Goal: Task Accomplishment & Management: Manage account settings

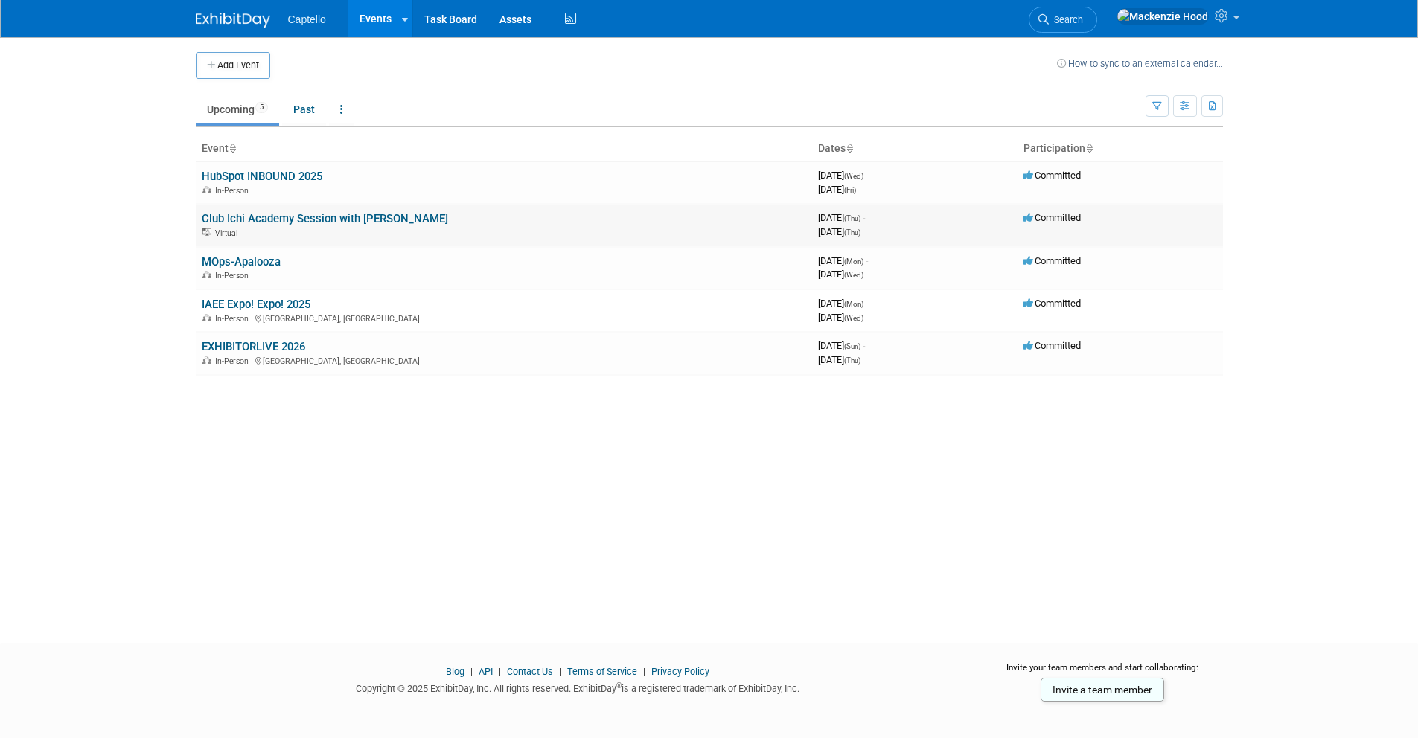
click at [286, 224] on link "Club Ichi Academy Session with [PERSON_NAME]" at bounding box center [325, 218] width 246 height 13
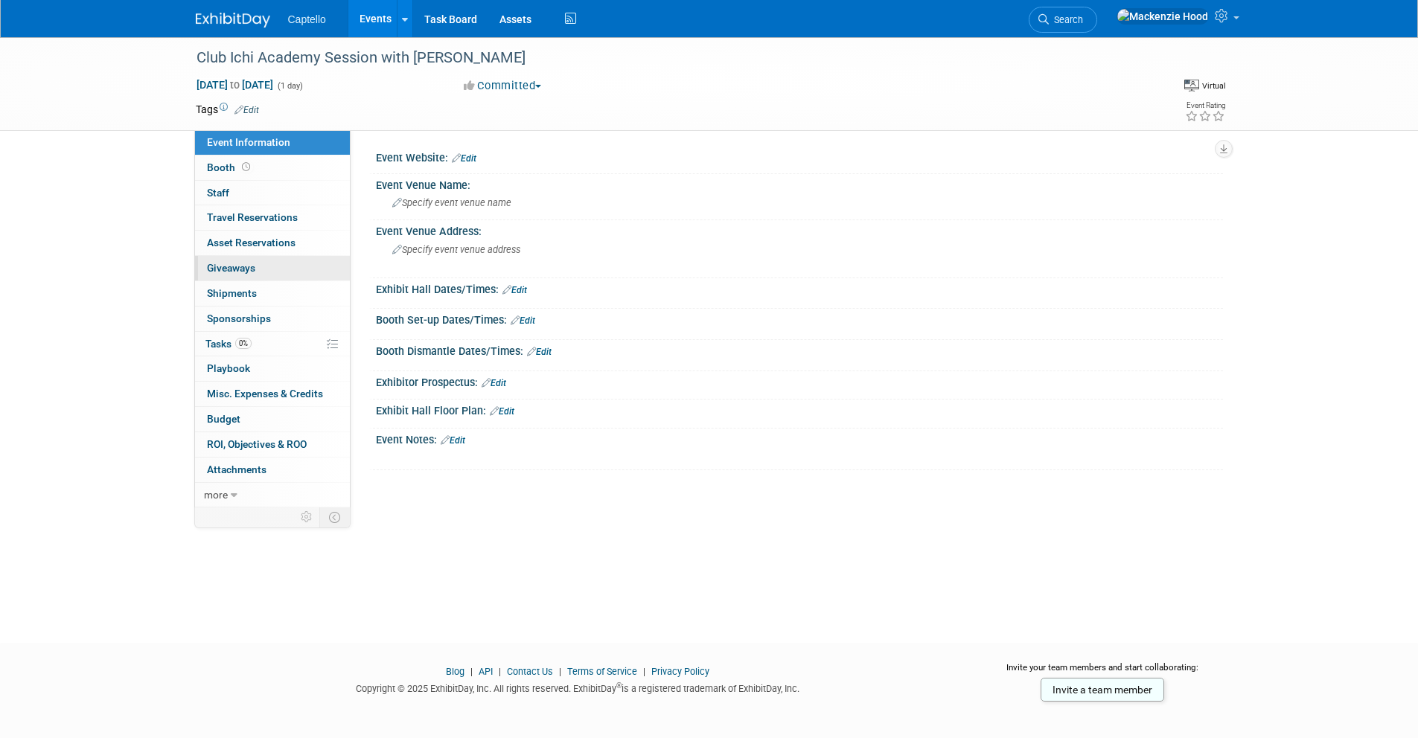
click at [260, 265] on link "0 Giveaways 0" at bounding box center [272, 268] width 155 height 25
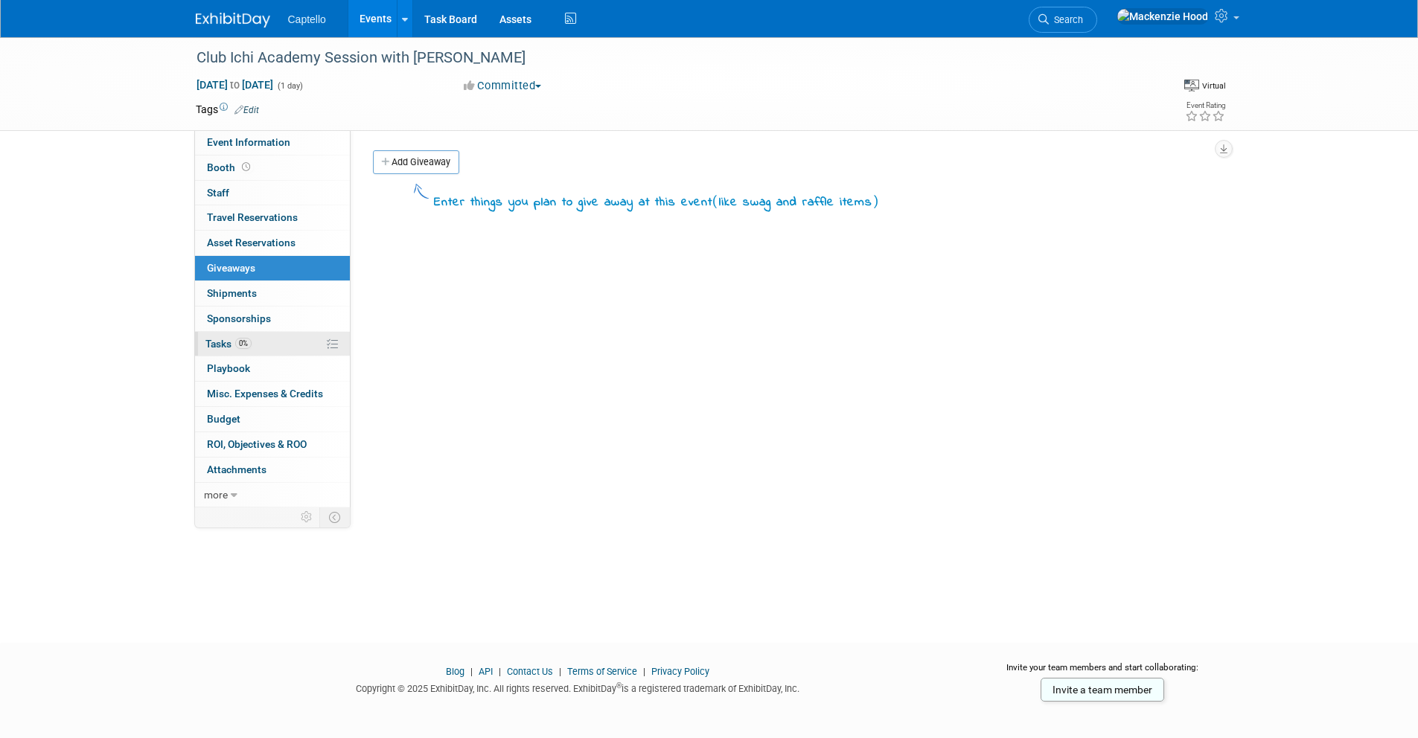
click at [267, 339] on link "0% Tasks 0%" at bounding box center [272, 344] width 155 height 25
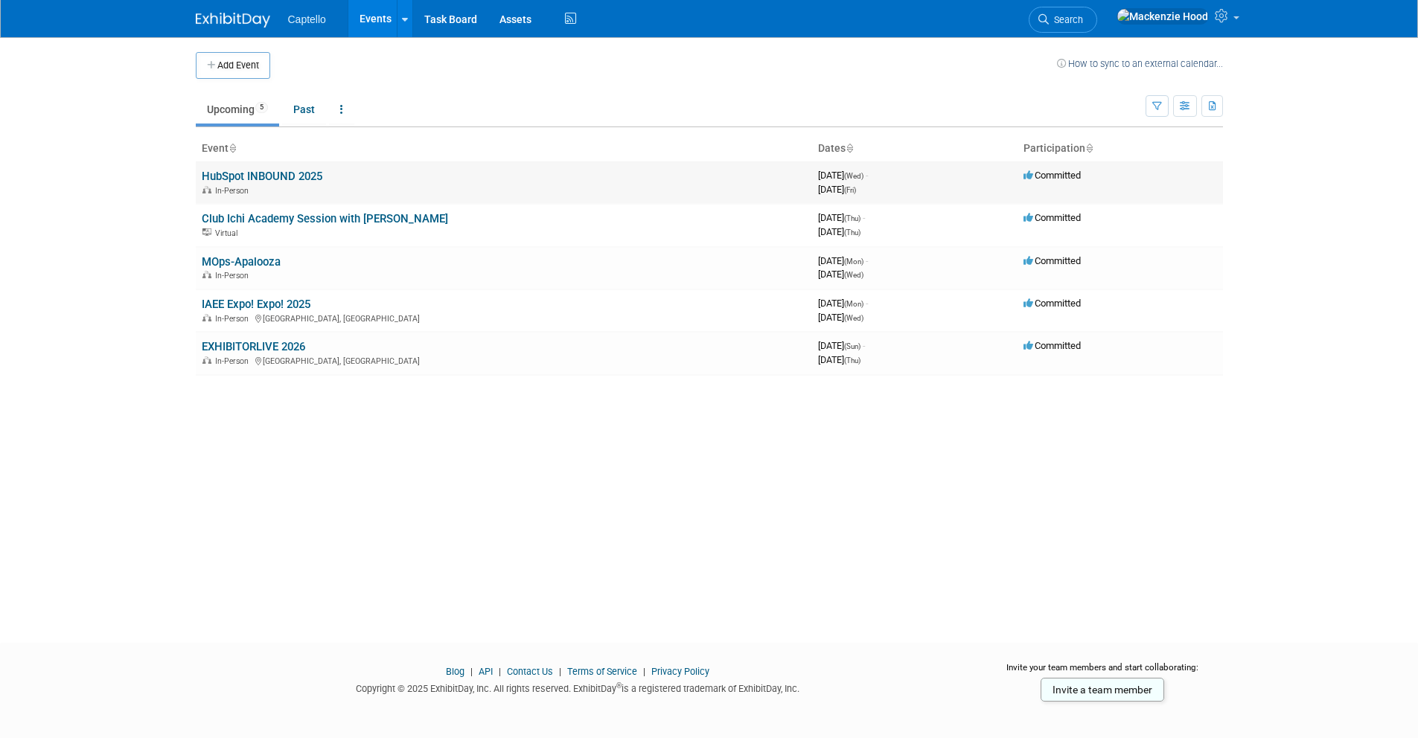
click at [259, 178] on link "HubSpot INBOUND 2025" at bounding box center [262, 176] width 121 height 13
click at [290, 177] on link "HubSpot INBOUND 2025" at bounding box center [262, 176] width 121 height 13
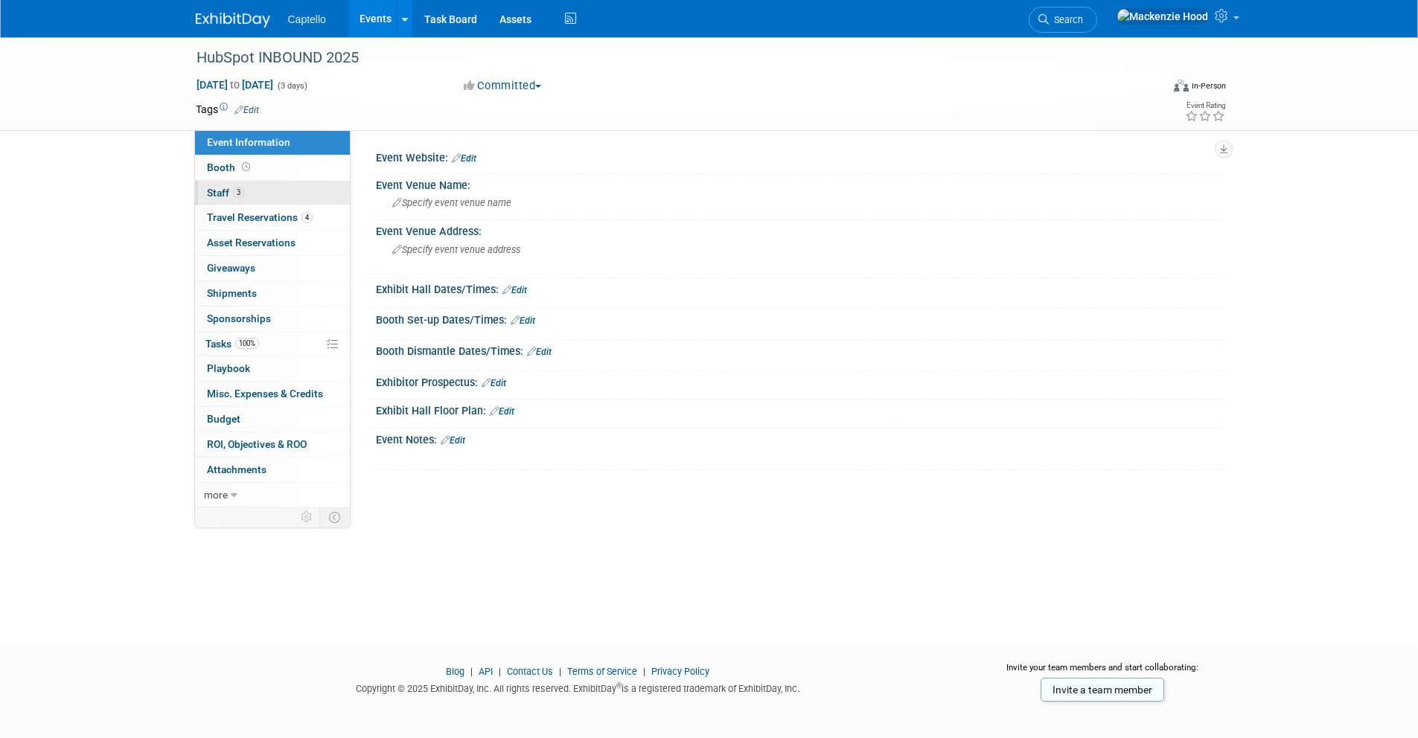
click at [275, 195] on link "3 Staff 3" at bounding box center [272, 193] width 155 height 25
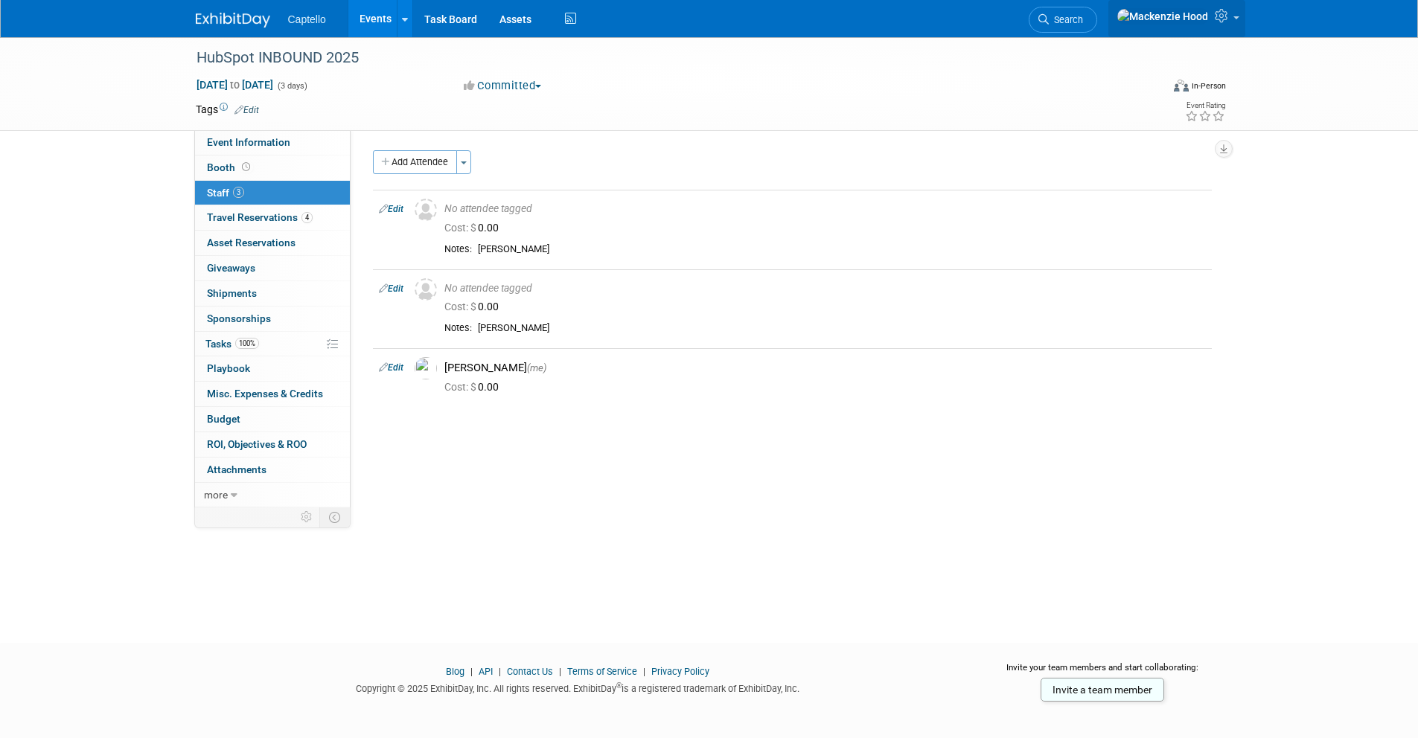
click at [1223, 21] on icon at bounding box center [1223, 15] width 17 height 13
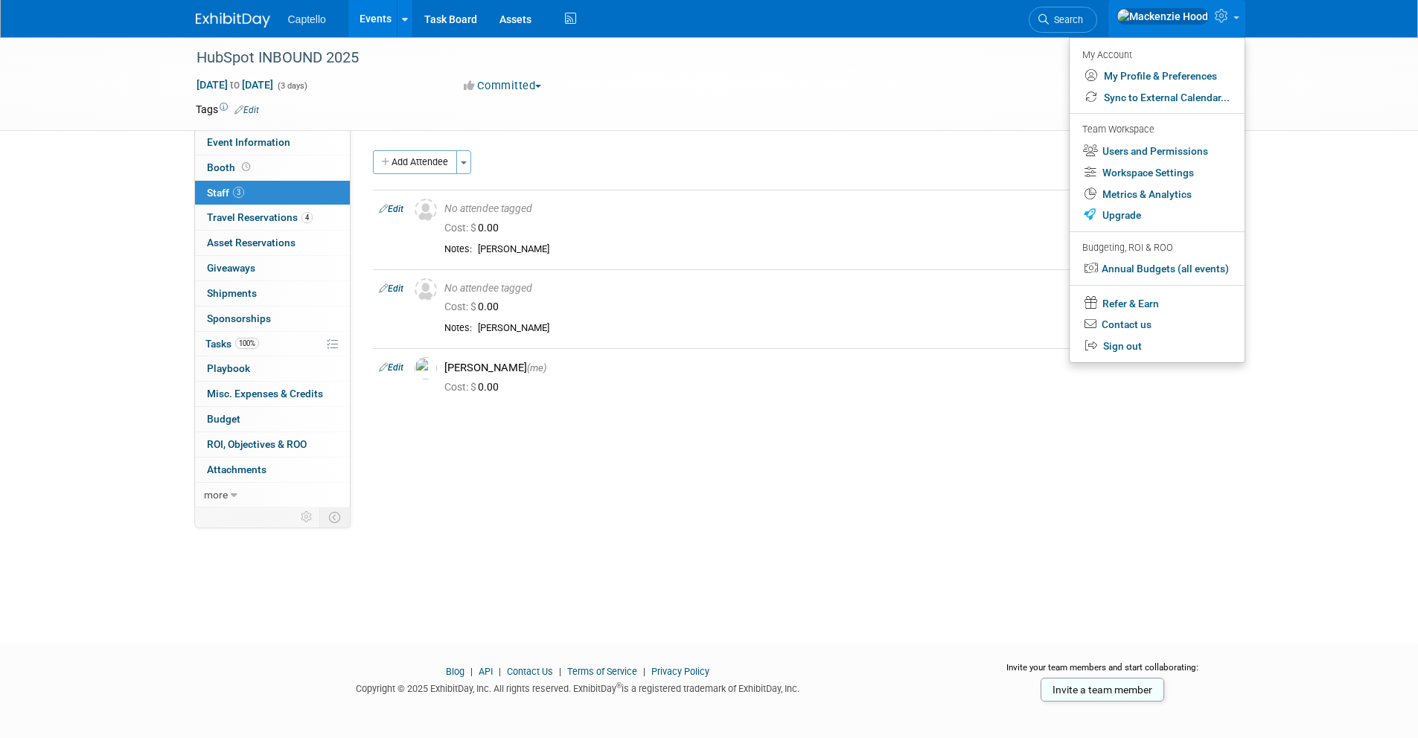
click at [572, 523] on div "HubSpot INBOUND 2025 Sep 3, 2025 to Sep 5, 2025 (3 days) Sep 3, 2025 to Sep 5, …" at bounding box center [709, 326] width 1418 height 579
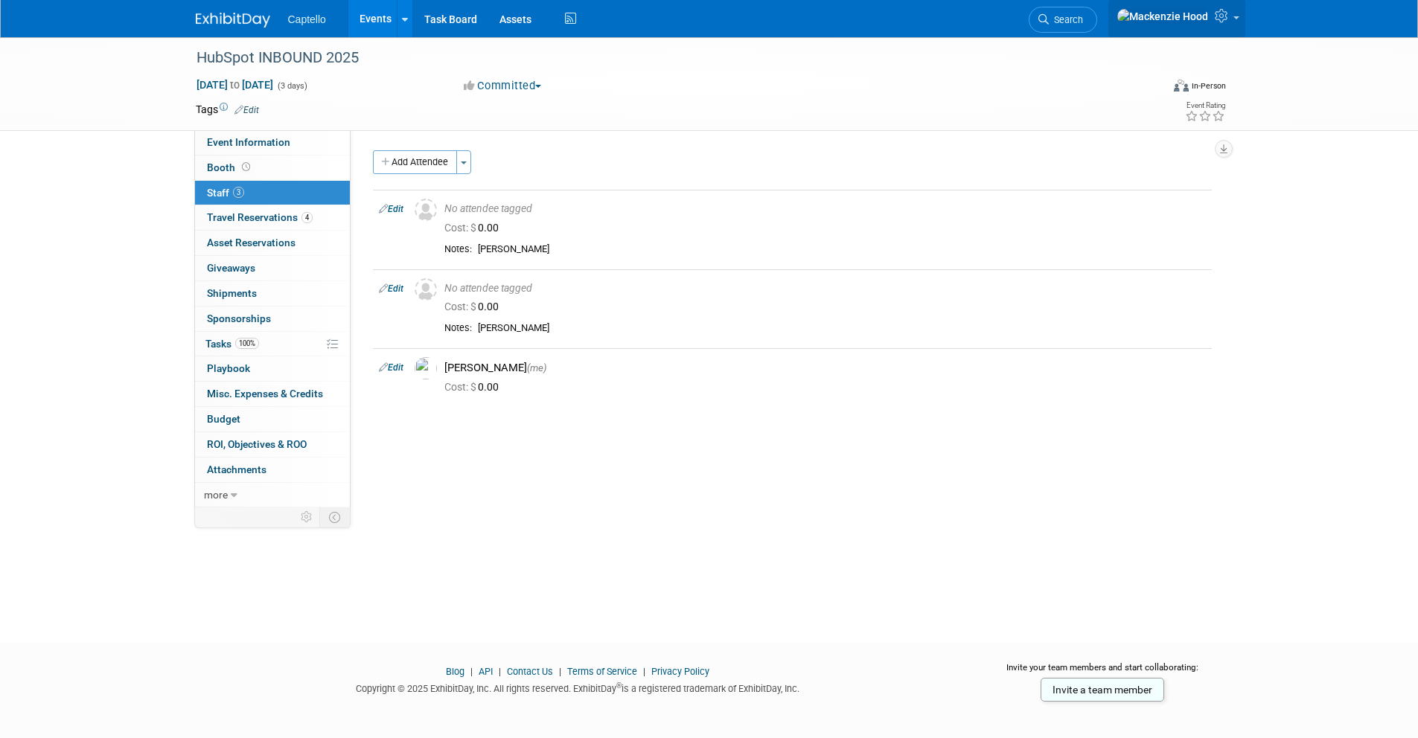
click at [1226, 22] on icon at bounding box center [1223, 15] width 17 height 13
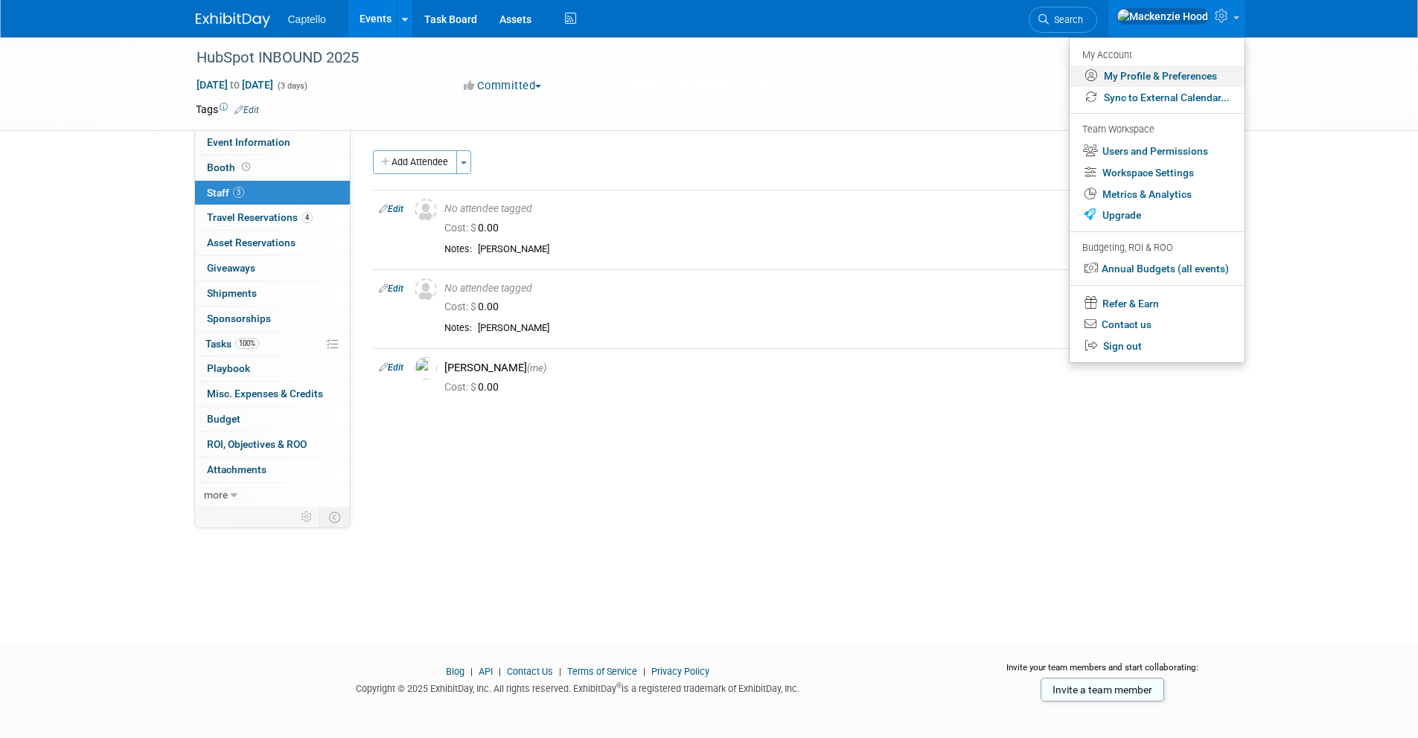
click at [1114, 75] on link "My Profile & Preferences" at bounding box center [1157, 77] width 175 height 22
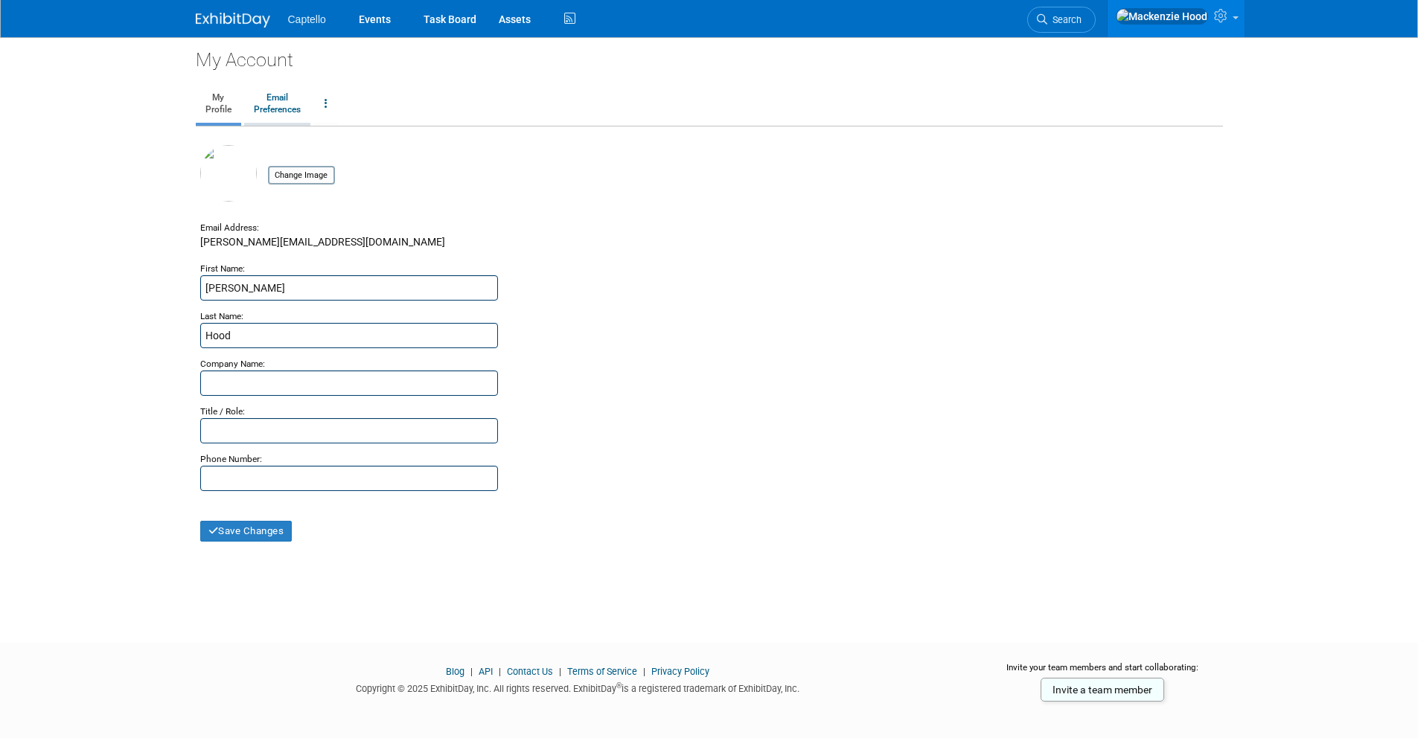
click at [297, 100] on link "Email Preferences" at bounding box center [277, 104] width 66 height 37
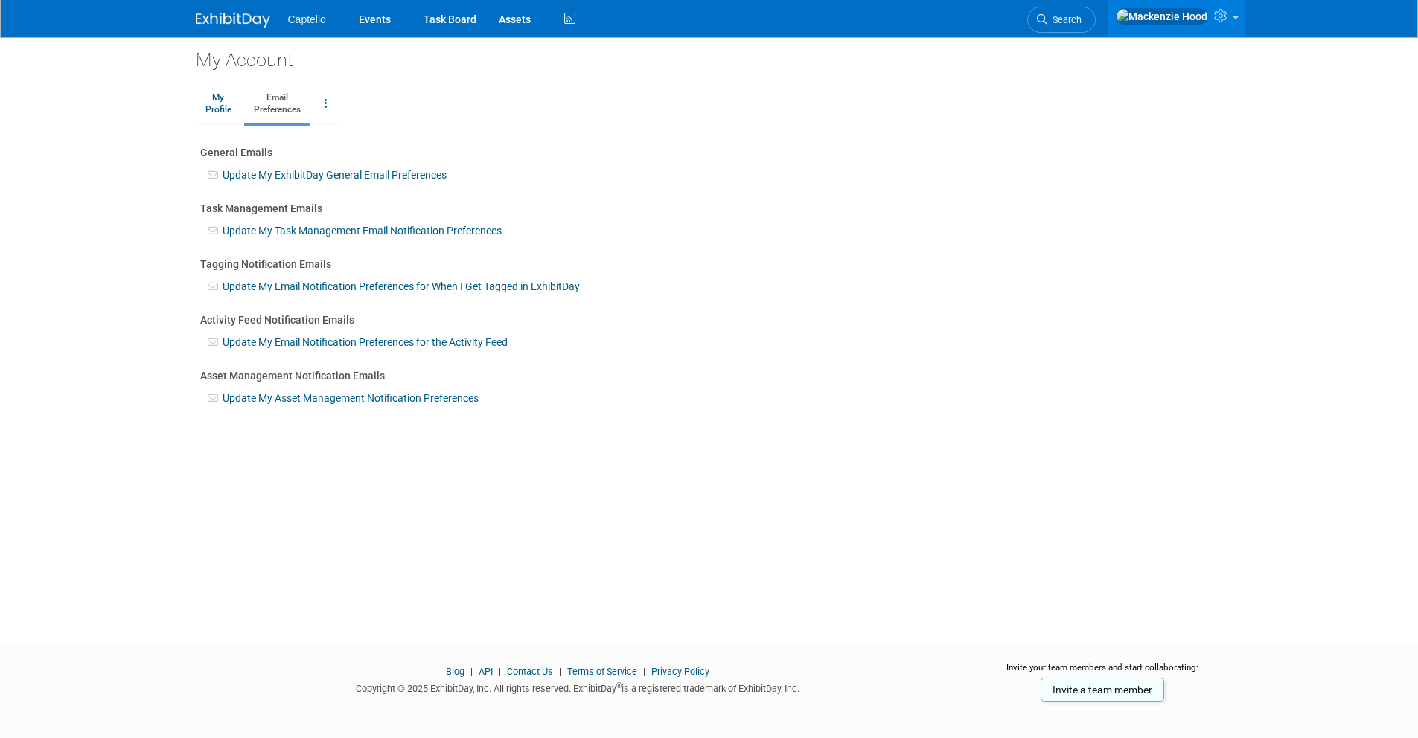
click at [217, 19] on img at bounding box center [233, 20] width 74 height 15
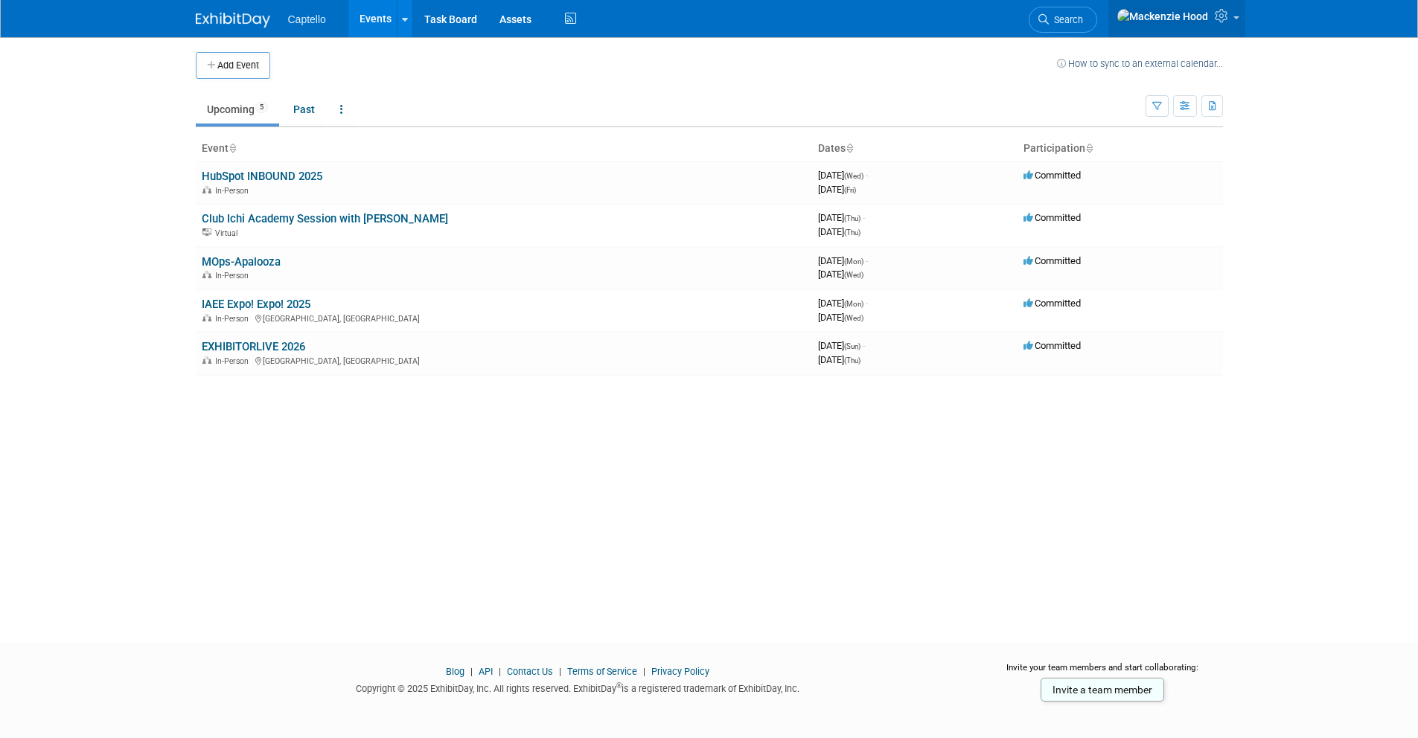
click at [1228, 19] on icon at bounding box center [1223, 15] width 17 height 13
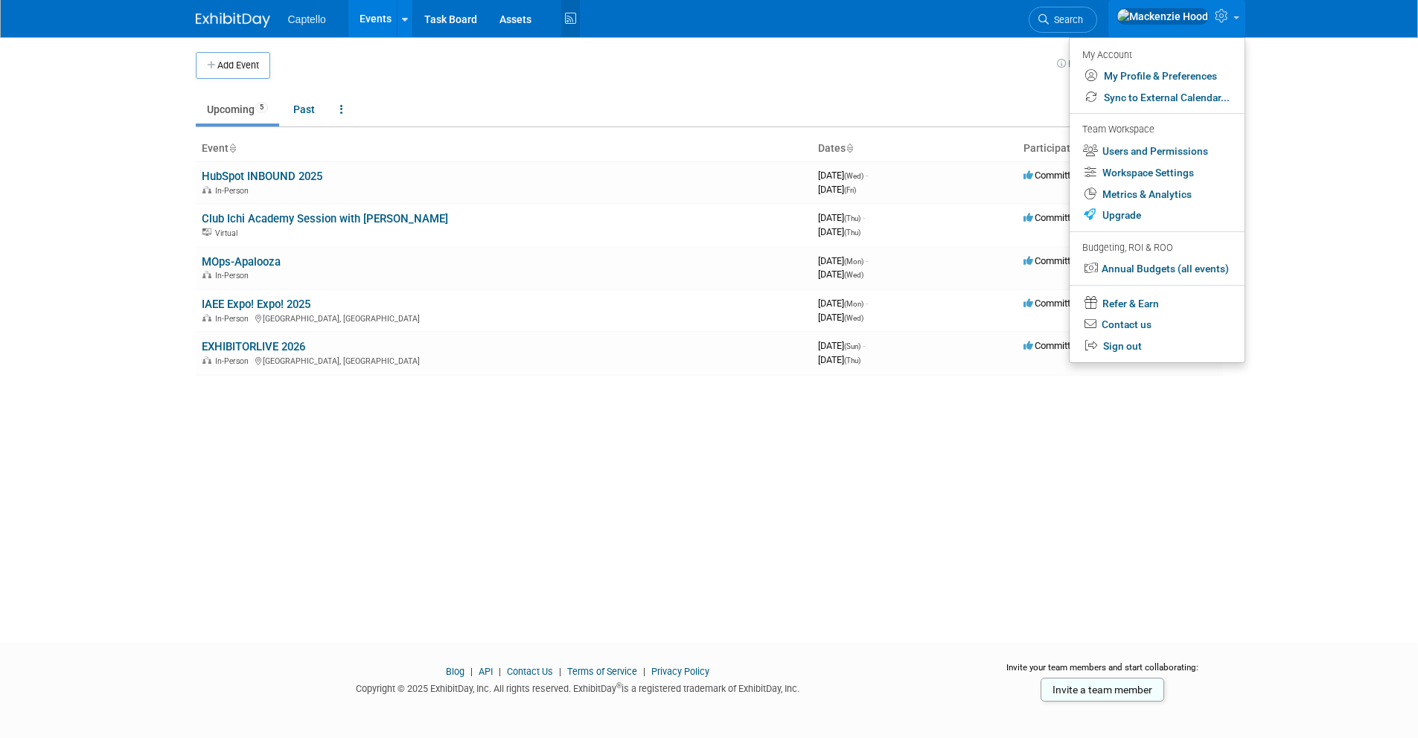
click at [569, 19] on icon at bounding box center [570, 18] width 19 height 23
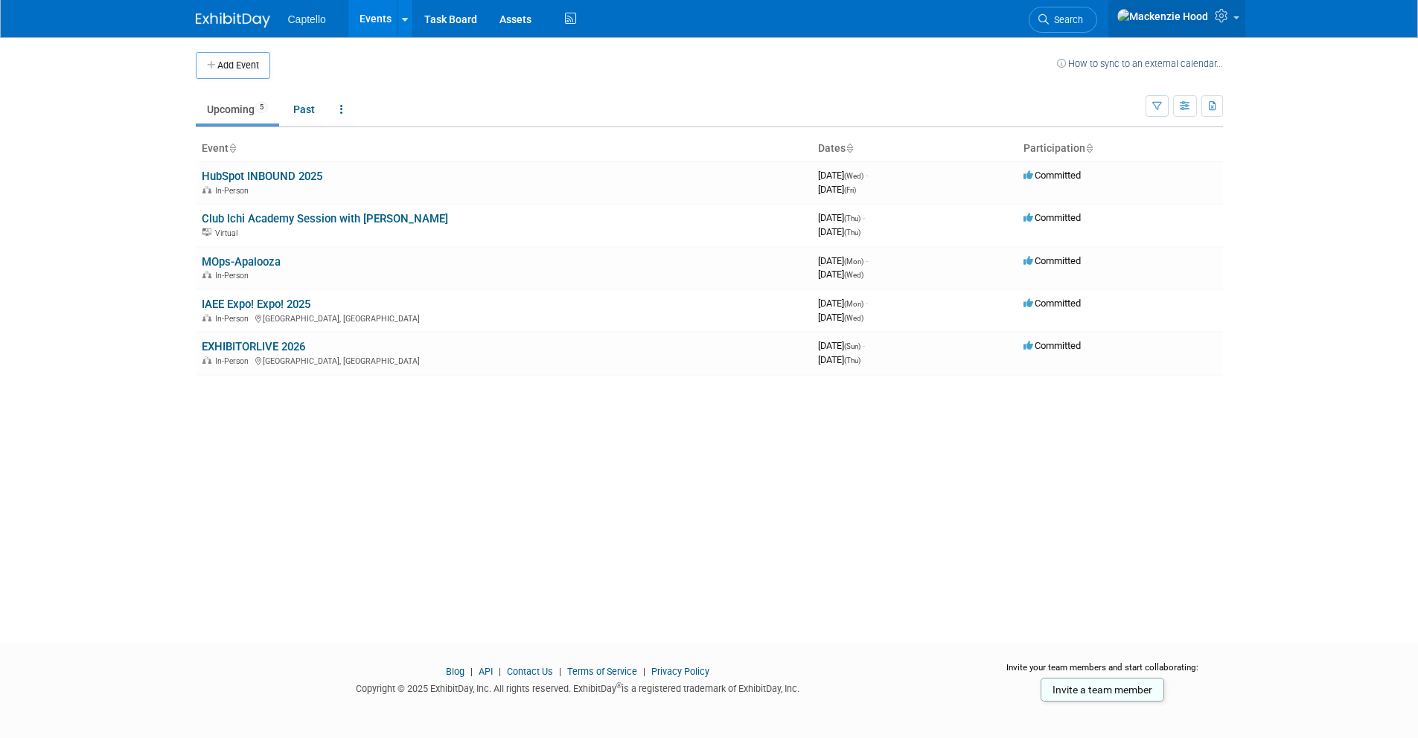
click at [1219, 22] on icon at bounding box center [1223, 15] width 17 height 13
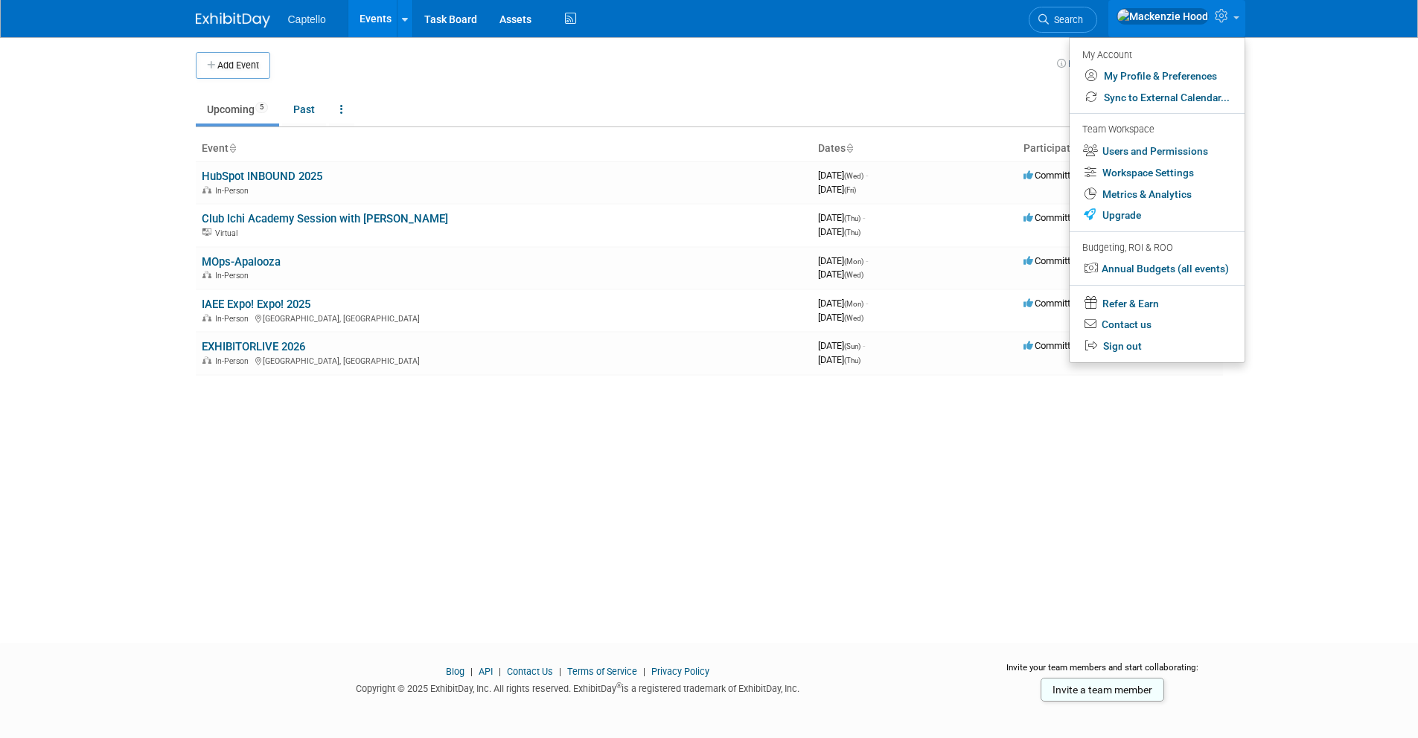
click at [1123, 232] on li at bounding box center [1157, 235] width 175 height 7
click at [1119, 222] on link "Upgrade" at bounding box center [1157, 216] width 175 height 22
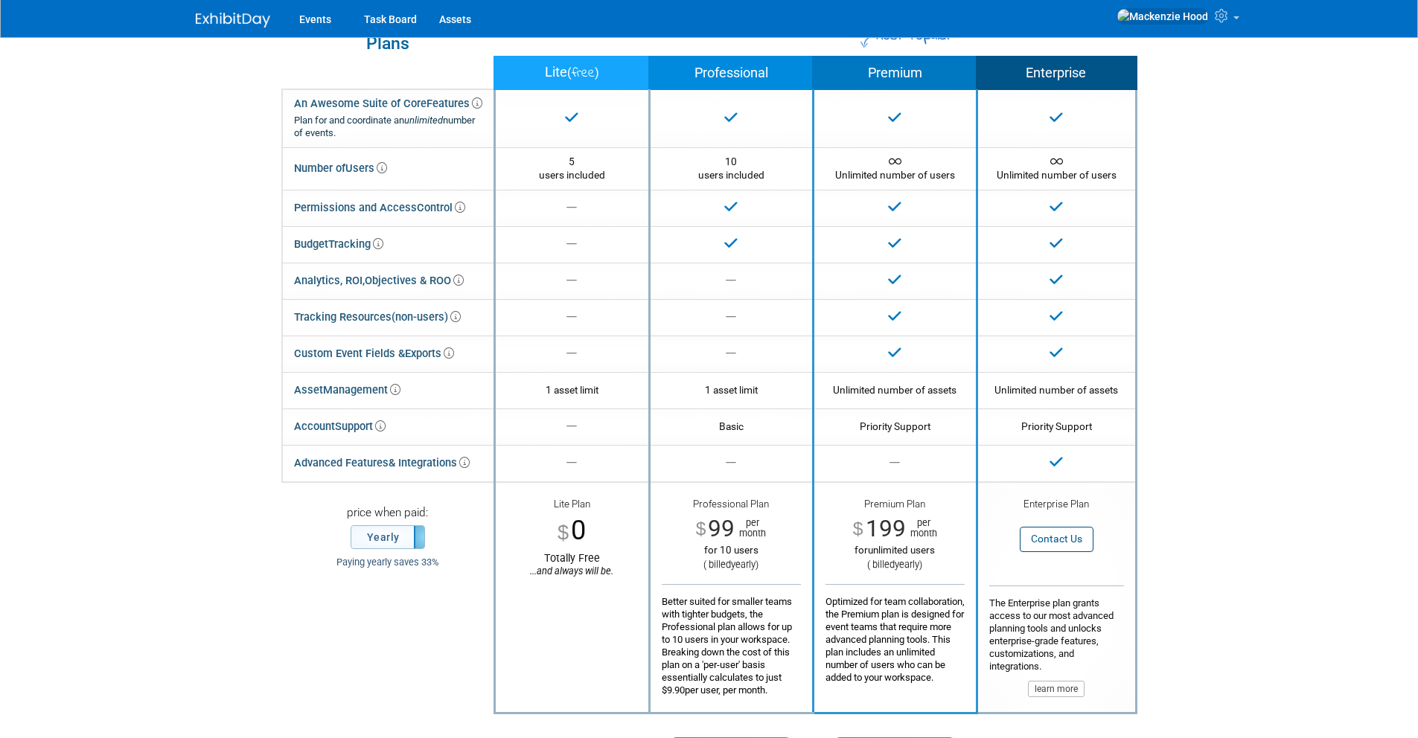
scroll to position [26, 0]
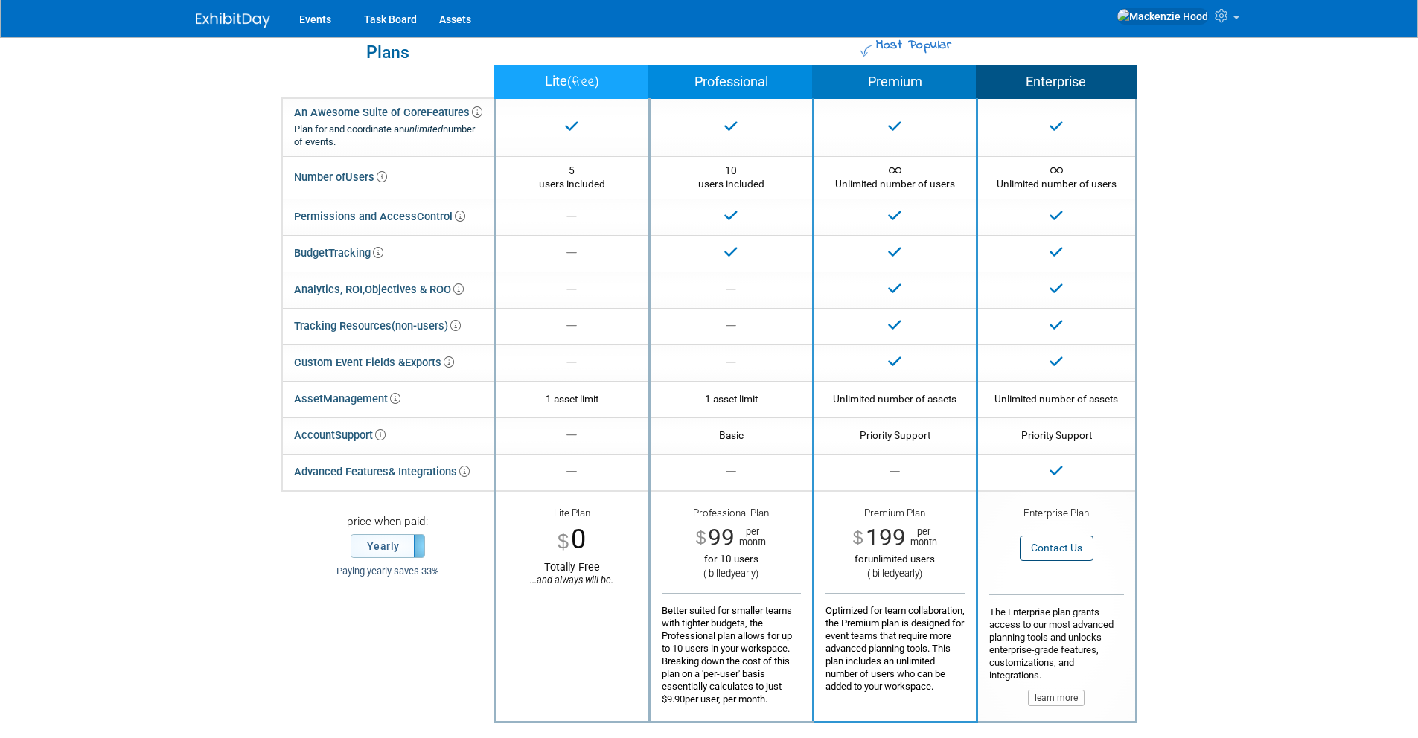
click at [754, 576] on span "yearly" at bounding box center [743, 573] width 25 height 11
drag, startPoint x: 765, startPoint y: 576, endPoint x: 693, endPoint y: 512, distance: 96.5
click at [693, 512] on div "Professional Plan $ 99 per month for 10 users ( billed yearly ) Better suited f…" at bounding box center [731, 606] width 139 height 199
click at [688, 502] on td "Professional Plan $ 99 per month for 10 users ( billed yearly ) Better suited f…" at bounding box center [731, 606] width 164 height 231
click at [203, 17] on img at bounding box center [233, 20] width 74 height 15
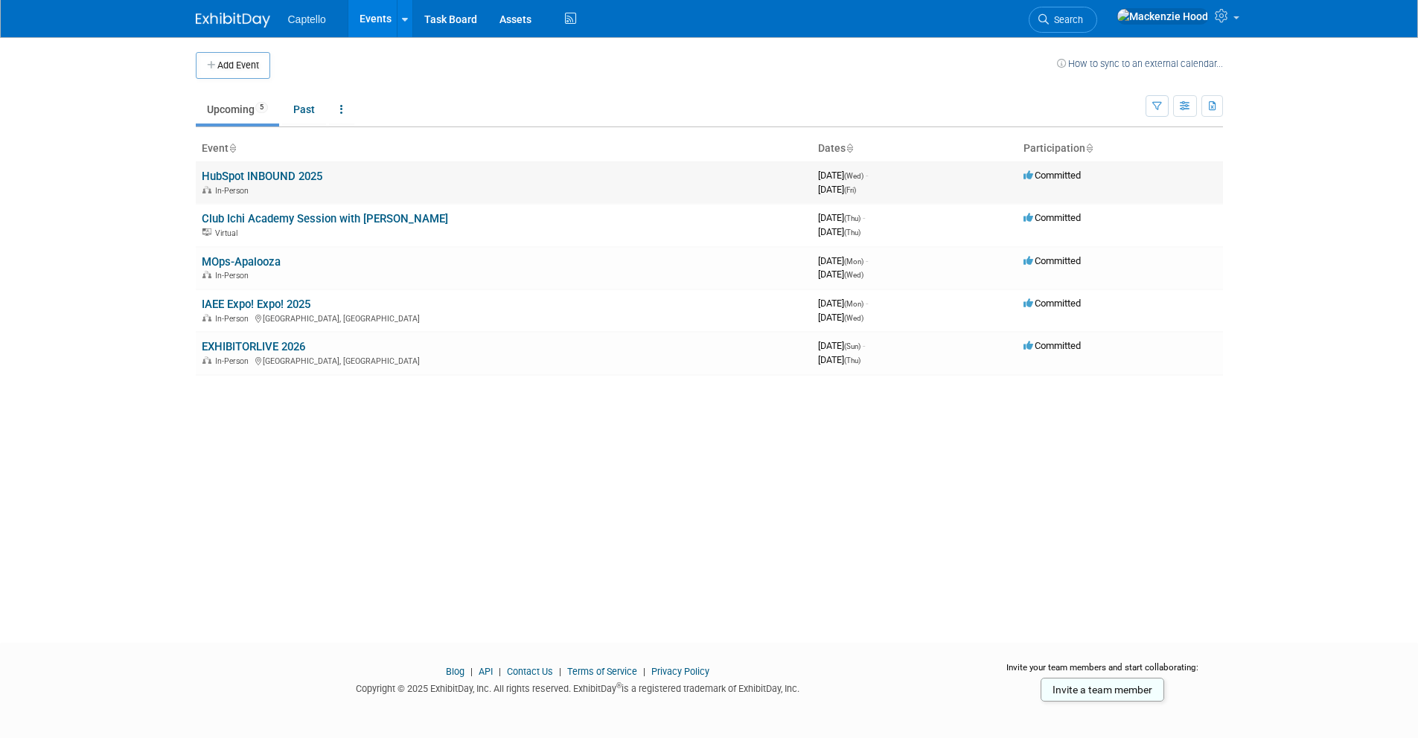
click at [276, 177] on link "HubSpot INBOUND 2025" at bounding box center [262, 176] width 121 height 13
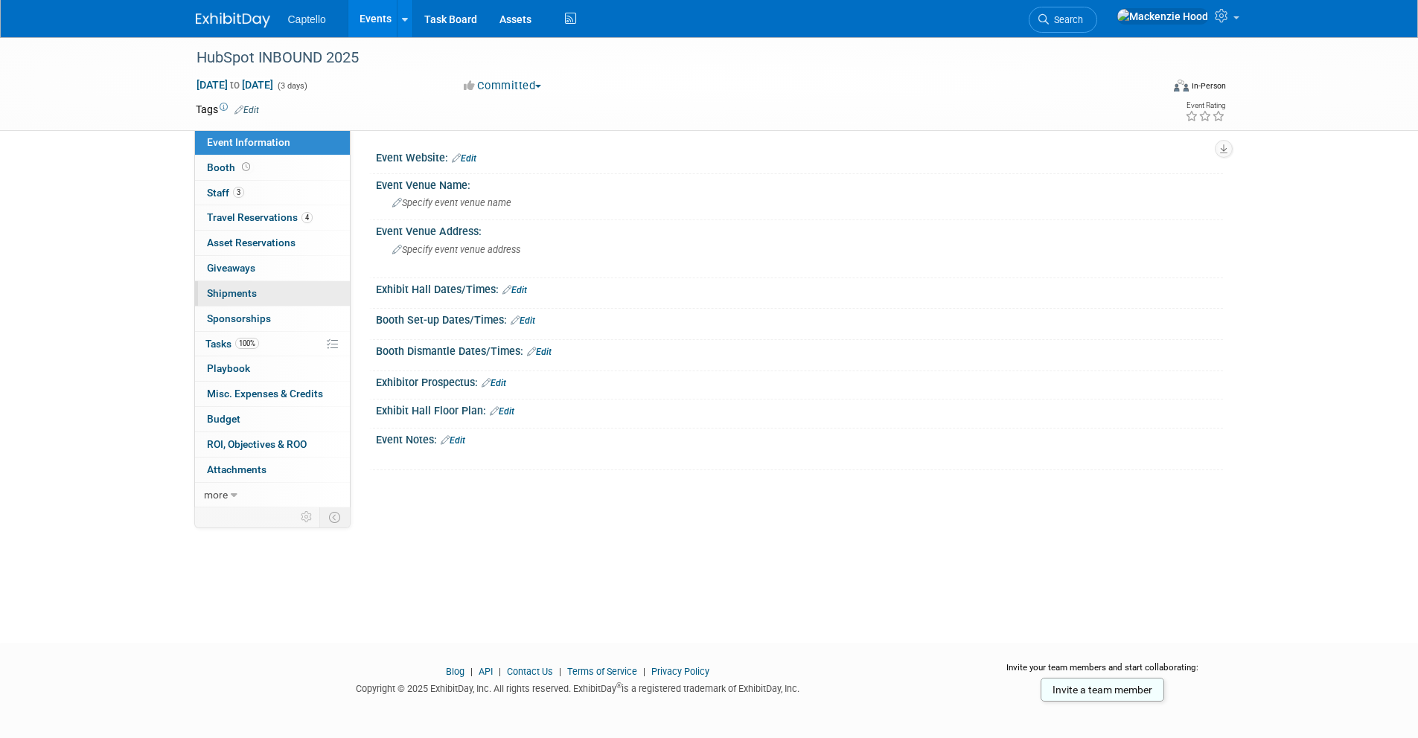
click at [254, 292] on span "Shipments 0" at bounding box center [232, 293] width 50 height 12
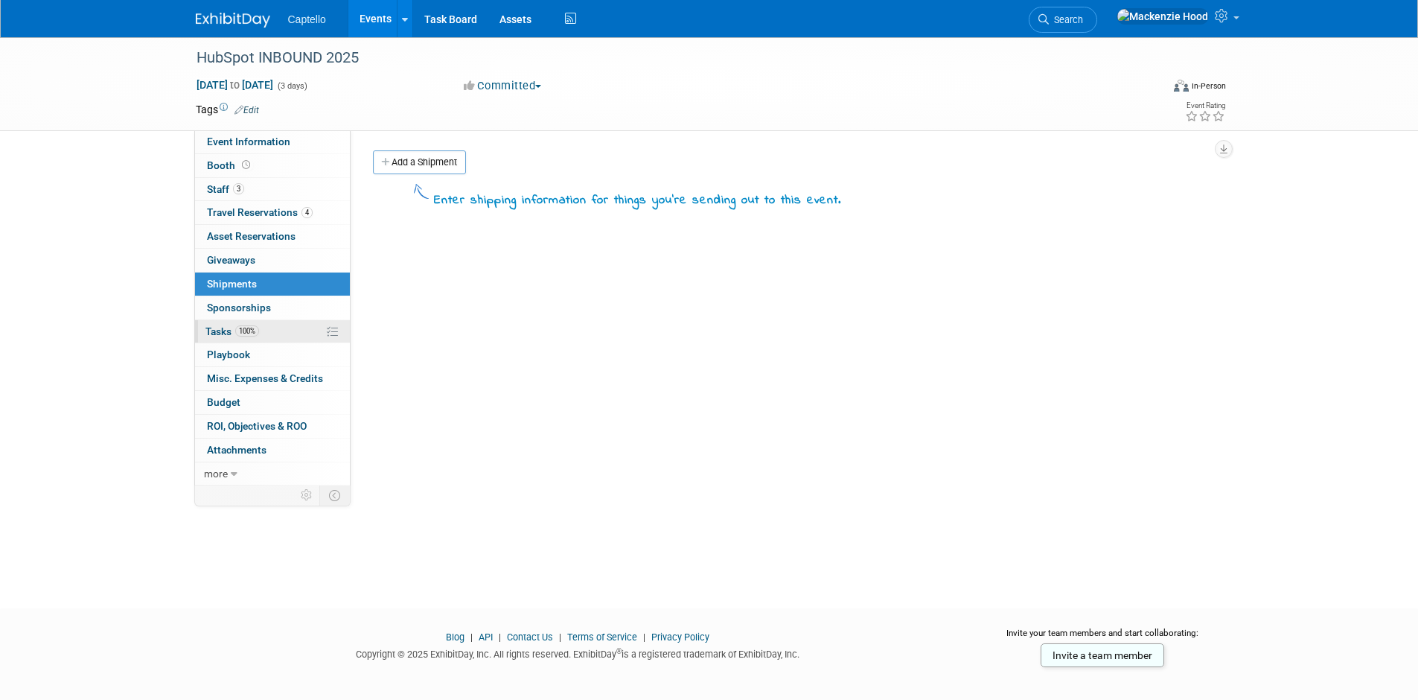
click at [266, 331] on link "100% Tasks 100%" at bounding box center [272, 331] width 155 height 23
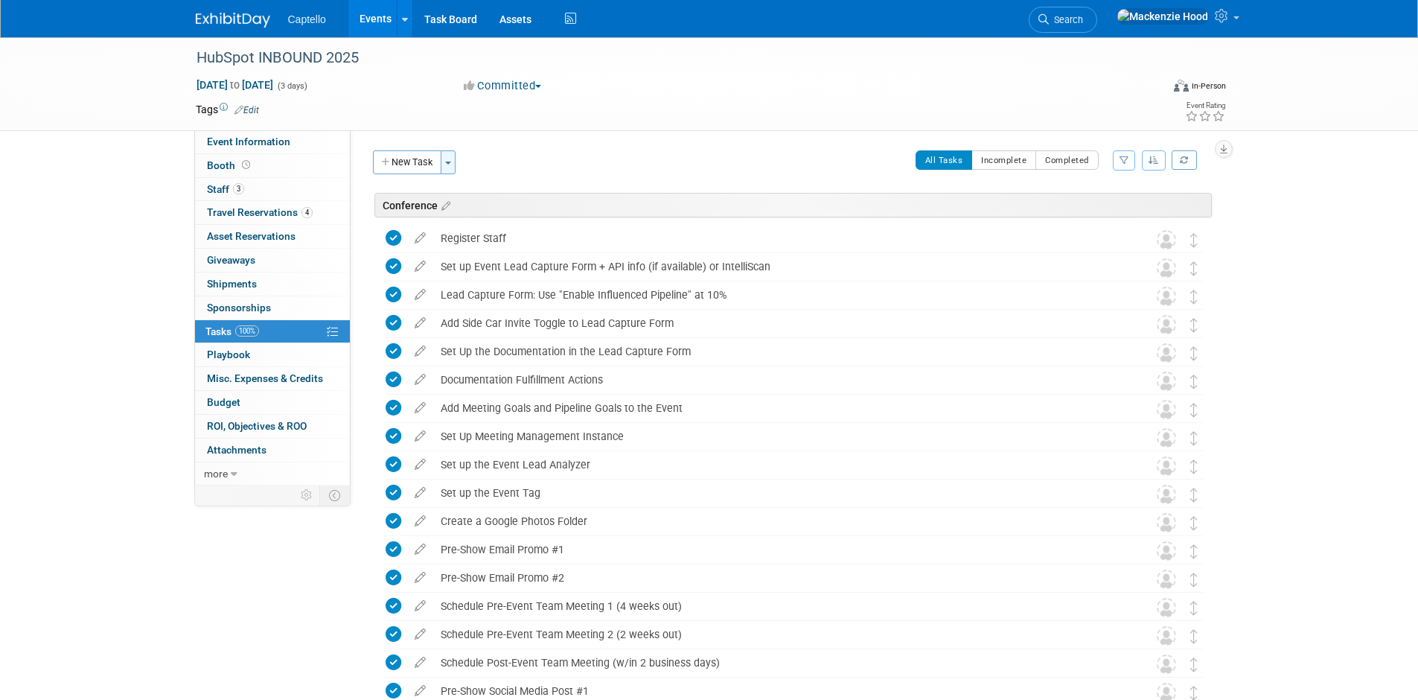
click at [448, 163] on span "button" at bounding box center [448, 163] width 6 height 3
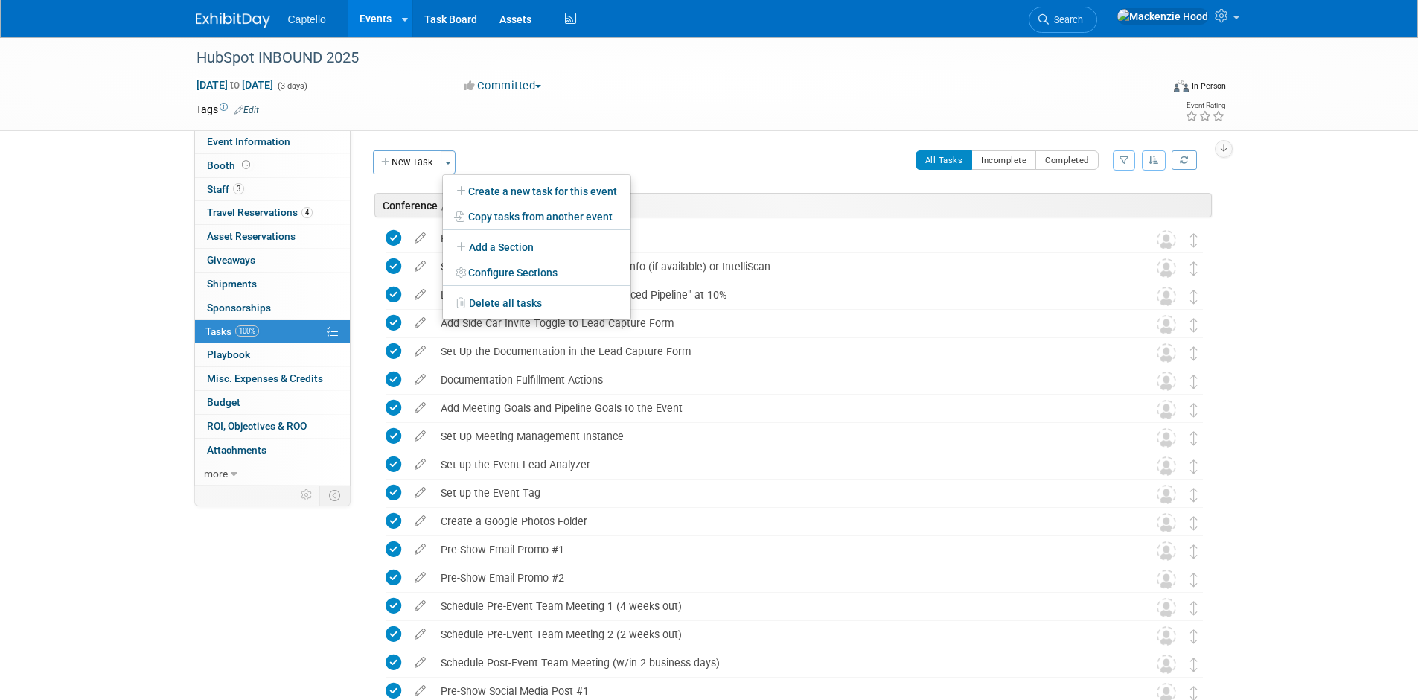
click at [613, 136] on div "Event Website: Edit Event Venue Name: Specify event venue name Event Venue Addr…" at bounding box center [787, 307] width 872 height 355
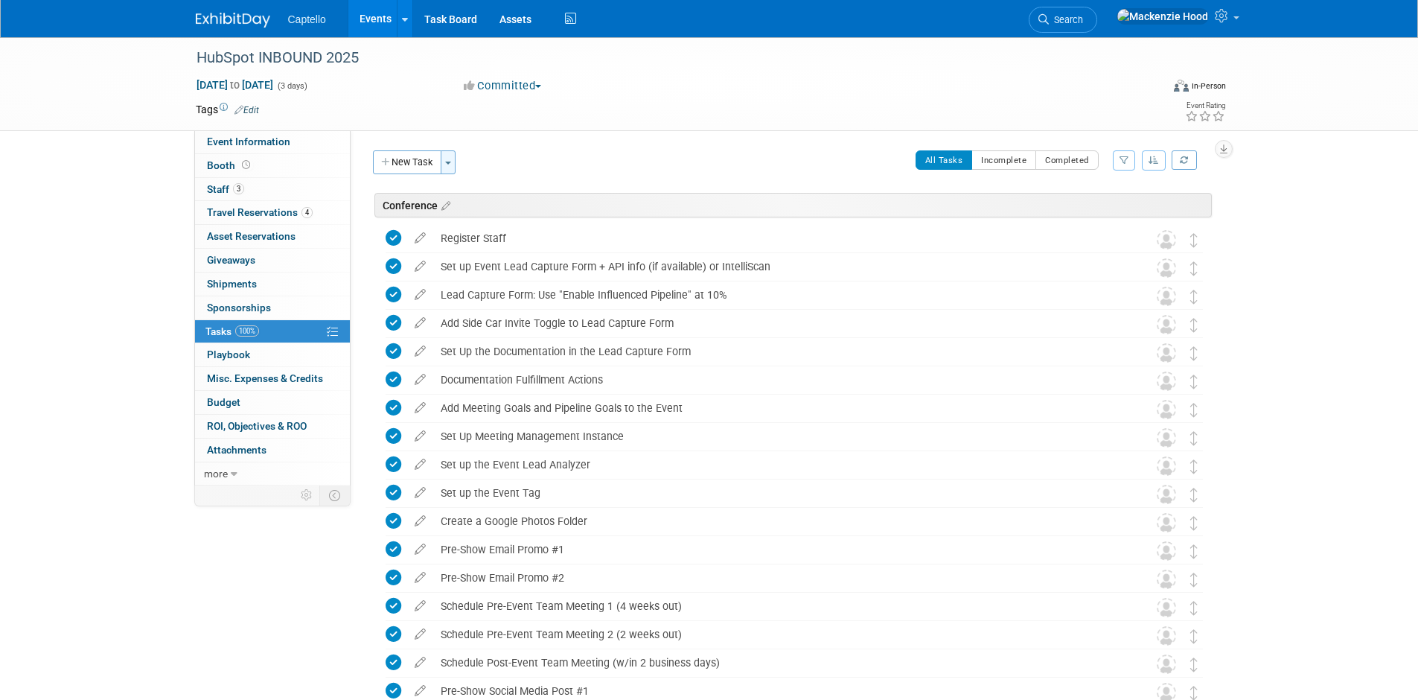
click at [450, 166] on button "Toggle Dropdown" at bounding box center [448, 162] width 15 height 24
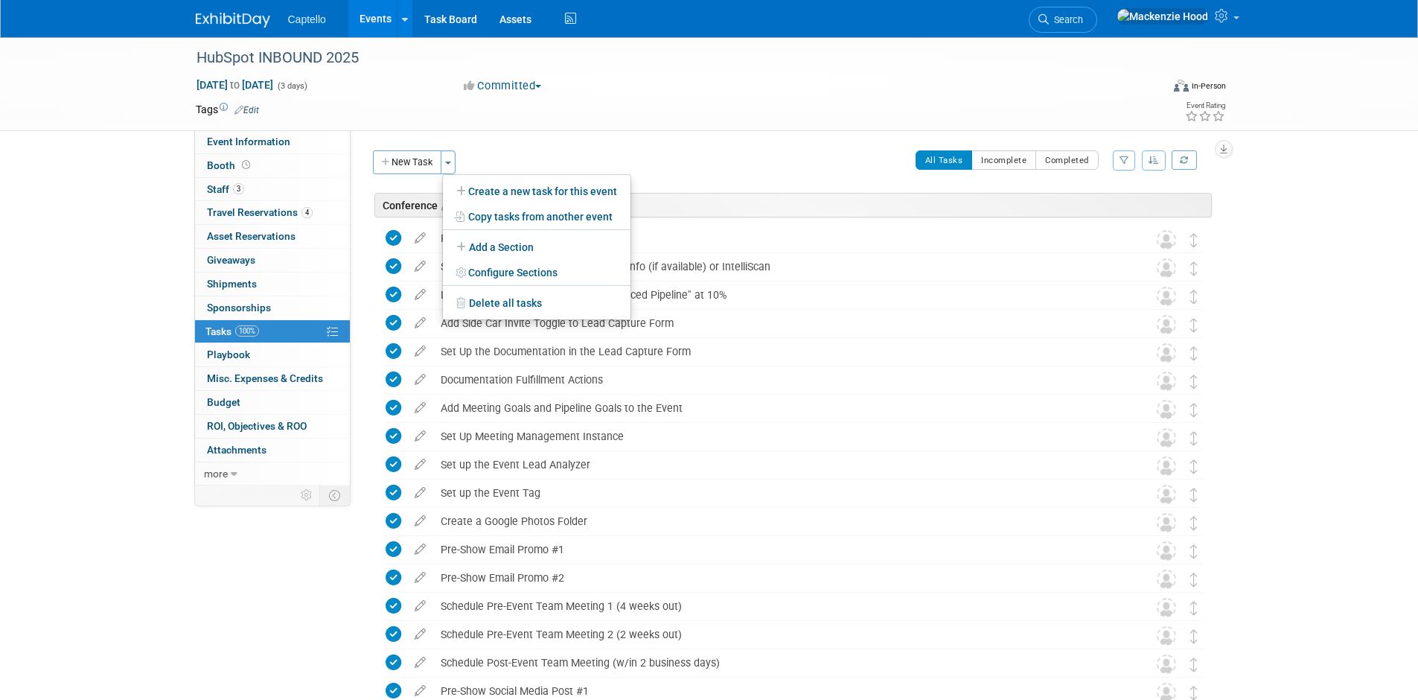
click at [412, 205] on div "Conference" at bounding box center [792, 205] width 837 height 25
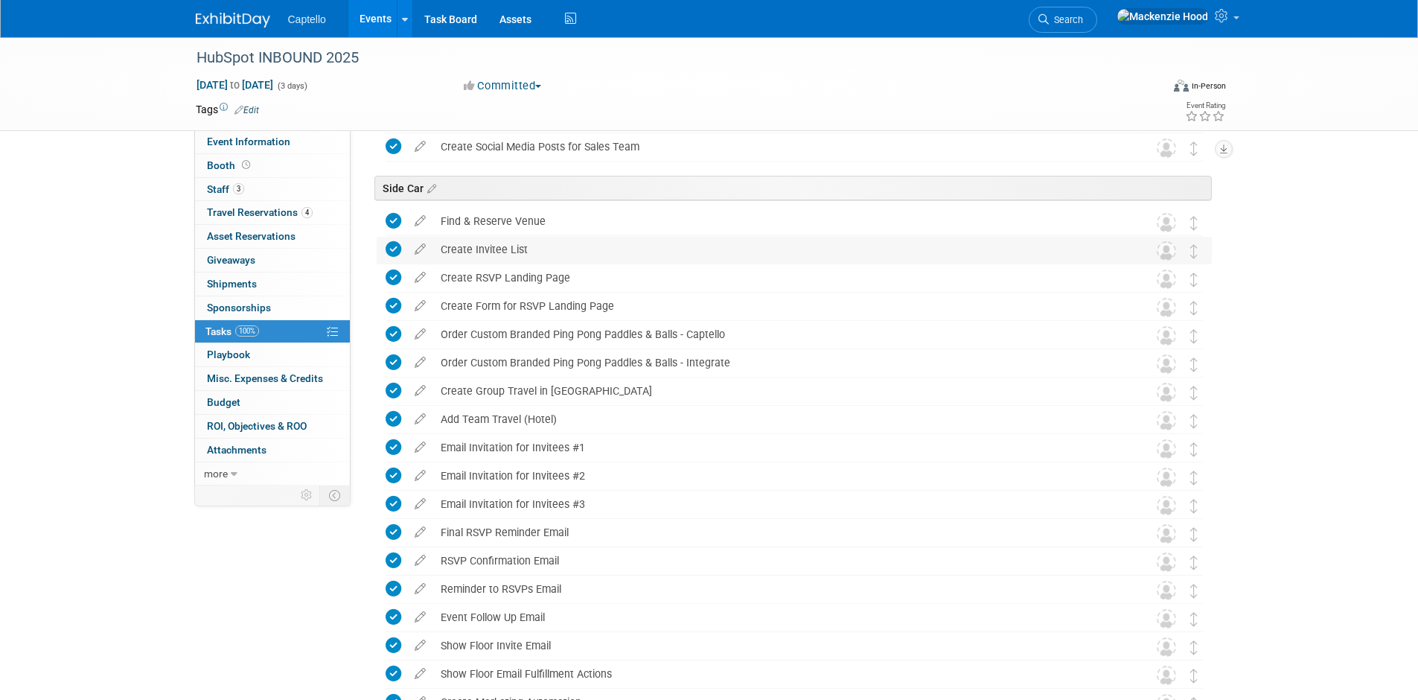
scroll to position [627, 0]
click at [269, 278] on link "0 Shipments 0" at bounding box center [272, 283] width 155 height 23
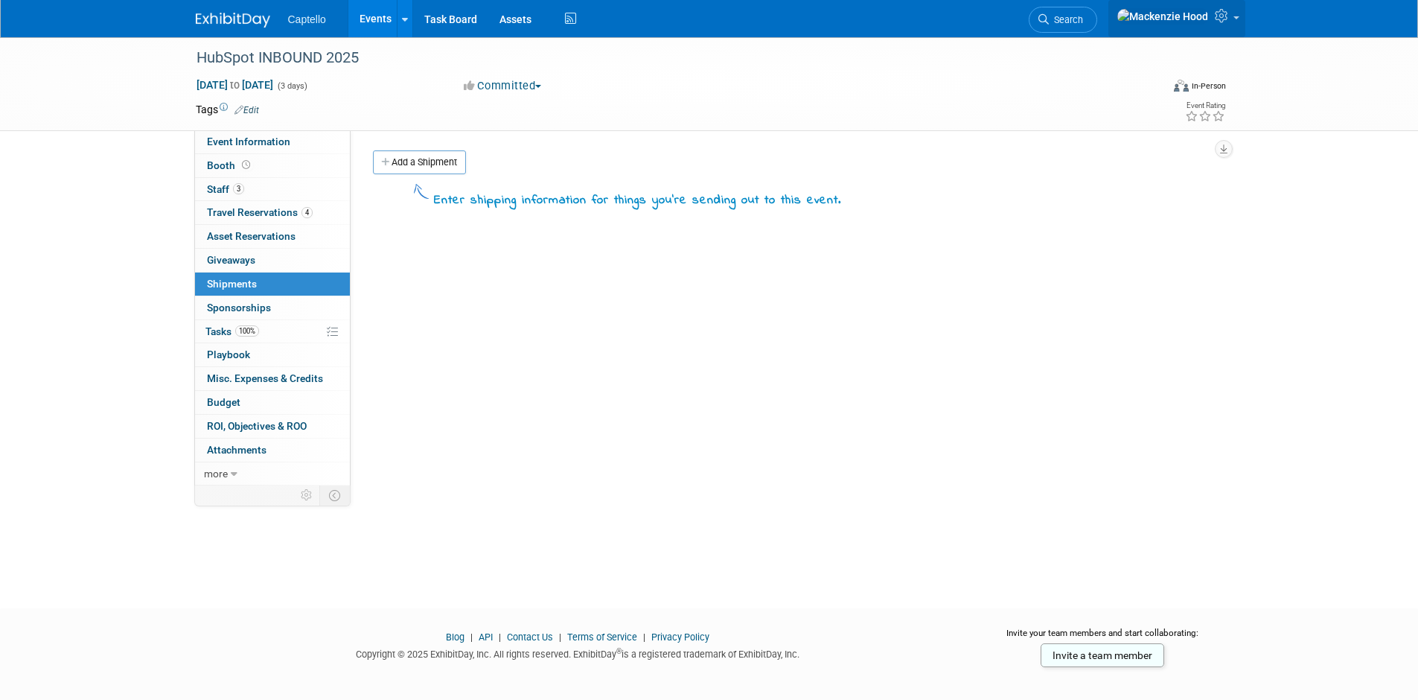
click at [1234, 16] on link at bounding box center [1176, 18] width 137 height 37
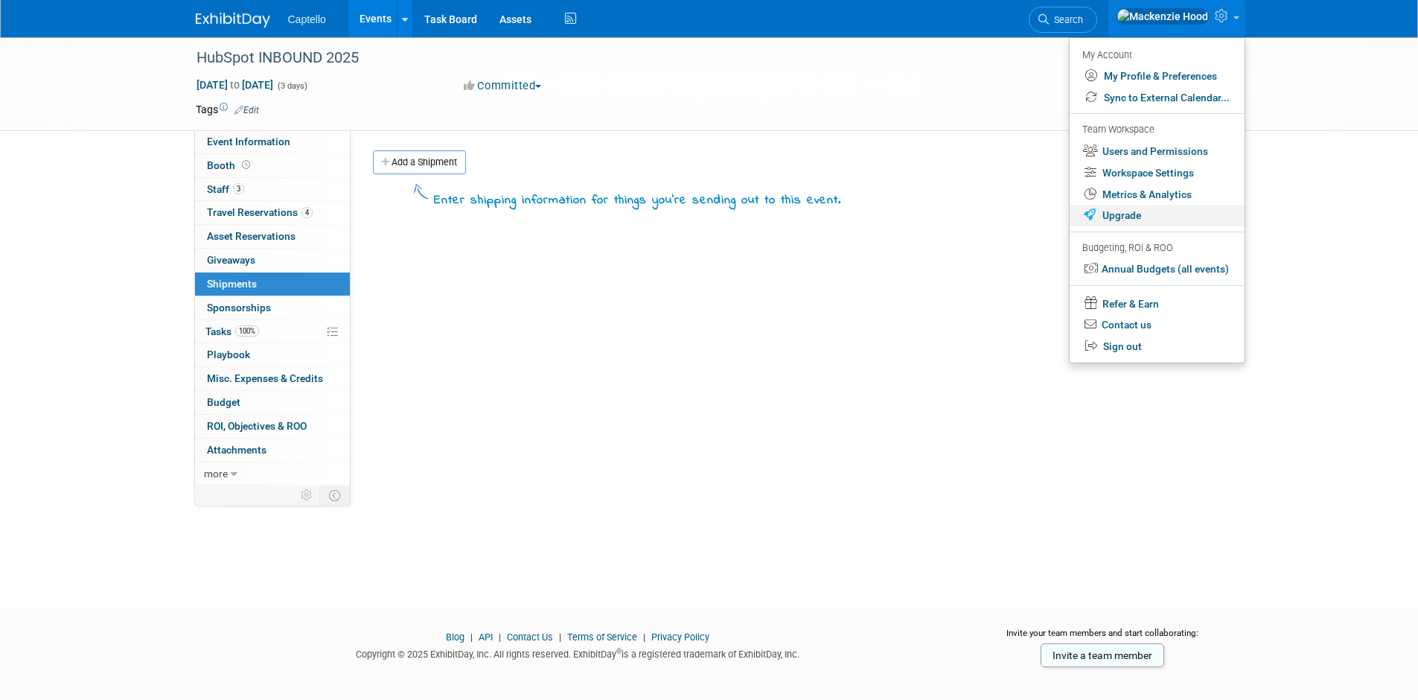
click at [1130, 213] on link "Upgrade" at bounding box center [1157, 216] width 175 height 22
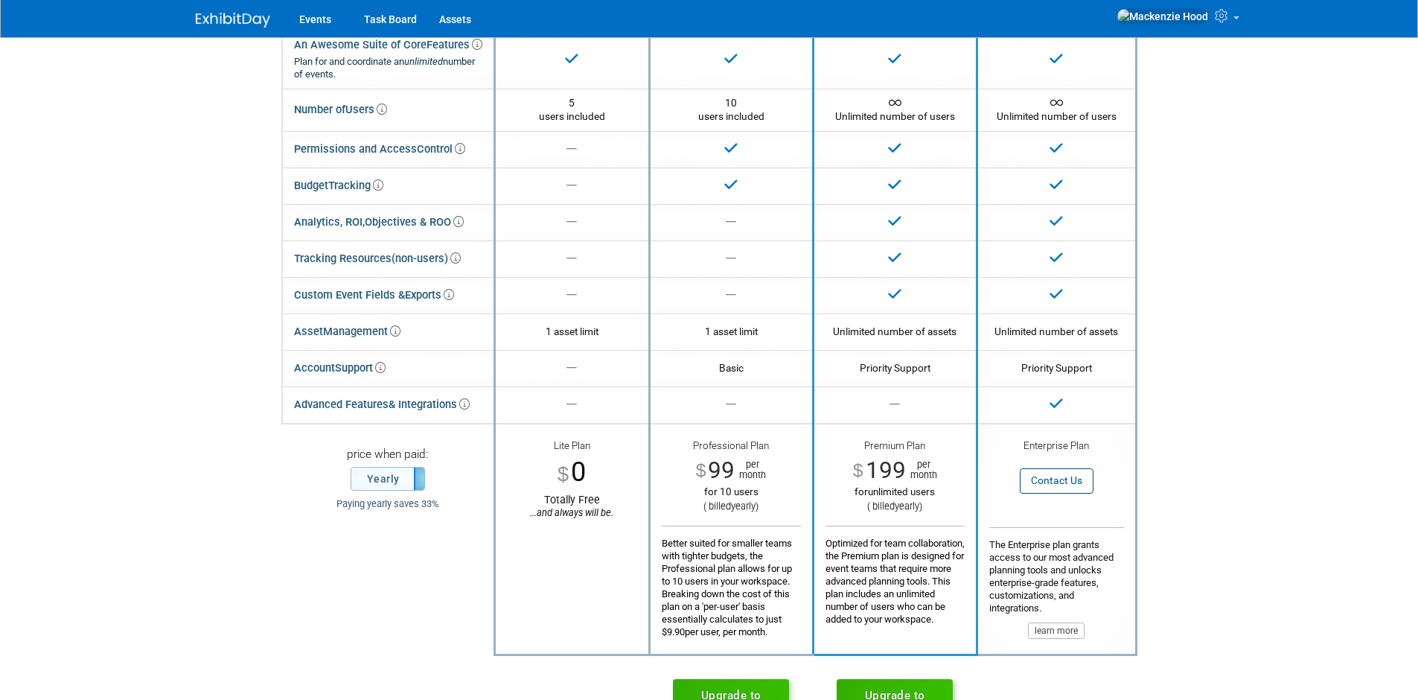
scroll to position [127, 0]
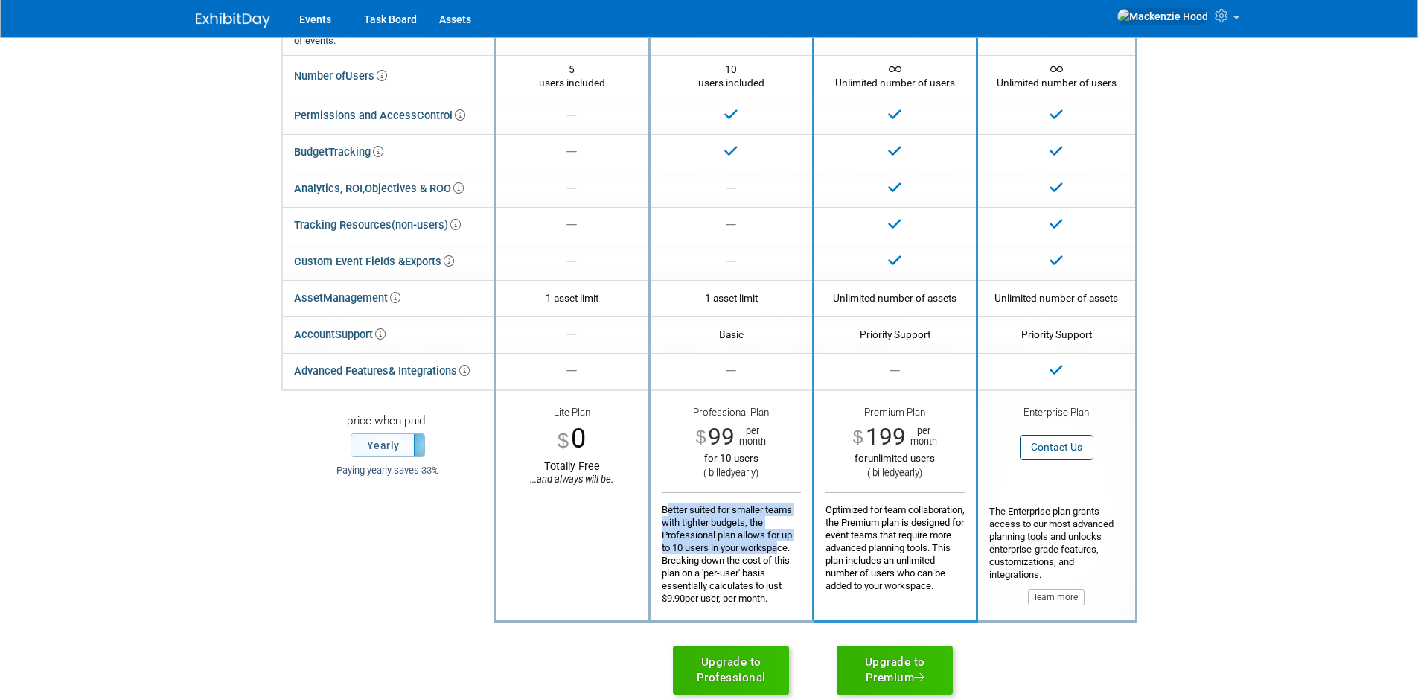
drag, startPoint x: 662, startPoint y: 508, endPoint x: 779, endPoint y: 550, distance: 123.6
click at [779, 550] on div "Better suited for smaller teams with tighter budgets, the Professional plan all…" at bounding box center [731, 548] width 139 height 112
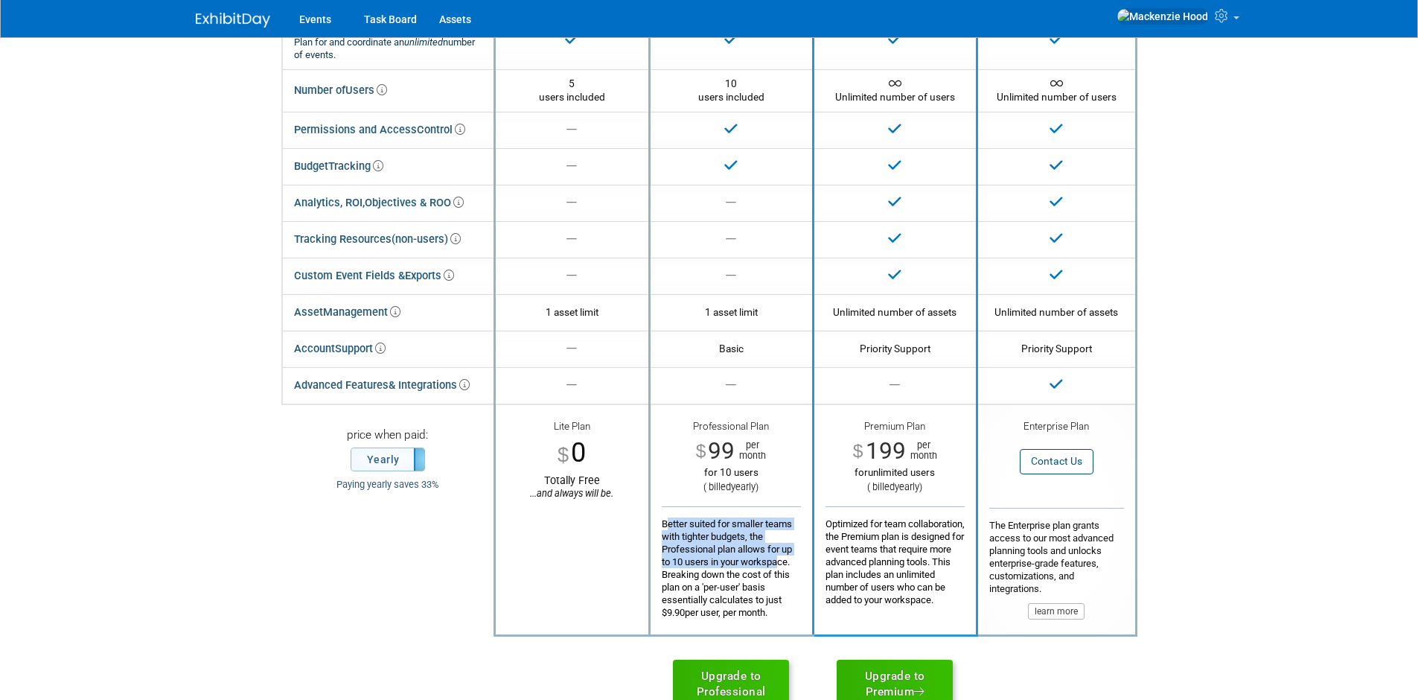
scroll to position [118, 0]
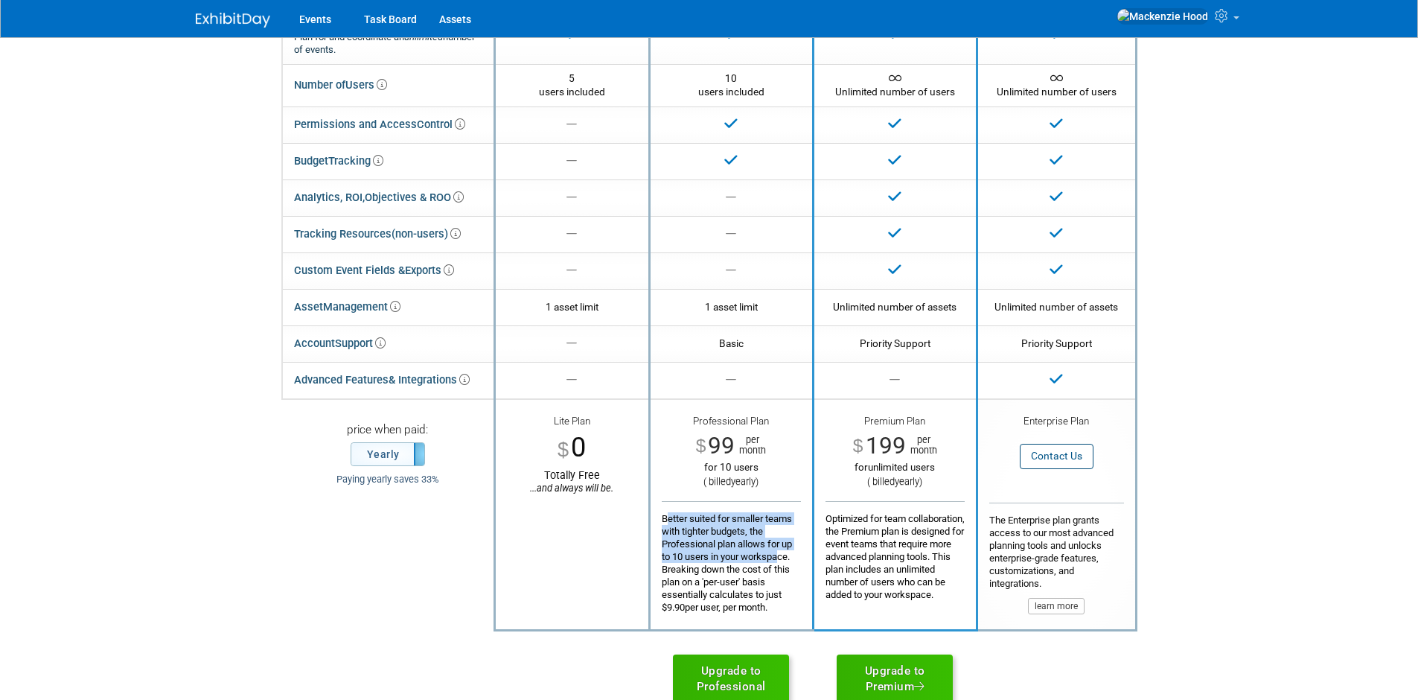
click at [741, 555] on div "Better suited for smaller teams with tighter budgets, the Professional plan all…" at bounding box center [731, 557] width 139 height 112
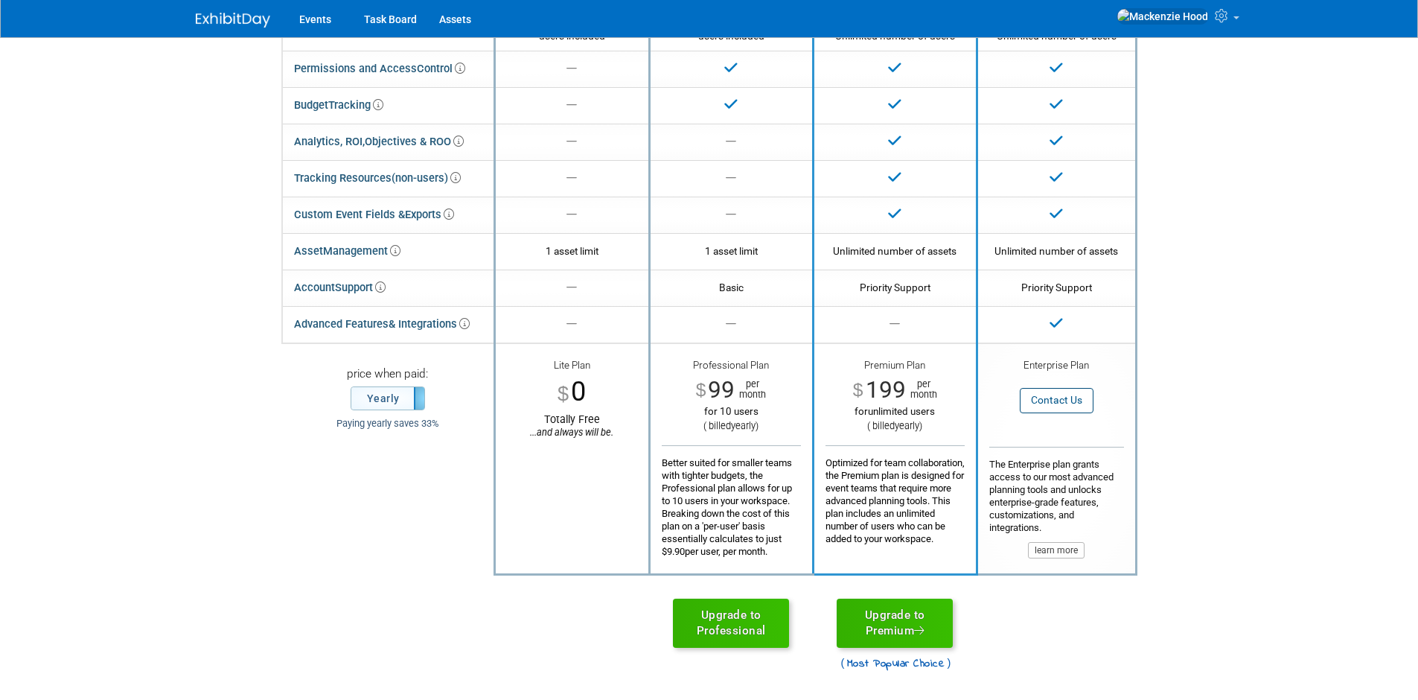
scroll to position [202, 0]
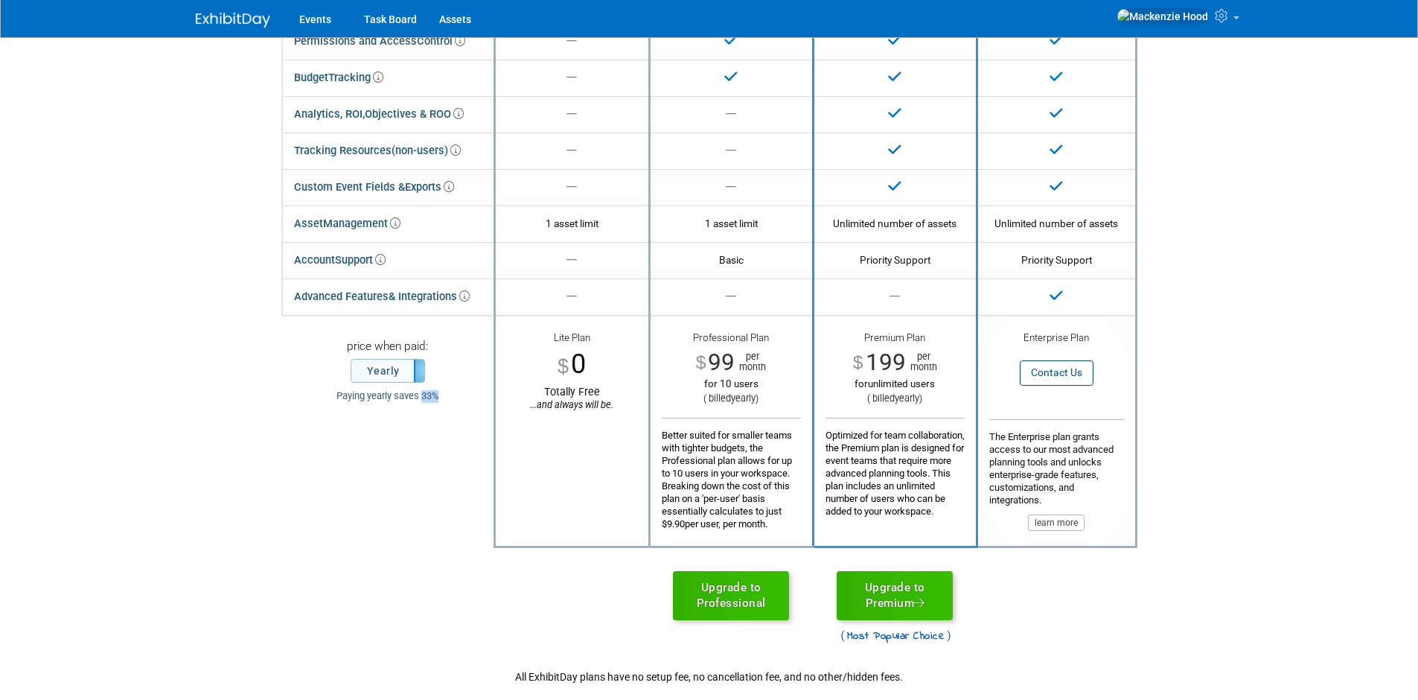
drag, startPoint x: 422, startPoint y: 397, endPoint x: 446, endPoint y: 397, distance: 23.8
click at [446, 397] on div "Paying yearly saves 33%" at bounding box center [387, 396] width 189 height 13
click at [456, 536] on td "price when paid: Yearly Monthly Paying yearly saves 33%" at bounding box center [388, 431] width 213 height 231
click at [390, 368] on label "Yearly" at bounding box center [387, 371] width 73 height 22
click at [390, 368] on label "Monthly" at bounding box center [387, 371] width 73 height 22
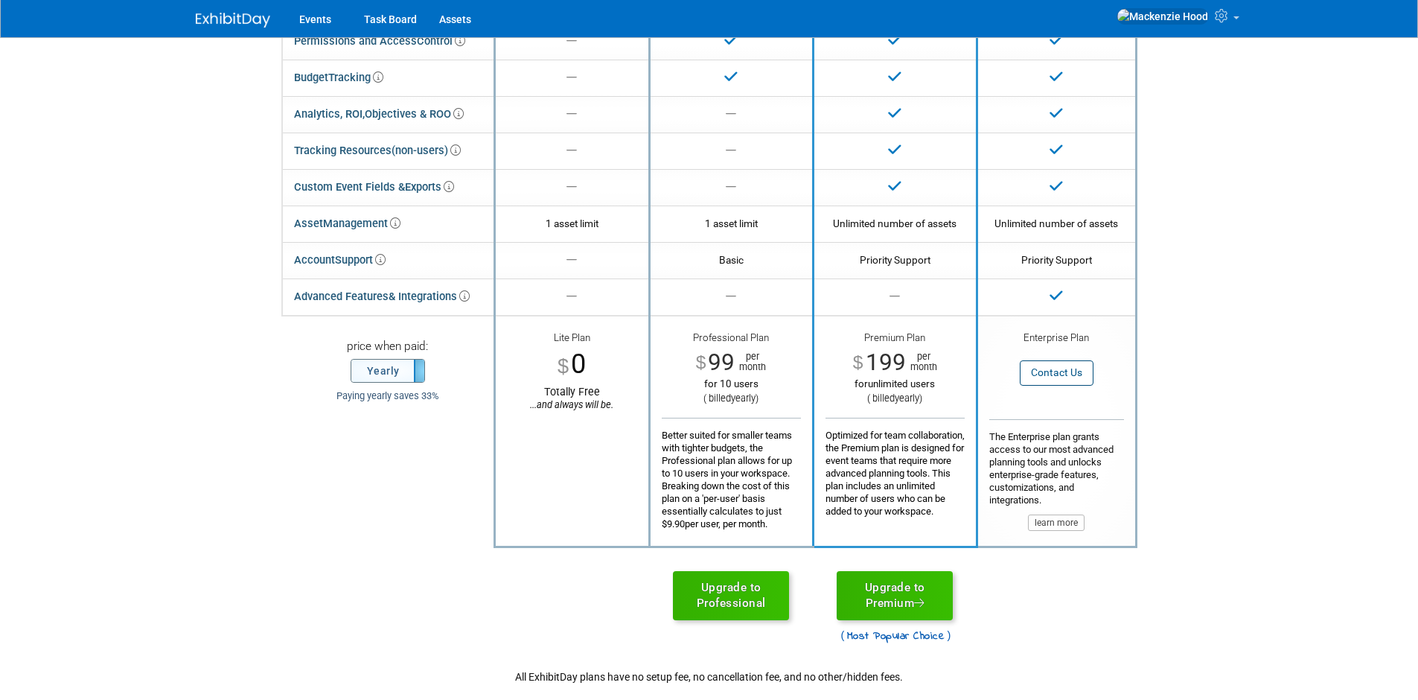
click at [390, 368] on label "Yearly" at bounding box center [387, 371] width 73 height 22
click at [398, 366] on label "Monthly" at bounding box center [387, 371] width 73 height 22
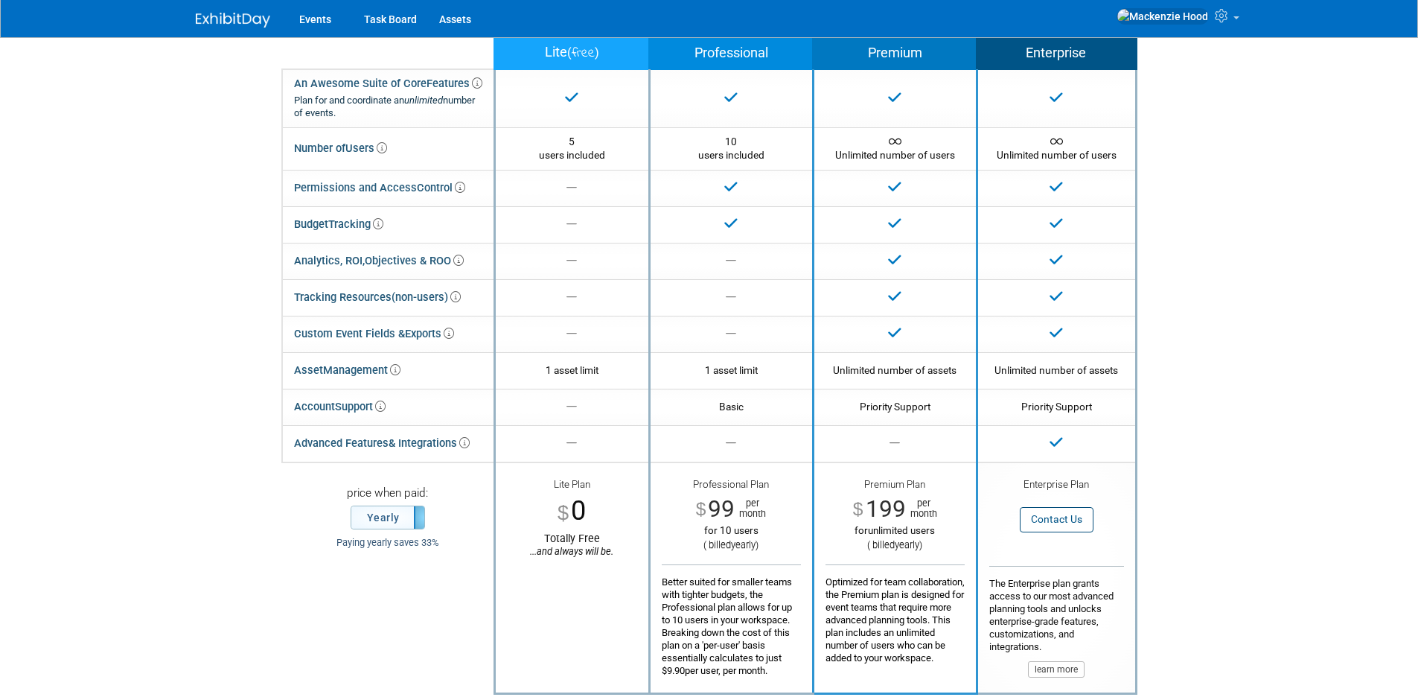
scroll to position [0, 0]
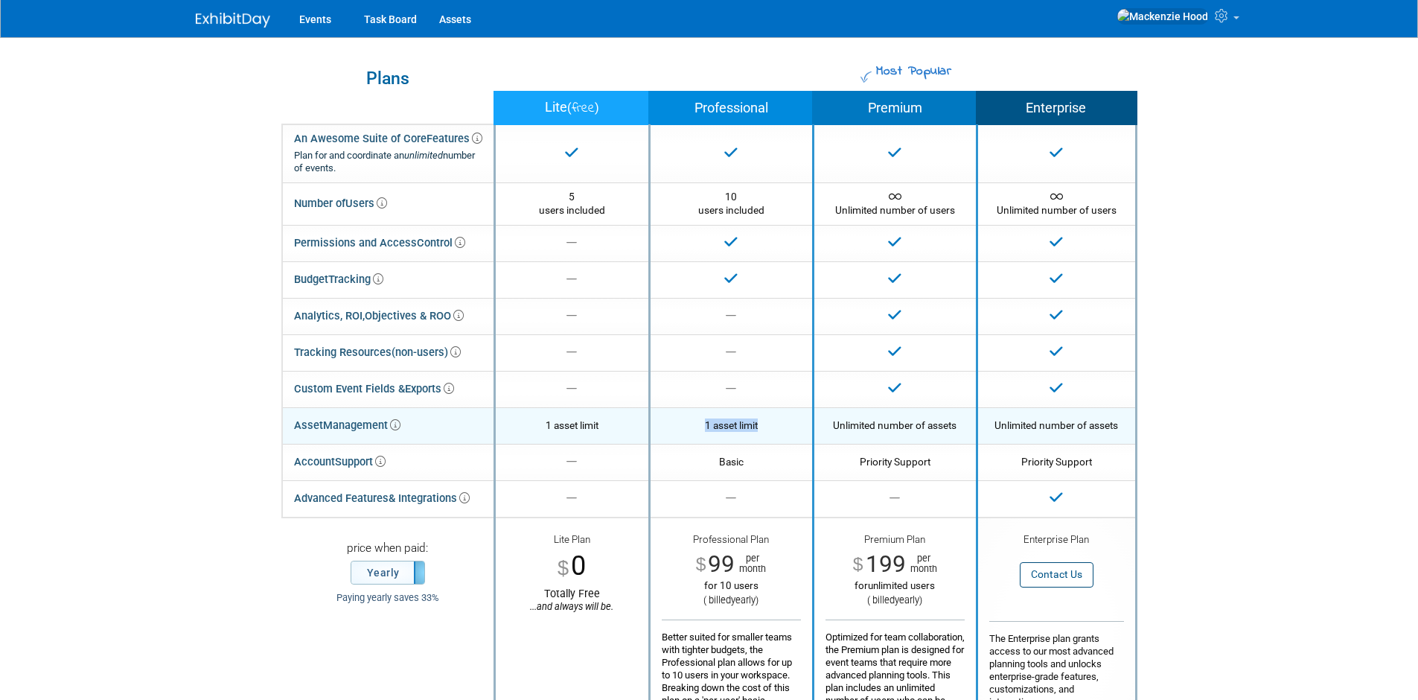
drag, startPoint x: 759, startPoint y: 422, endPoint x: 683, endPoint y: 416, distance: 76.9
click at [683, 416] on td "Professional Plan 1 asset limit" at bounding box center [731, 425] width 164 height 36
click at [714, 424] on div "1 asset limit" at bounding box center [731, 424] width 139 height 13
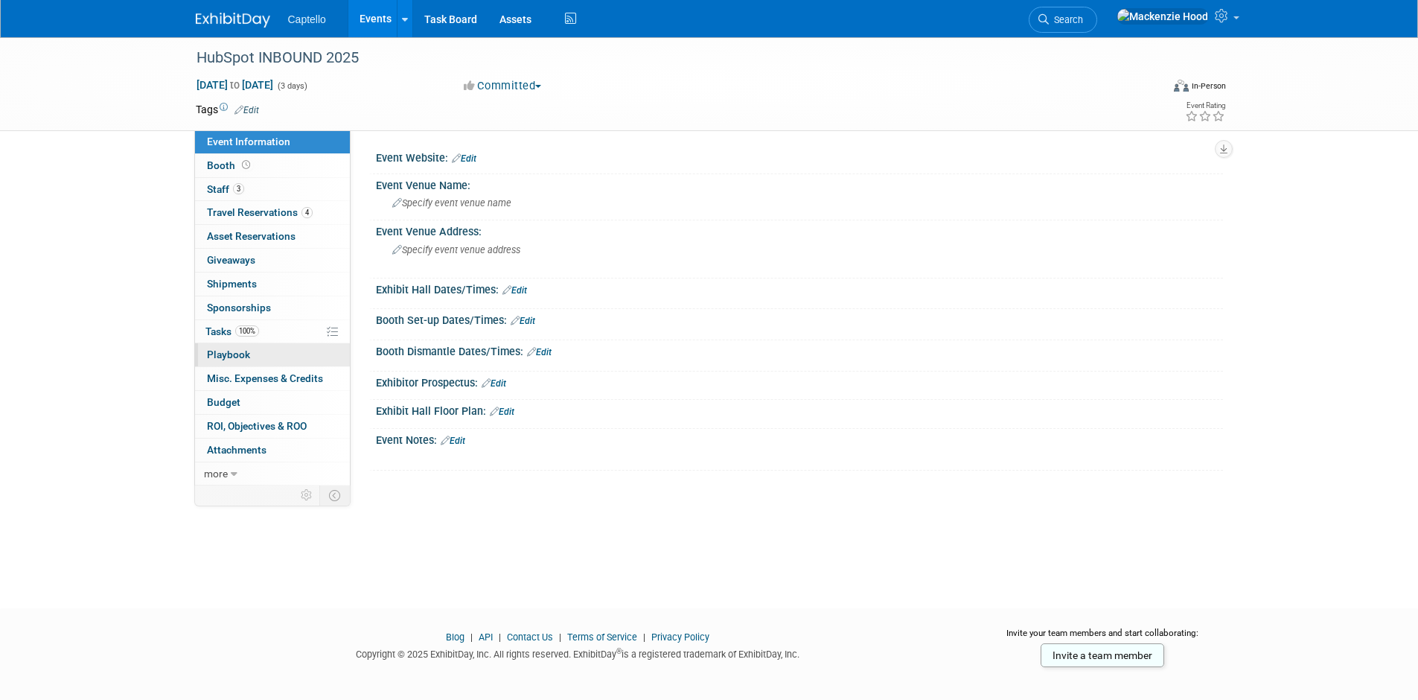
click at [254, 357] on link "0 Playbook 0" at bounding box center [272, 354] width 155 height 23
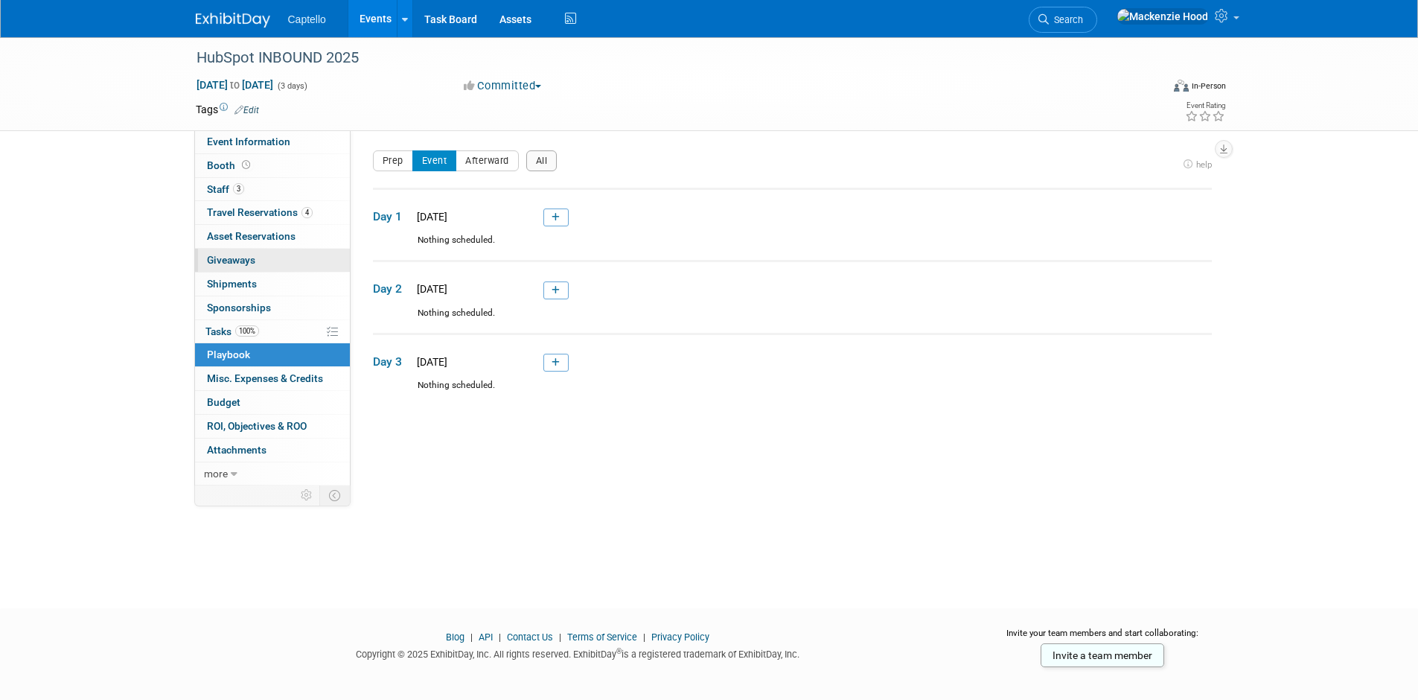
click at [266, 265] on link "0 Giveaways 0" at bounding box center [272, 260] width 155 height 23
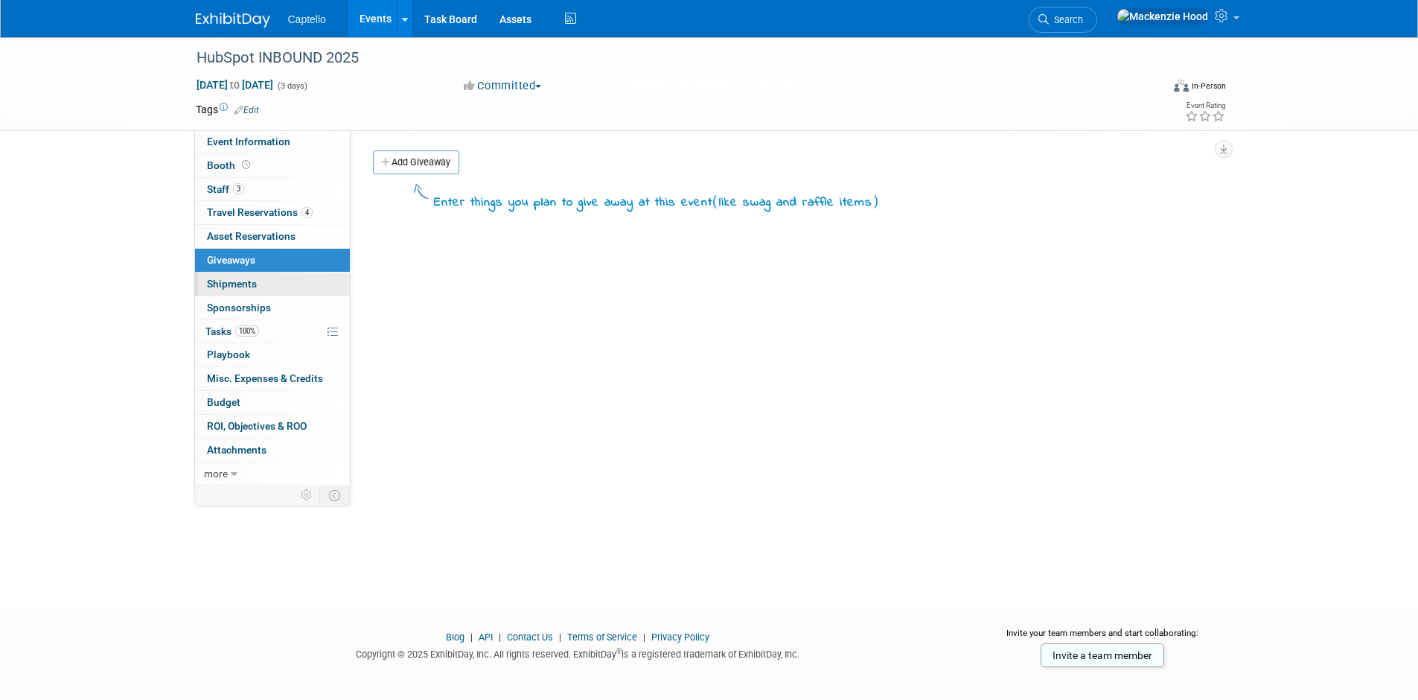
click at [275, 281] on link "0 Shipments 0" at bounding box center [272, 283] width 155 height 23
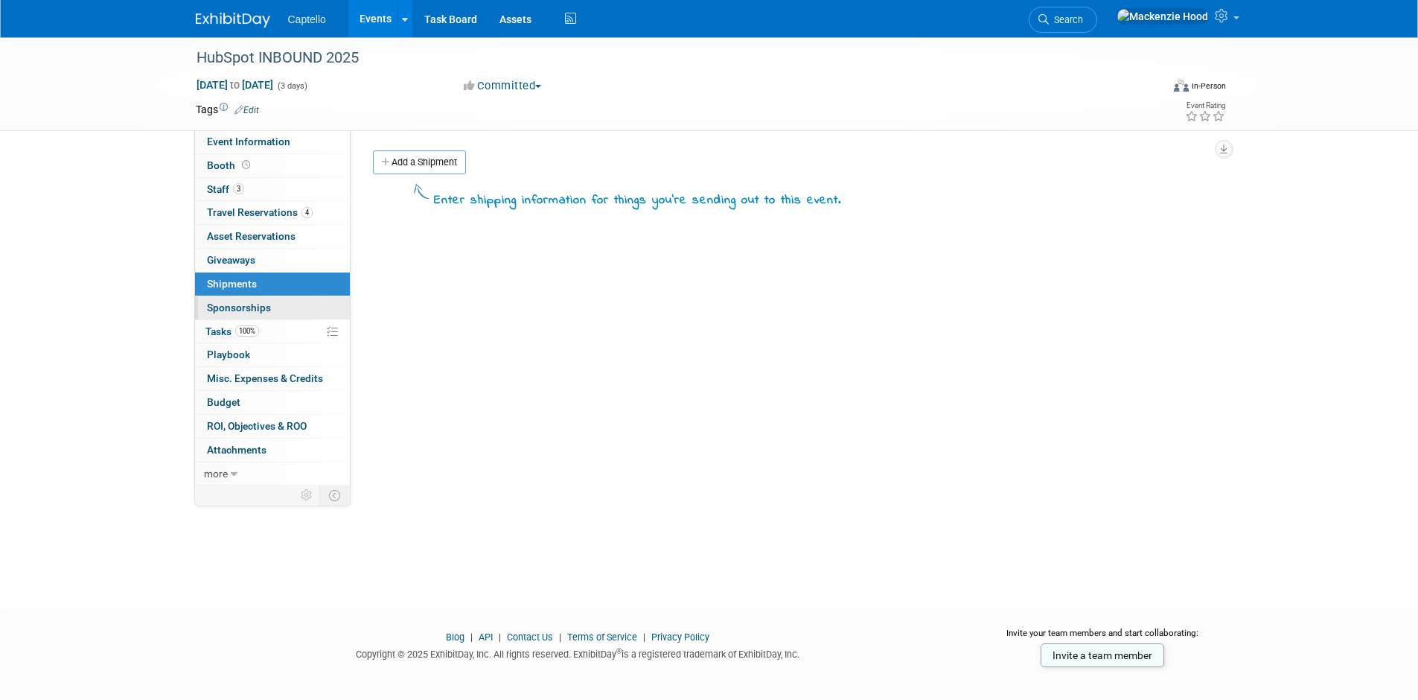
click at [280, 304] on link "0 Sponsorships 0" at bounding box center [272, 307] width 155 height 23
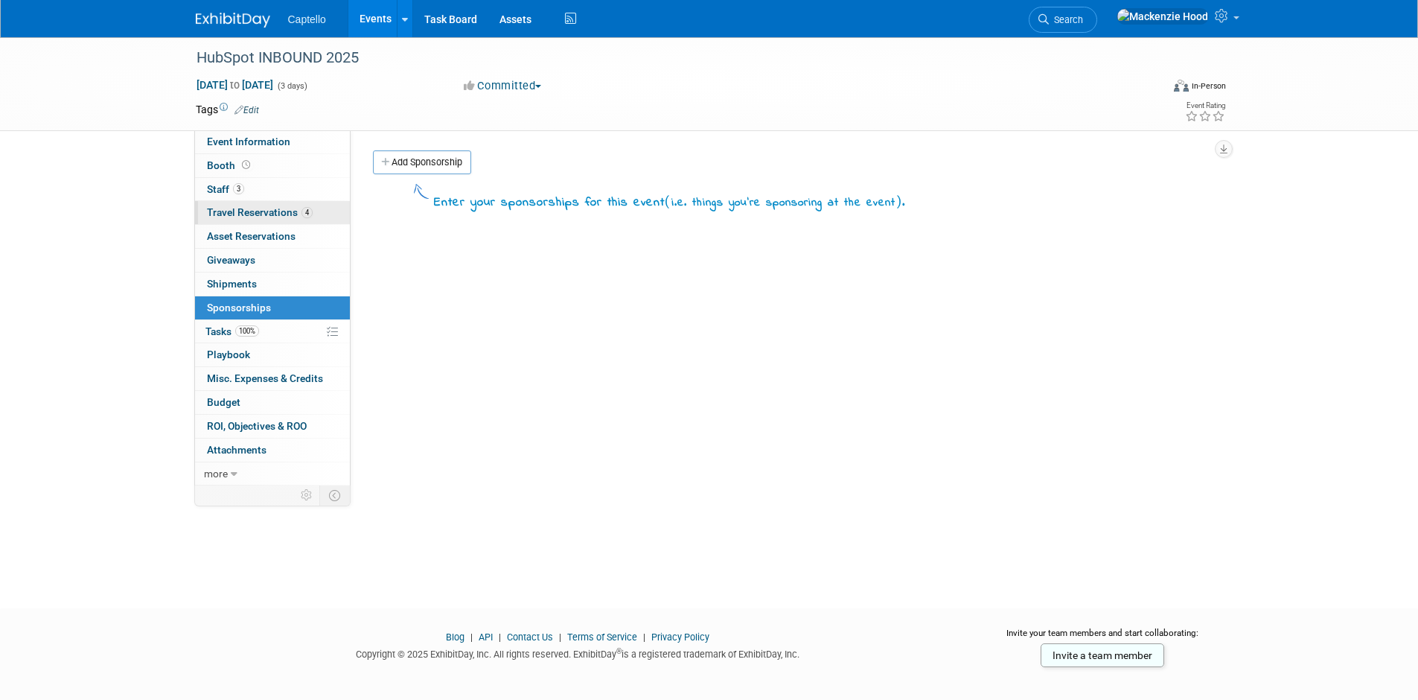
click at [260, 210] on span "Travel Reservations 4" at bounding box center [260, 212] width 106 height 12
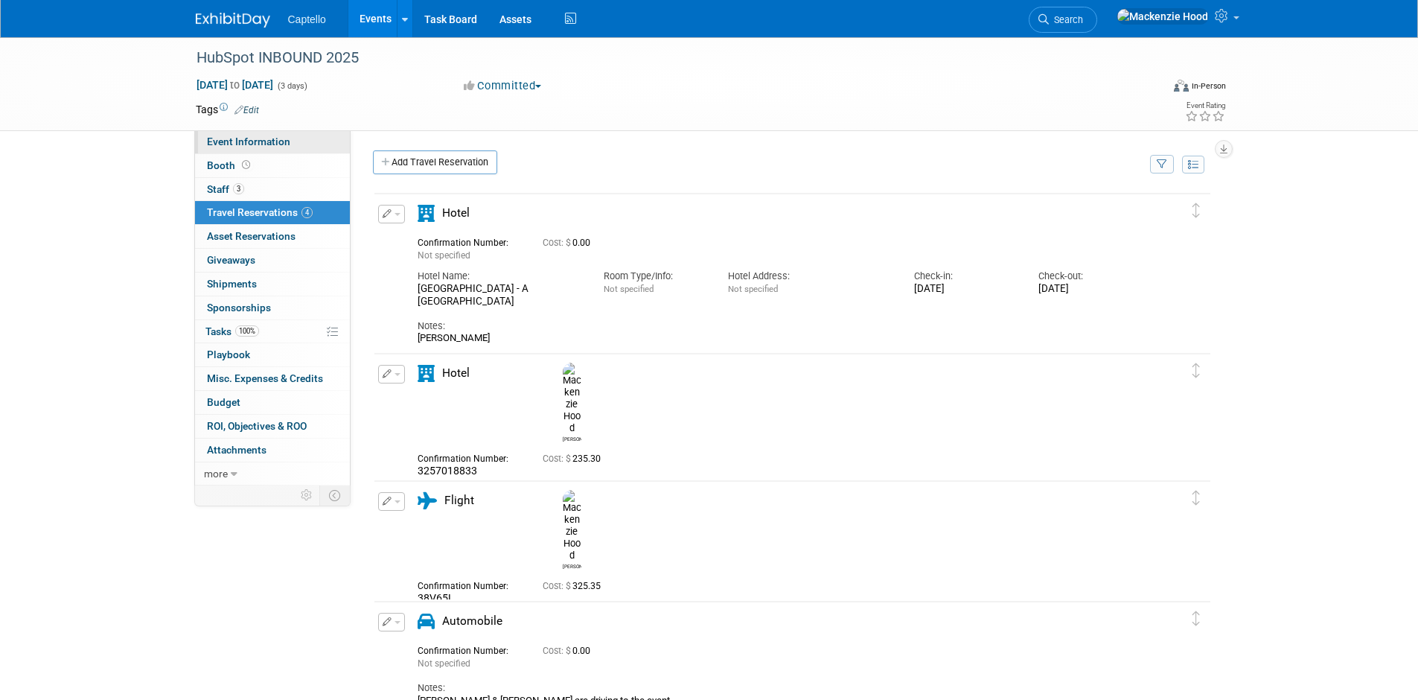
click at [256, 138] on span "Event Information" at bounding box center [248, 141] width 83 height 12
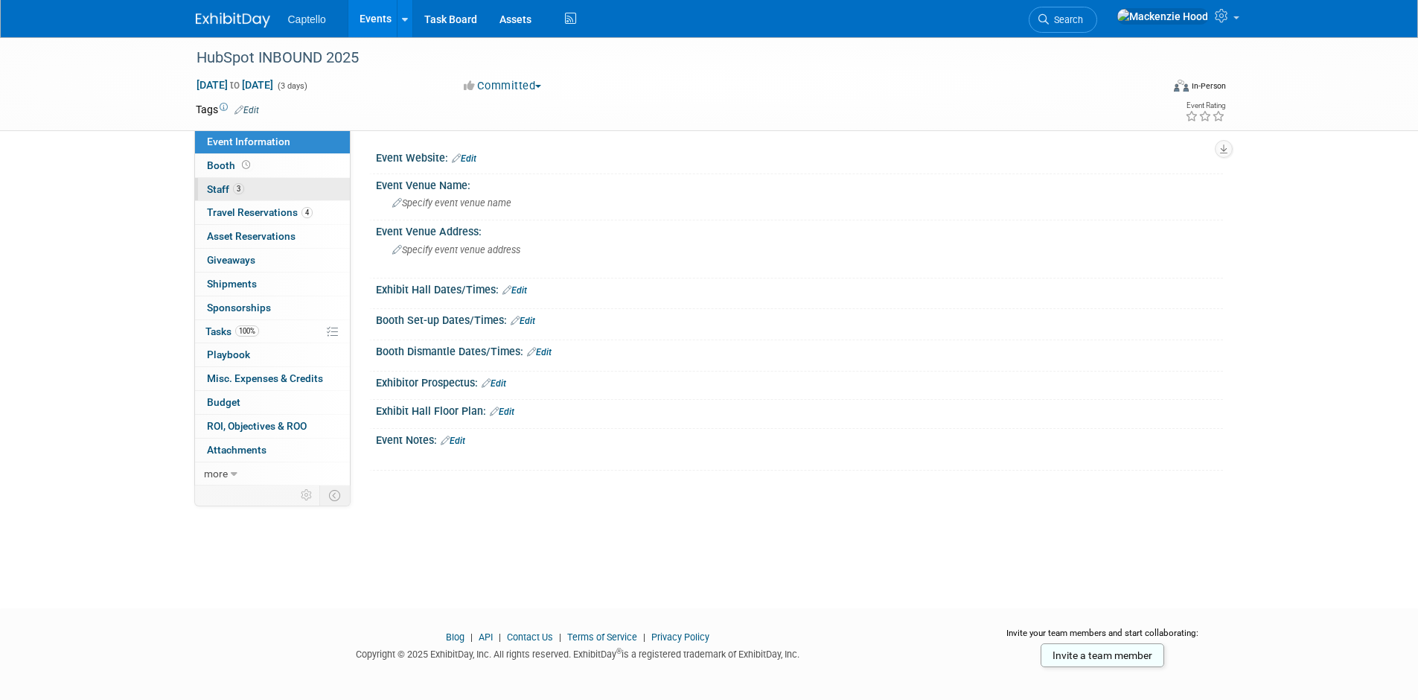
click at [246, 183] on link "3 Staff 3" at bounding box center [272, 189] width 155 height 23
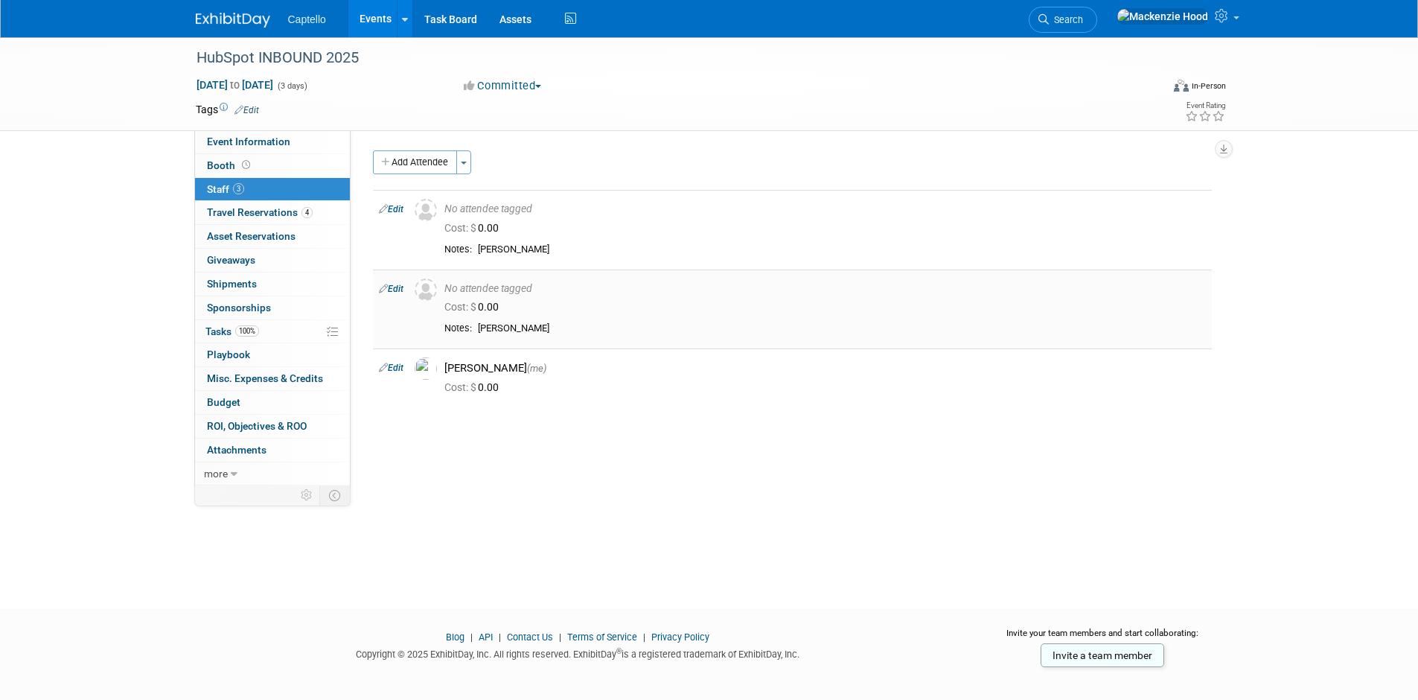
drag, startPoint x: 479, startPoint y: 329, endPoint x: 582, endPoint y: 330, distance: 102.7
click at [582, 330] on div "Bryce Jacobsen" at bounding box center [842, 328] width 728 height 13
click at [584, 331] on div "Bryce Jacobsen" at bounding box center [842, 328] width 728 height 13
drag, startPoint x: 479, startPoint y: 246, endPoint x: 541, endPoint y: 251, distance: 62.7
click at [541, 251] on div "Aaron Karpaty" at bounding box center [842, 249] width 728 height 13
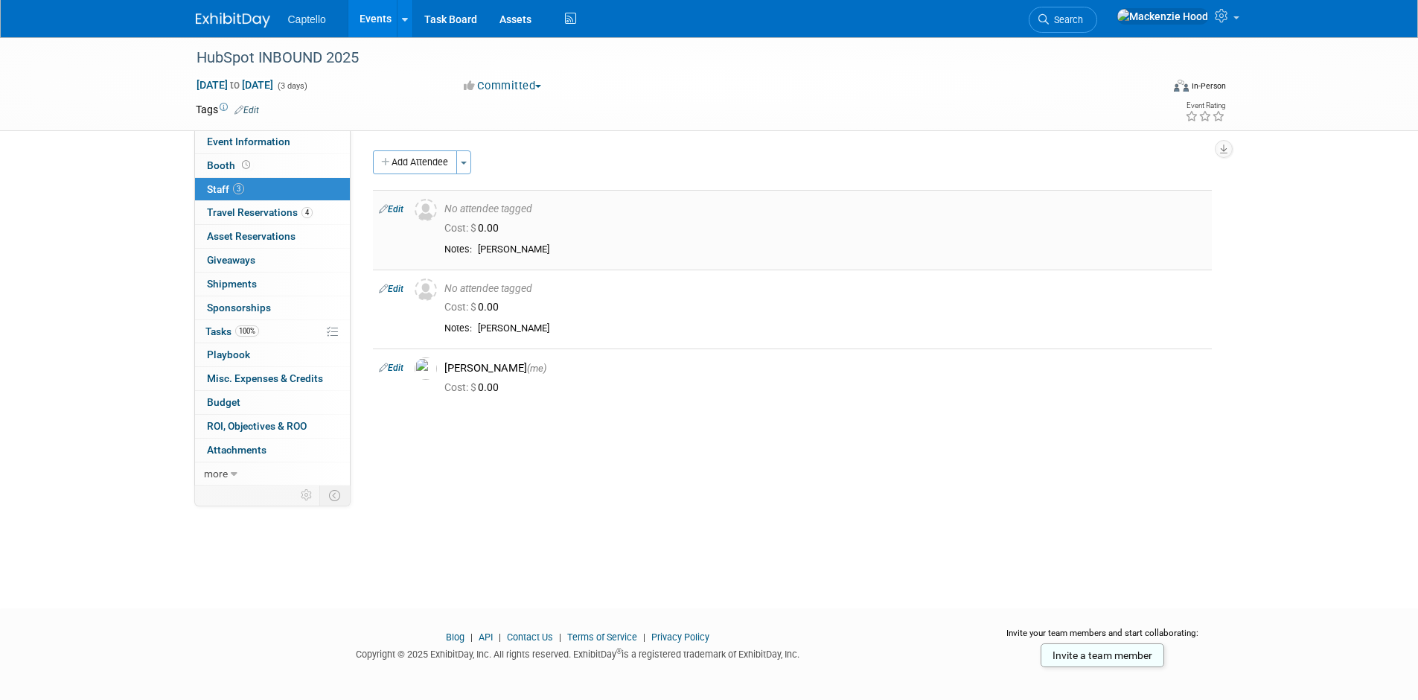
click at [541, 251] on div "Aaron Karpaty" at bounding box center [842, 249] width 728 height 13
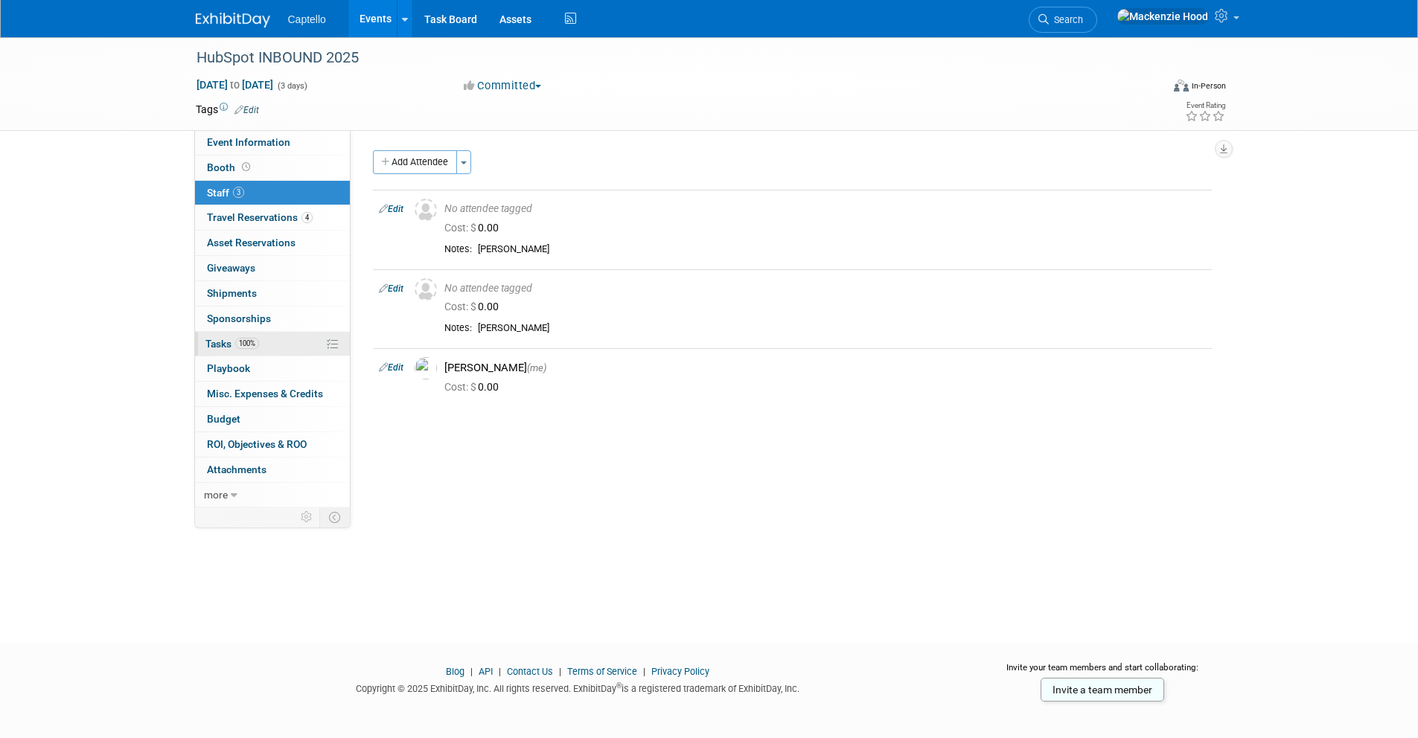
click at [265, 342] on link "100% Tasks 100%" at bounding box center [272, 344] width 155 height 25
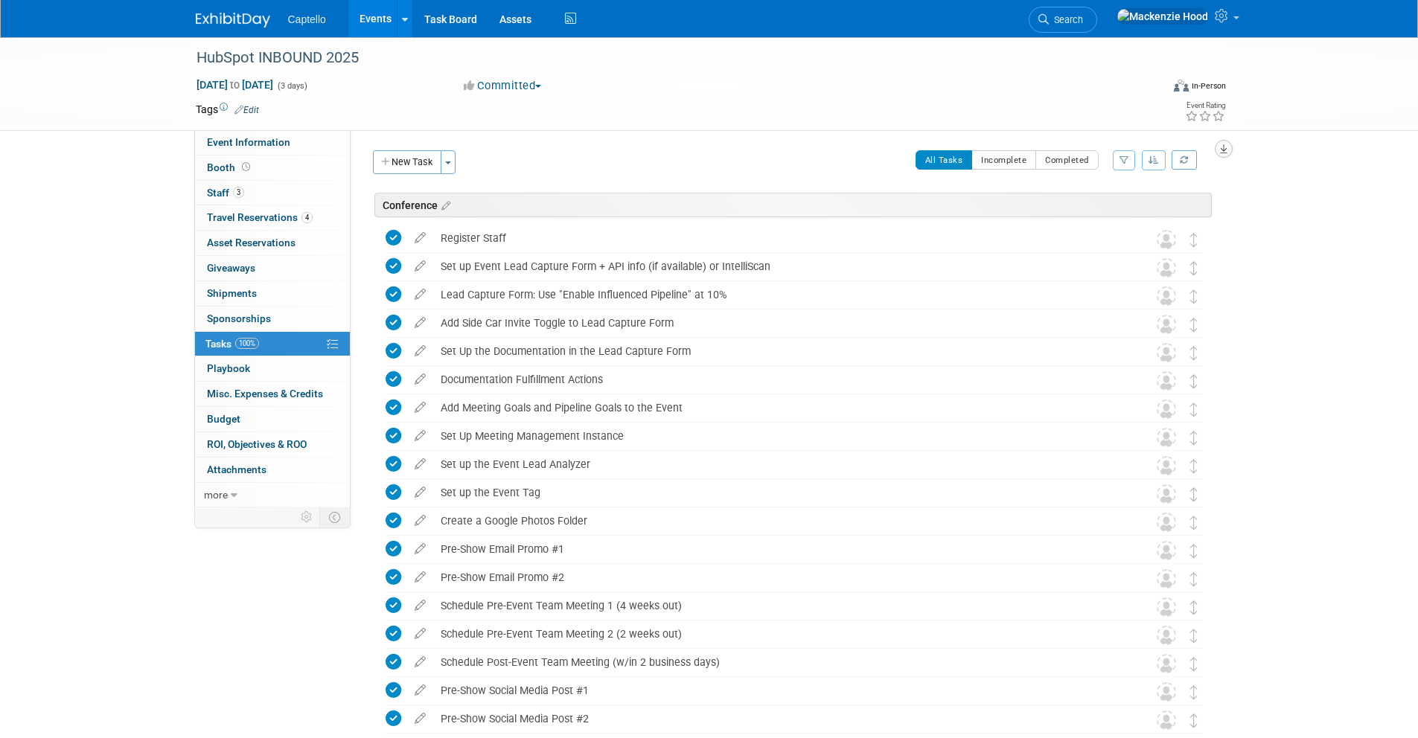
click at [1223, 150] on icon "button" at bounding box center [1223, 149] width 7 height 10
click at [1143, 192] on link "Export tab to PDF" at bounding box center [1133, 192] width 173 height 21
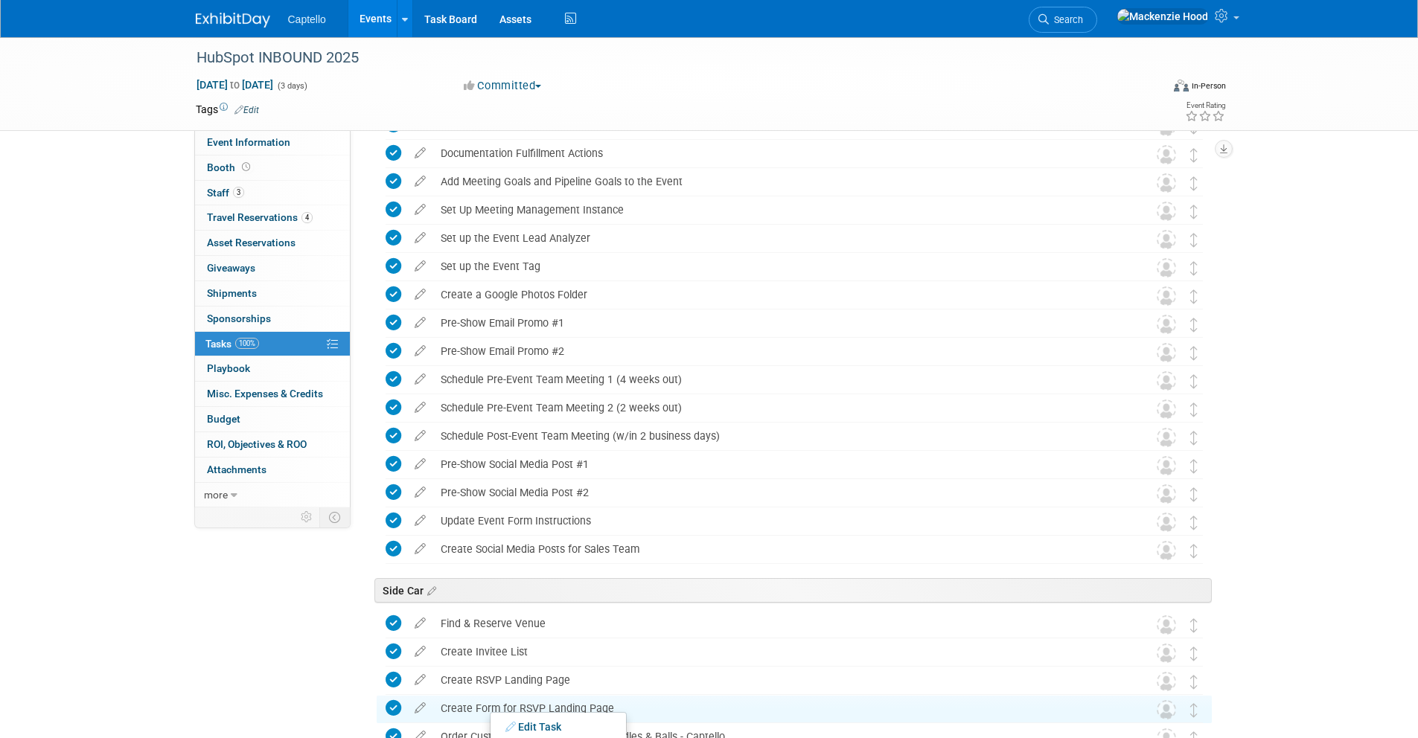
scroll to position [224, 0]
click at [1280, 282] on div "HubSpot INBOUND 2025 Sep 3, 2025 to Sep 5, 2025 (3 days) Sep 3, 2025 to Sep 5, …" at bounding box center [709, 649] width 1418 height 1673
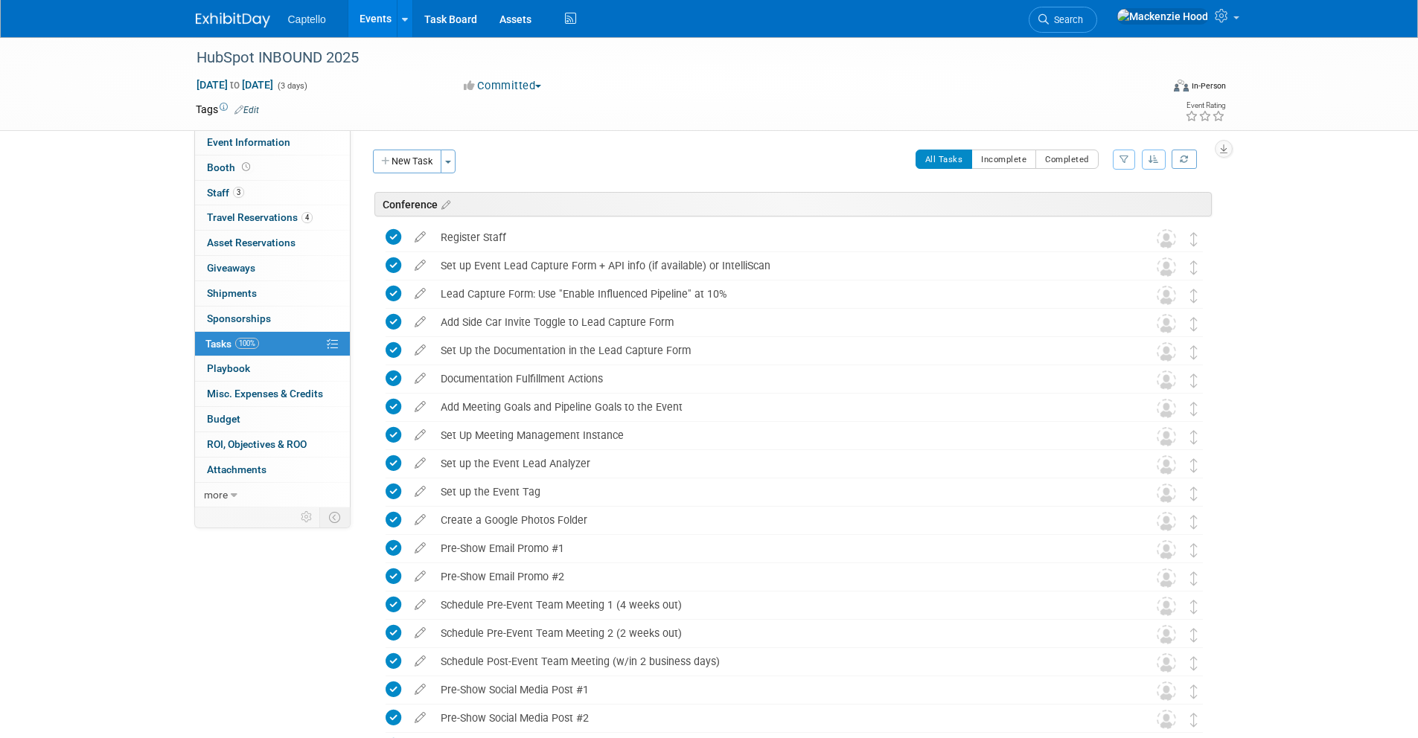
scroll to position [0, 0]
click at [210, 9] on link at bounding box center [242, 13] width 92 height 12
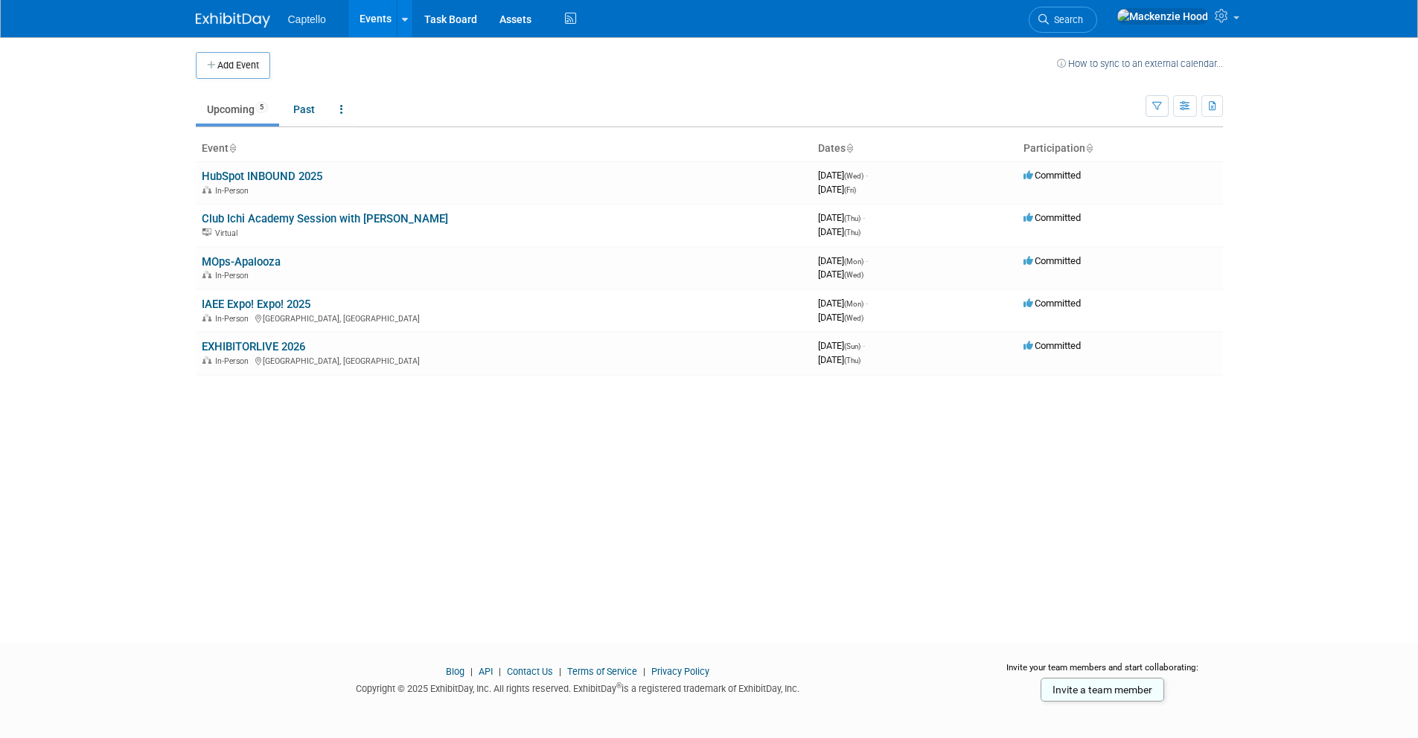
click at [112, 95] on body "Captello Events Add Event Bulk Upload Events Shareable Event Boards Recently Vi…" at bounding box center [709, 369] width 1418 height 738
click at [95, 156] on body "Captello Events Add Event Bulk Upload Events Shareable Event Boards Recently Vi…" at bounding box center [709, 369] width 1418 height 738
click at [261, 339] on td "EXHIBITORLIVE 2026 In-Person [GEOGRAPHIC_DATA], [GEOGRAPHIC_DATA]" at bounding box center [504, 353] width 616 height 42
click at [266, 342] on link "EXHIBITORLIVE 2026" at bounding box center [253, 346] width 103 height 13
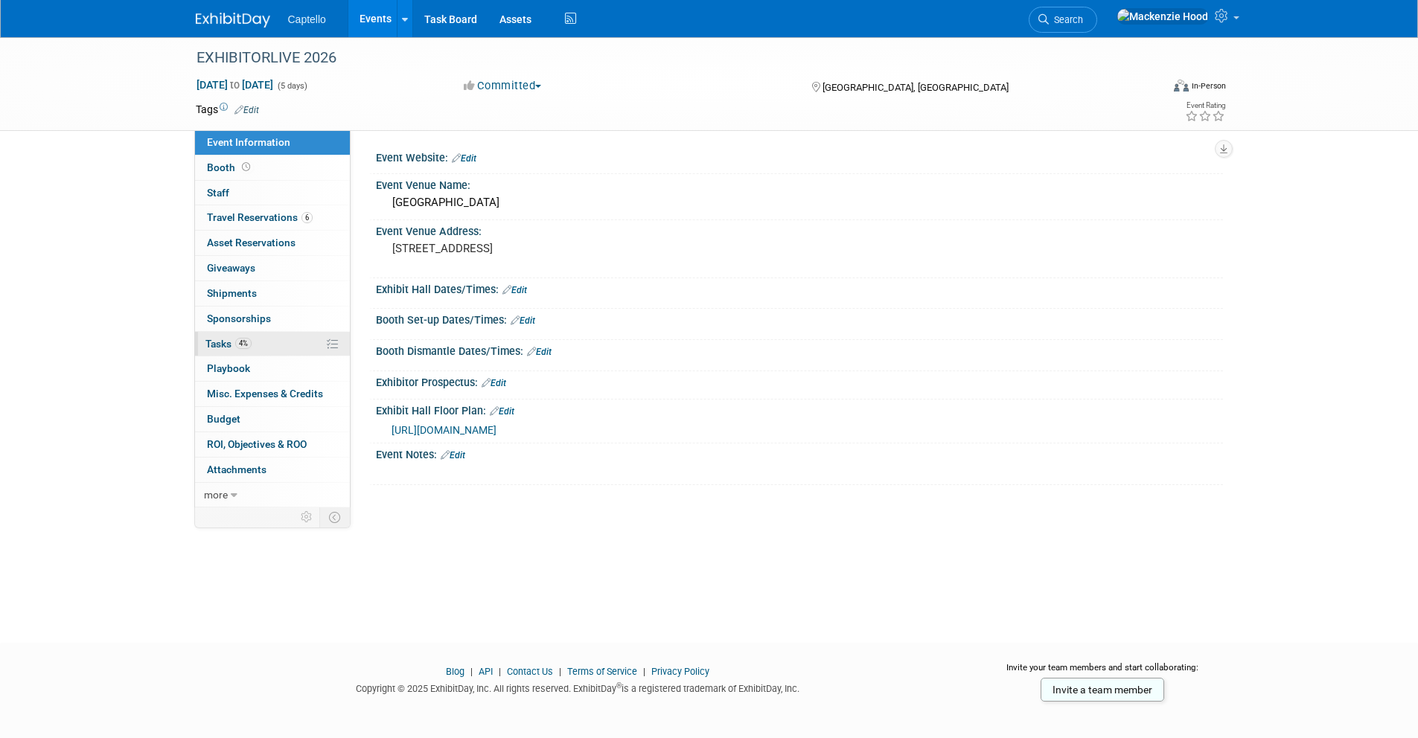
click at [258, 336] on link "4% Tasks 4%" at bounding box center [272, 344] width 155 height 25
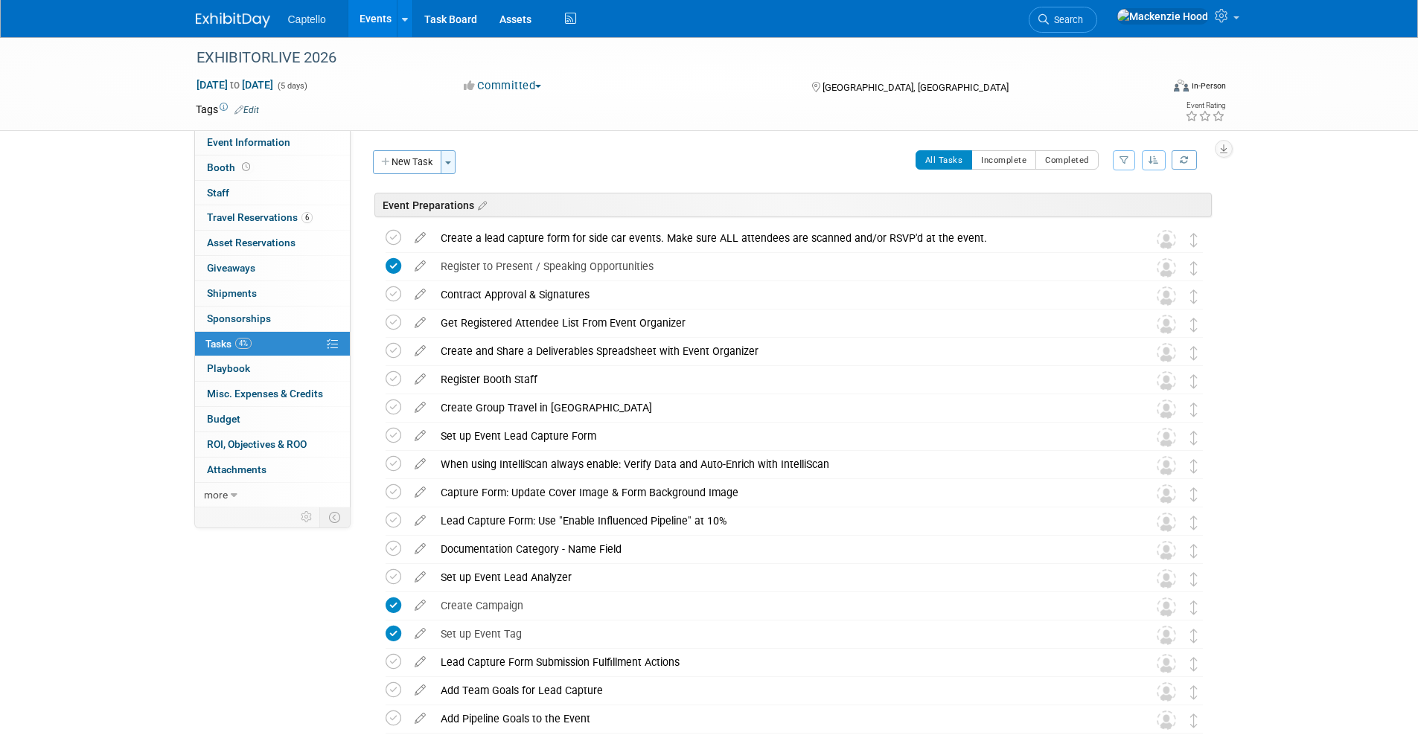
click at [453, 158] on button "Toggle Dropdown" at bounding box center [448, 162] width 15 height 24
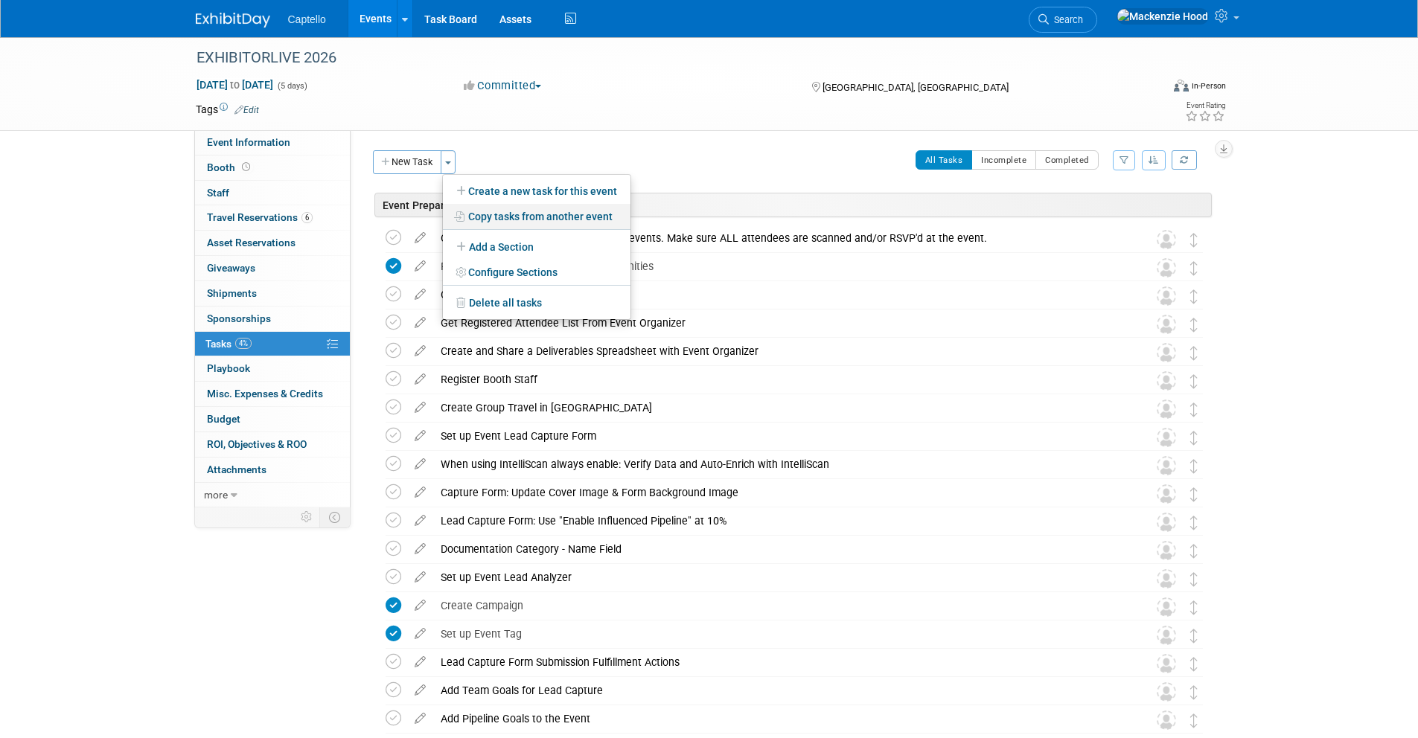
click at [531, 220] on link "Copy tasks from another event" at bounding box center [537, 216] width 188 height 25
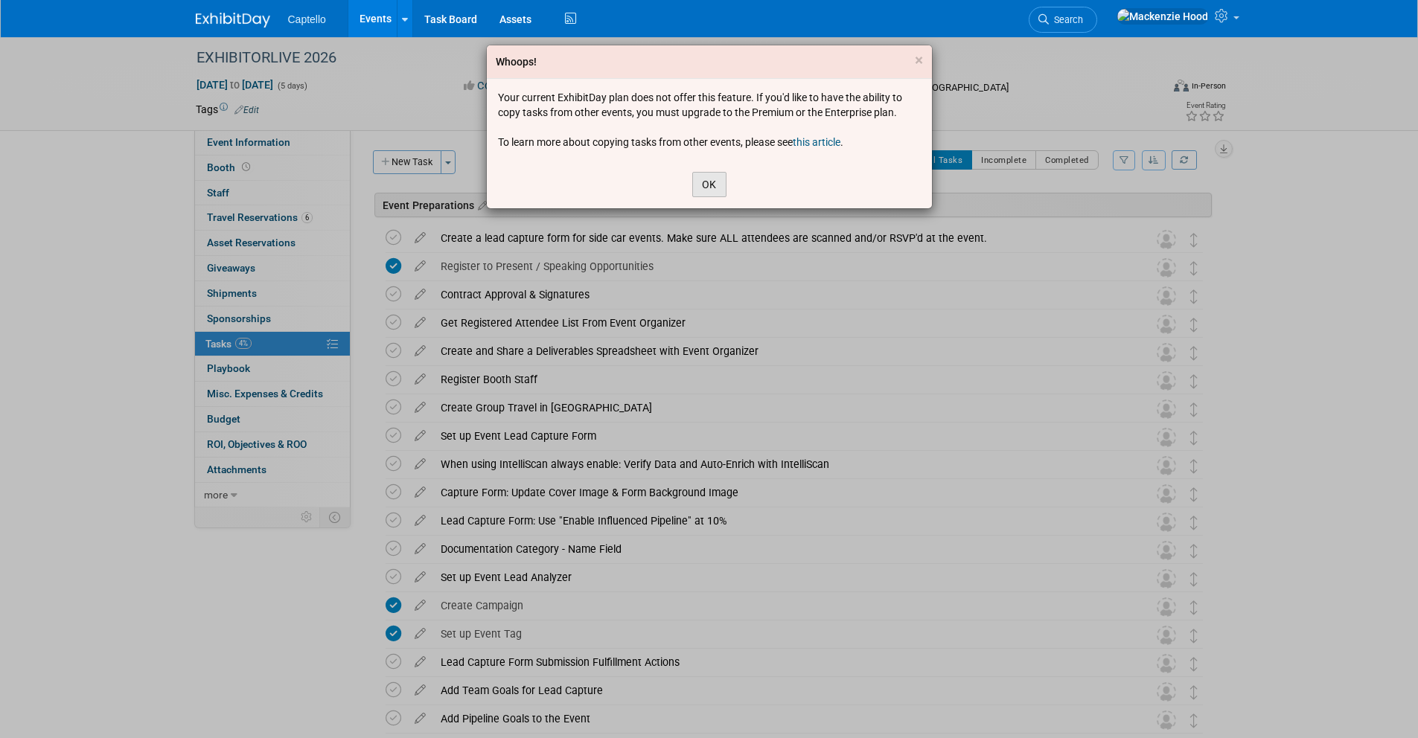
click at [720, 180] on button "OK" at bounding box center [709, 184] width 34 height 25
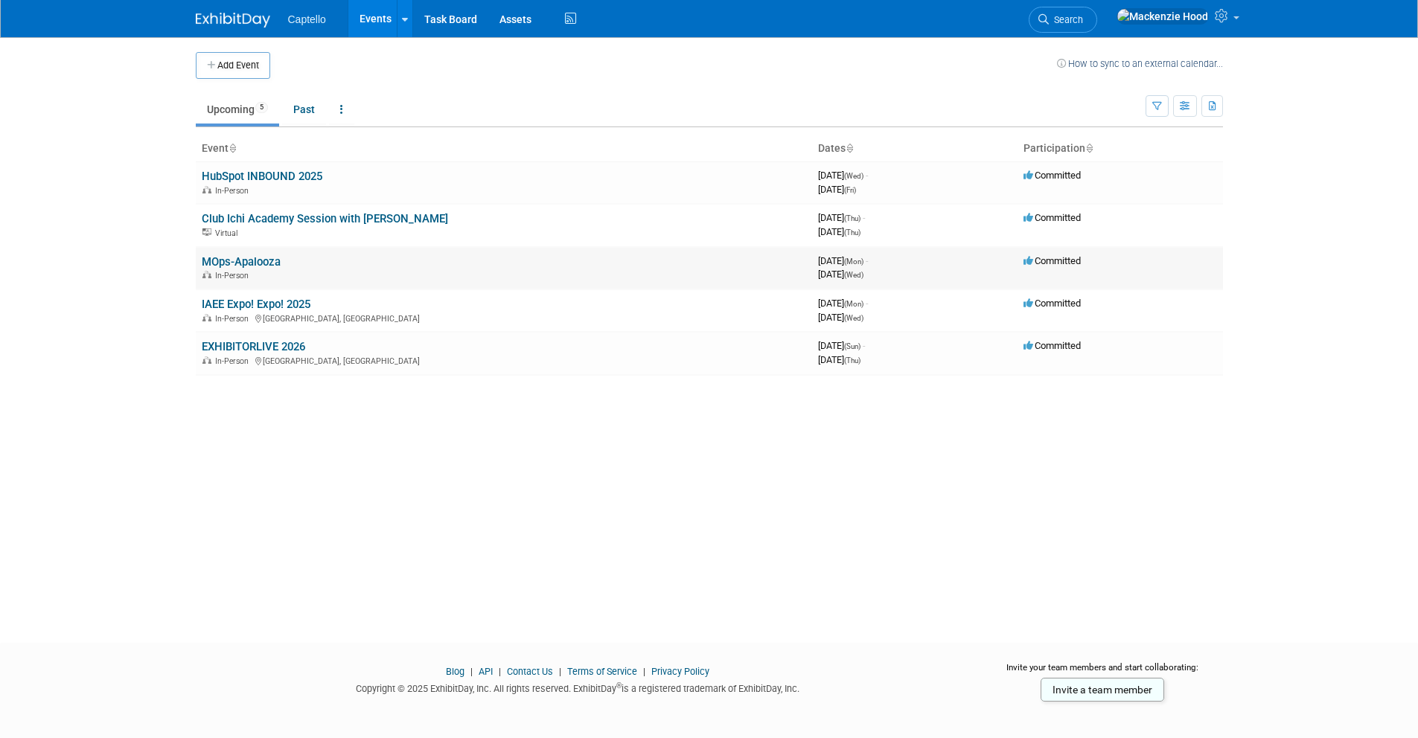
click at [243, 259] on link "MOps-Apalooza" at bounding box center [241, 261] width 79 height 13
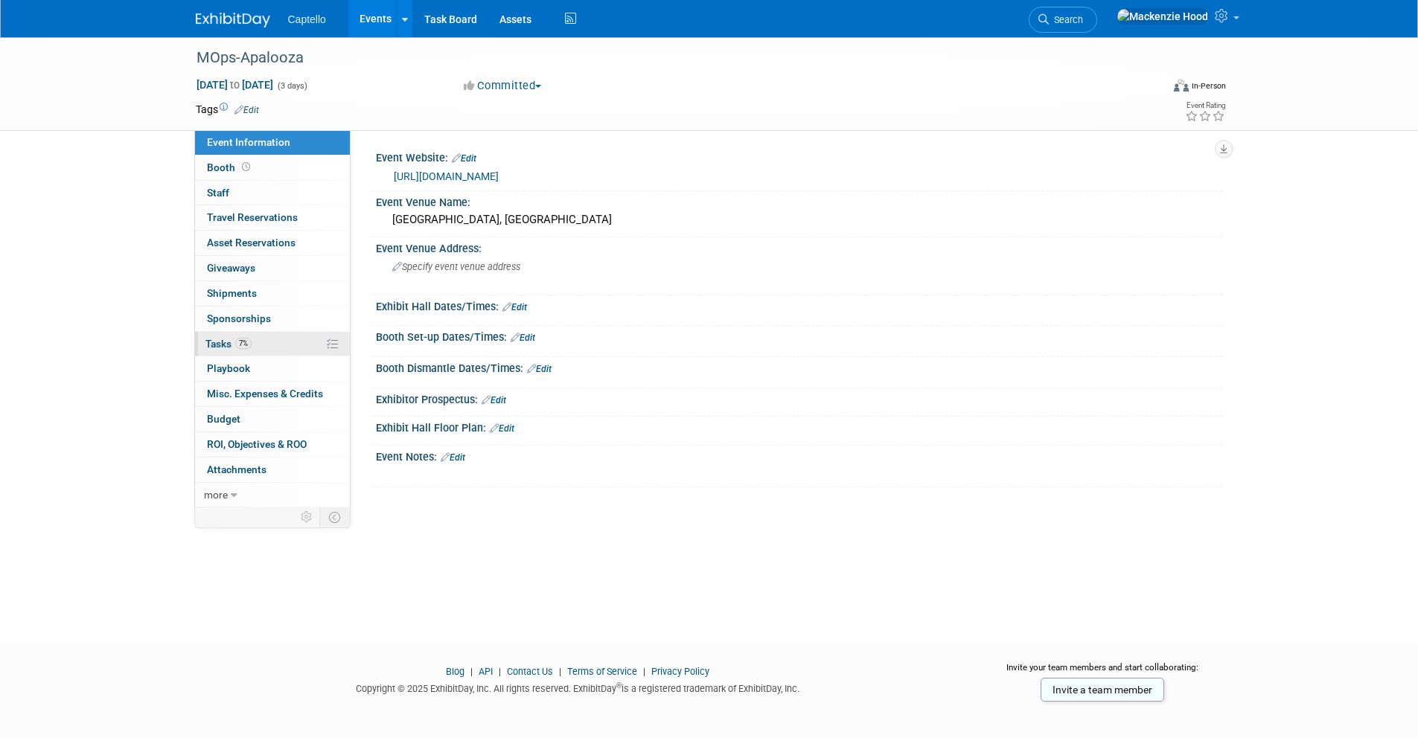
click at [265, 333] on link "7% Tasks 7%" at bounding box center [272, 344] width 155 height 25
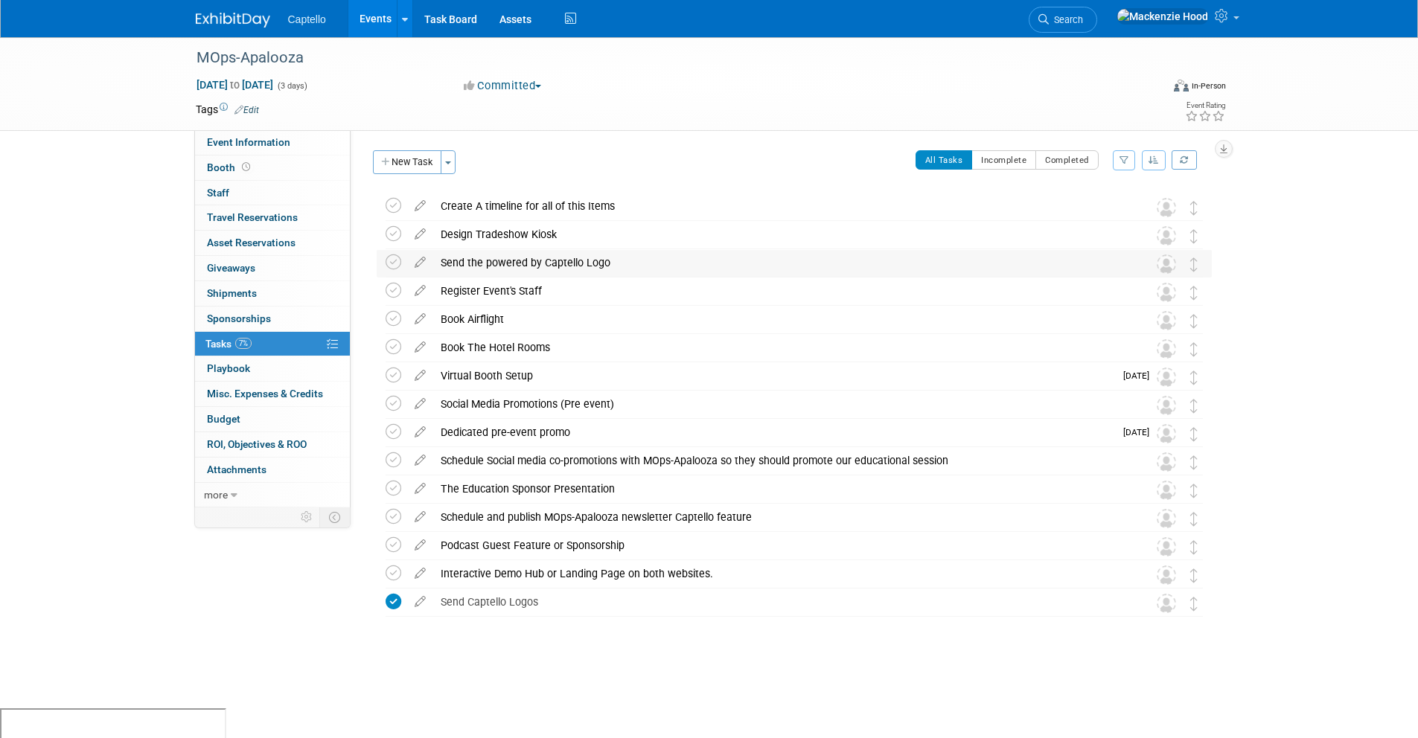
click at [1169, 267] on img at bounding box center [1166, 264] width 19 height 19
click at [1166, 265] on img at bounding box center [1166, 264] width 19 height 19
click at [421, 255] on icon at bounding box center [420, 259] width 26 height 19
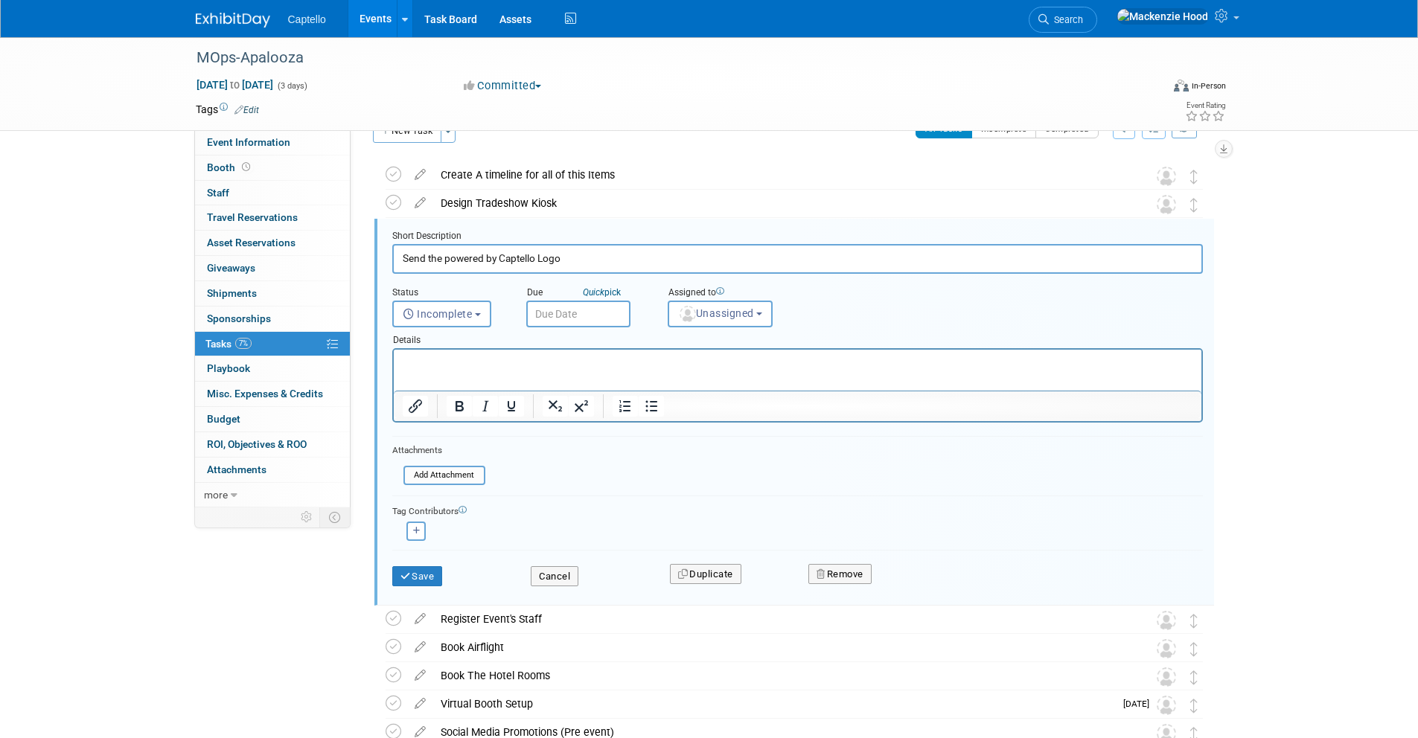
scroll to position [32, 0]
click at [680, 314] on img "button" at bounding box center [688, 313] width 16 height 16
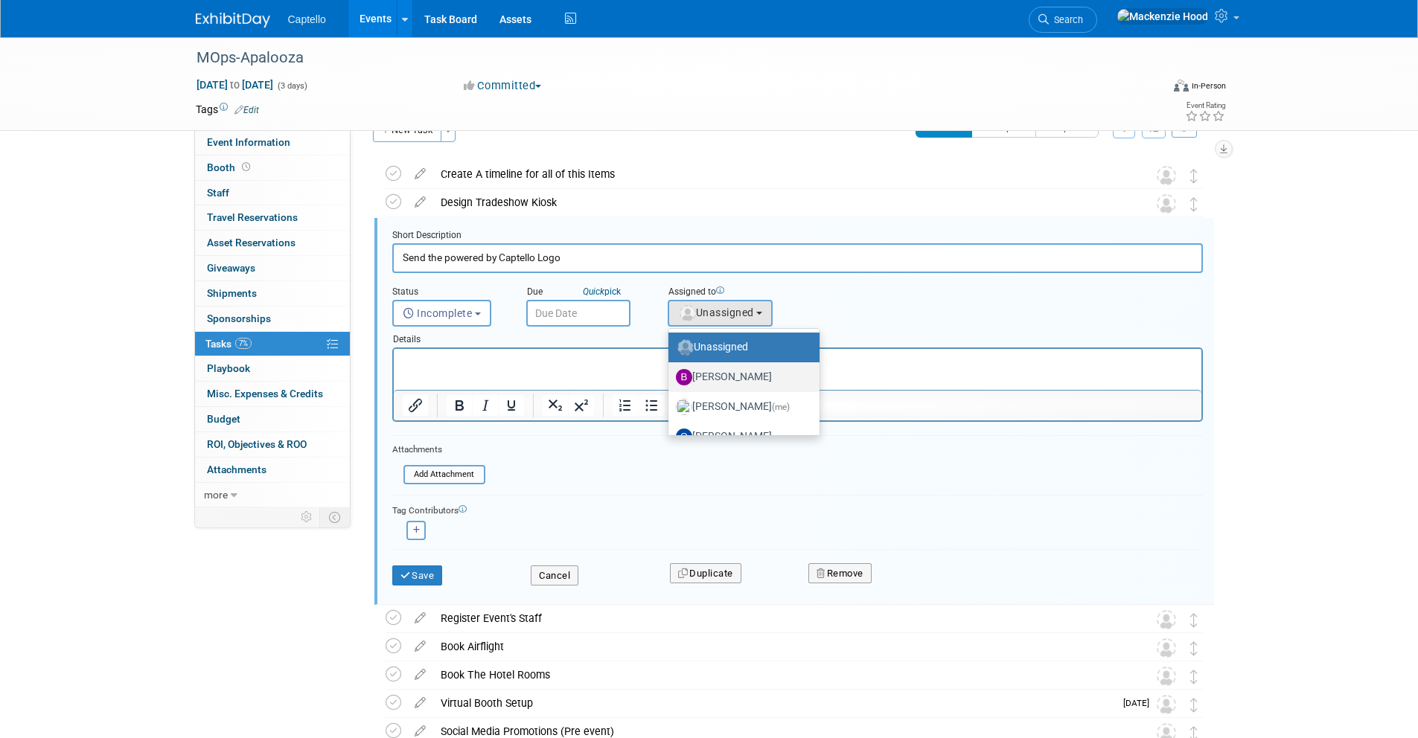
click at [726, 377] on label "Brad Froese" at bounding box center [740, 377] width 129 height 24
click at [671, 377] on input "Brad Froese" at bounding box center [666, 376] width 10 height 10
select select "ade1ab76-85dd-4e84-8c45-1162ccac492e"
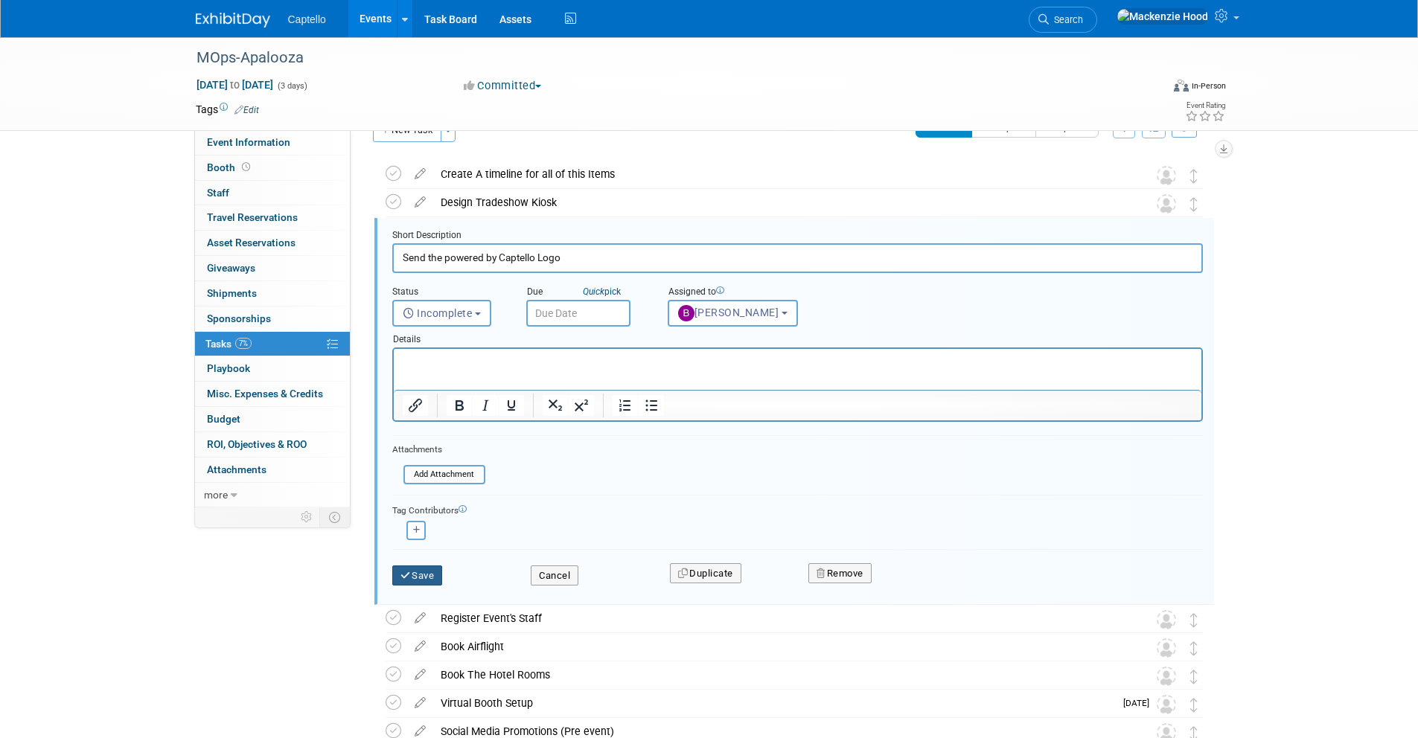
click at [420, 577] on button "Save" at bounding box center [417, 576] width 51 height 21
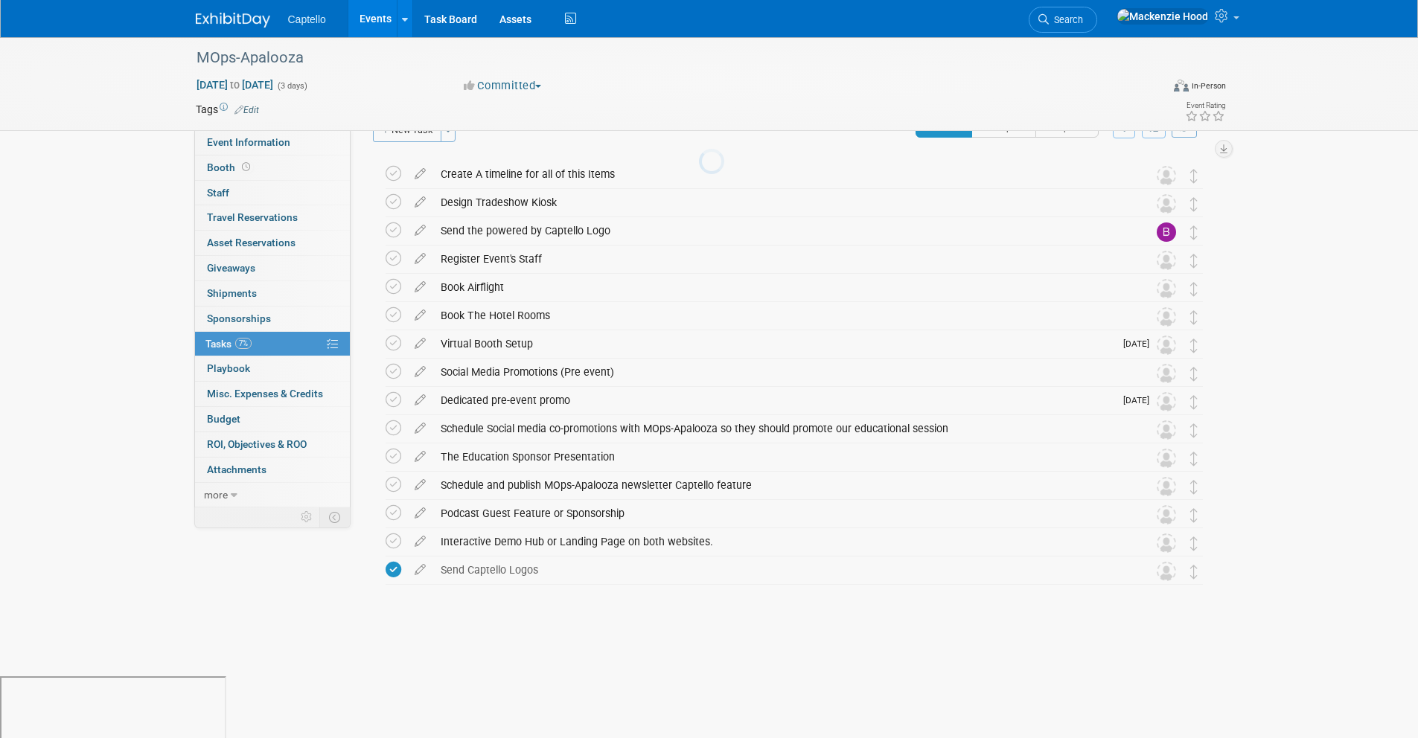
scroll to position [0, 0]
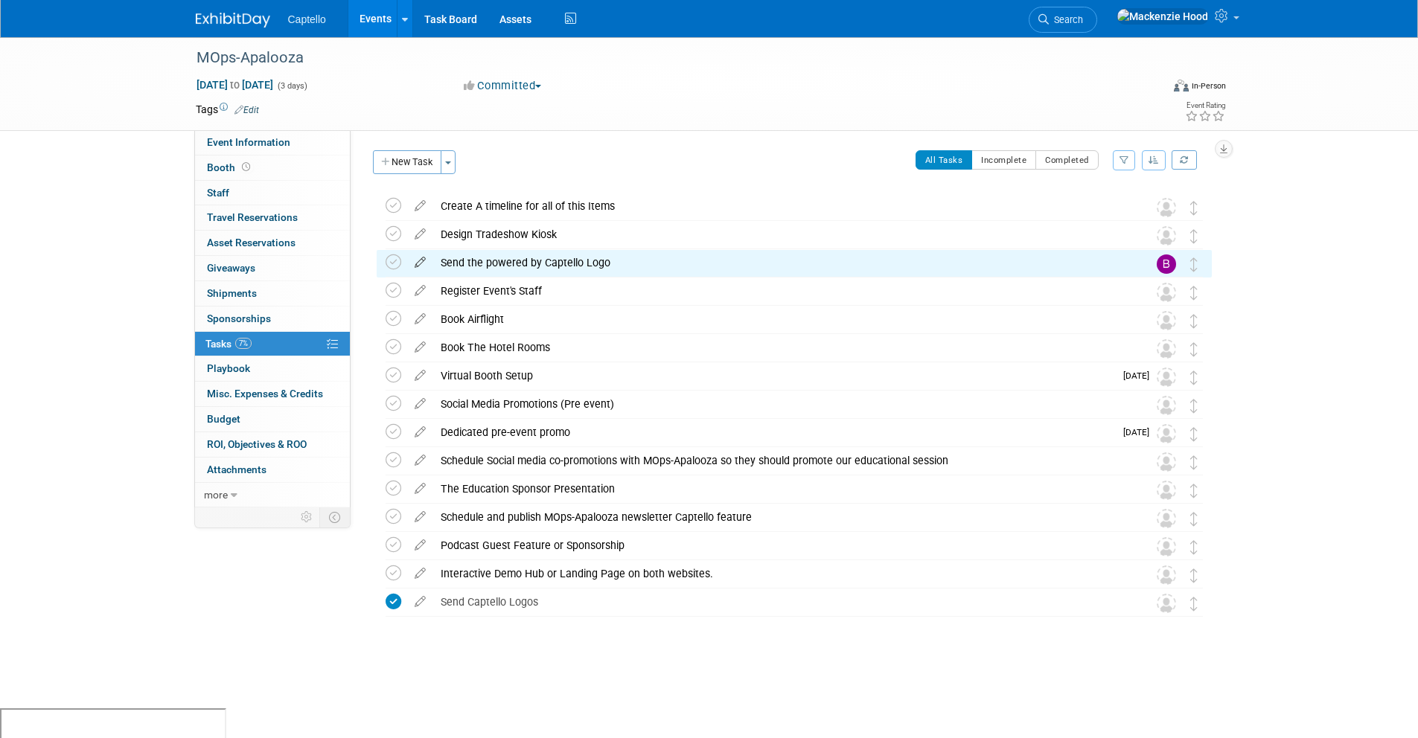
click at [420, 255] on icon at bounding box center [420, 259] width 26 height 19
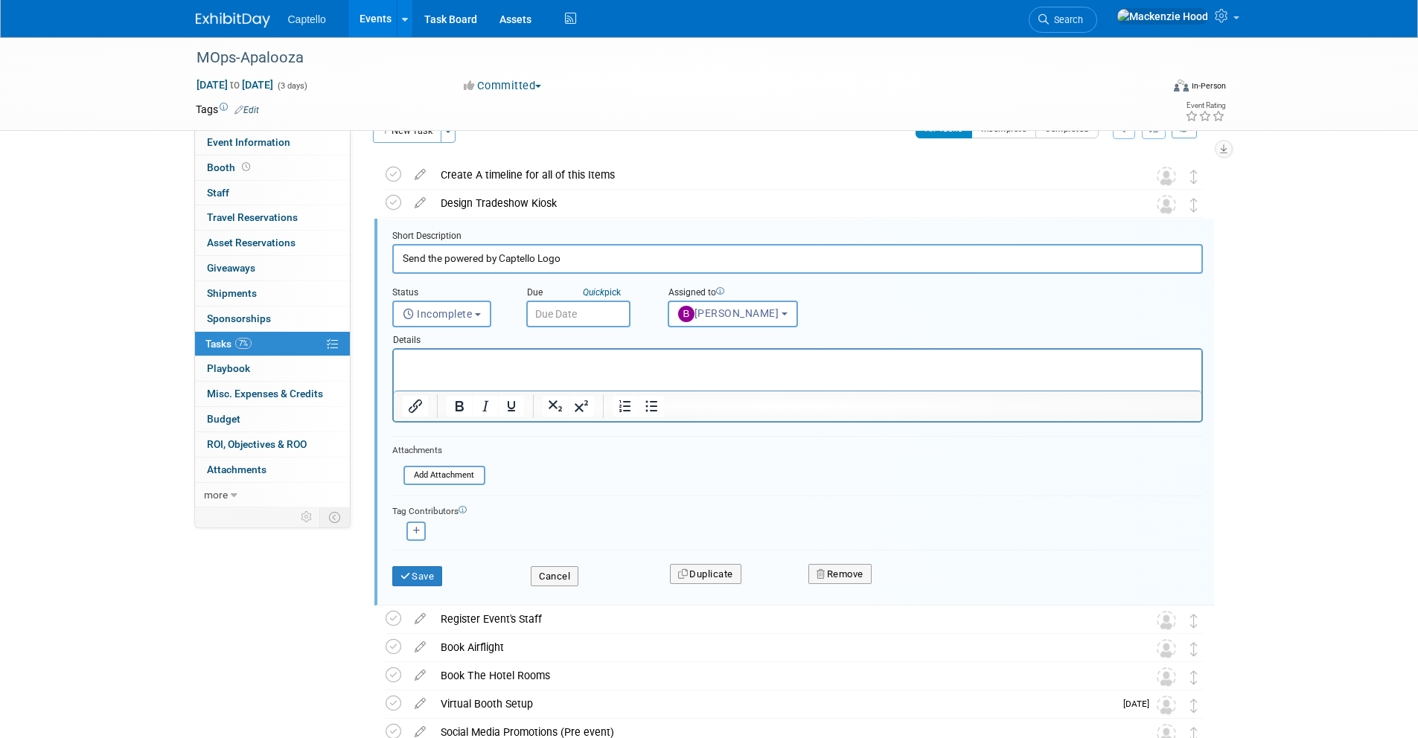
scroll to position [32, 0]
click at [733, 308] on span "Brad Froese" at bounding box center [728, 313] width 101 height 12
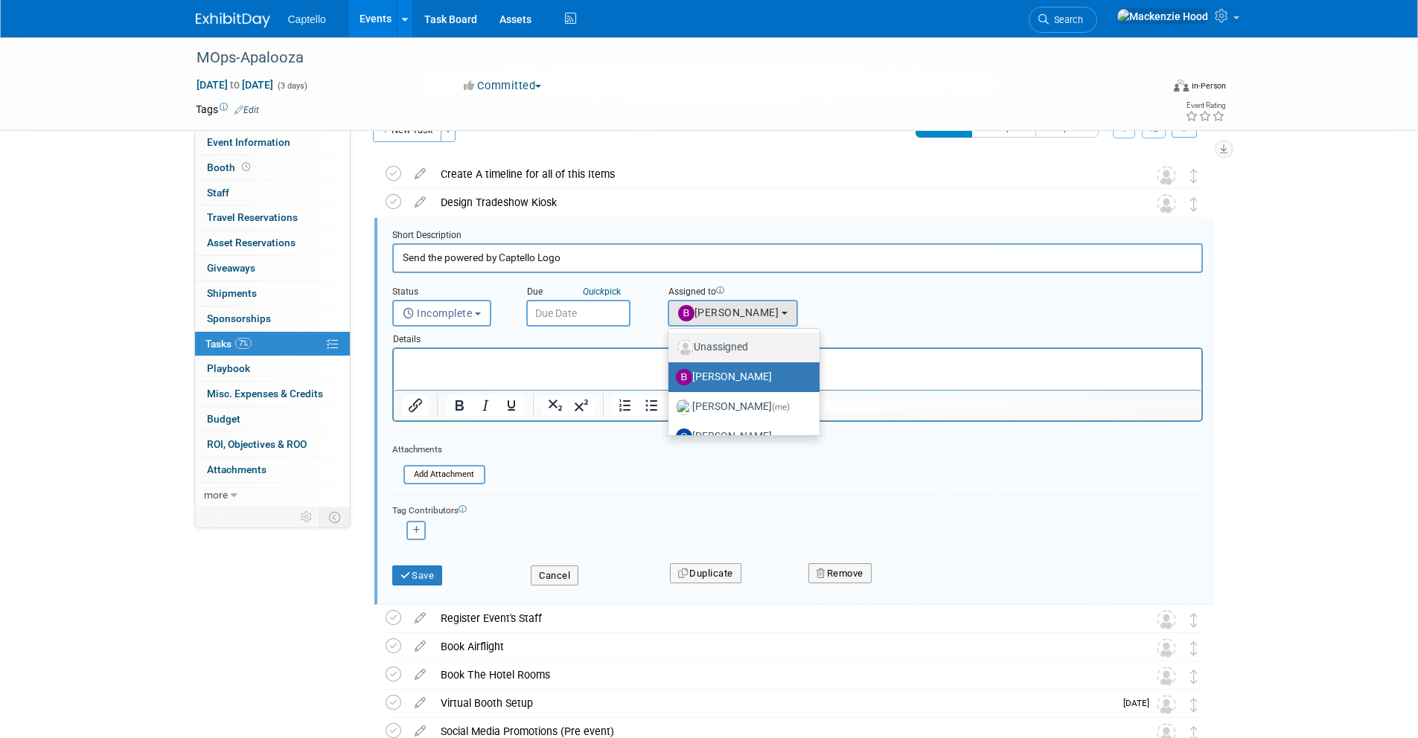
click at [729, 350] on label "Unassigned" at bounding box center [740, 348] width 129 height 24
click at [671, 350] on input "Unassigned" at bounding box center [666, 346] width 10 height 10
select select
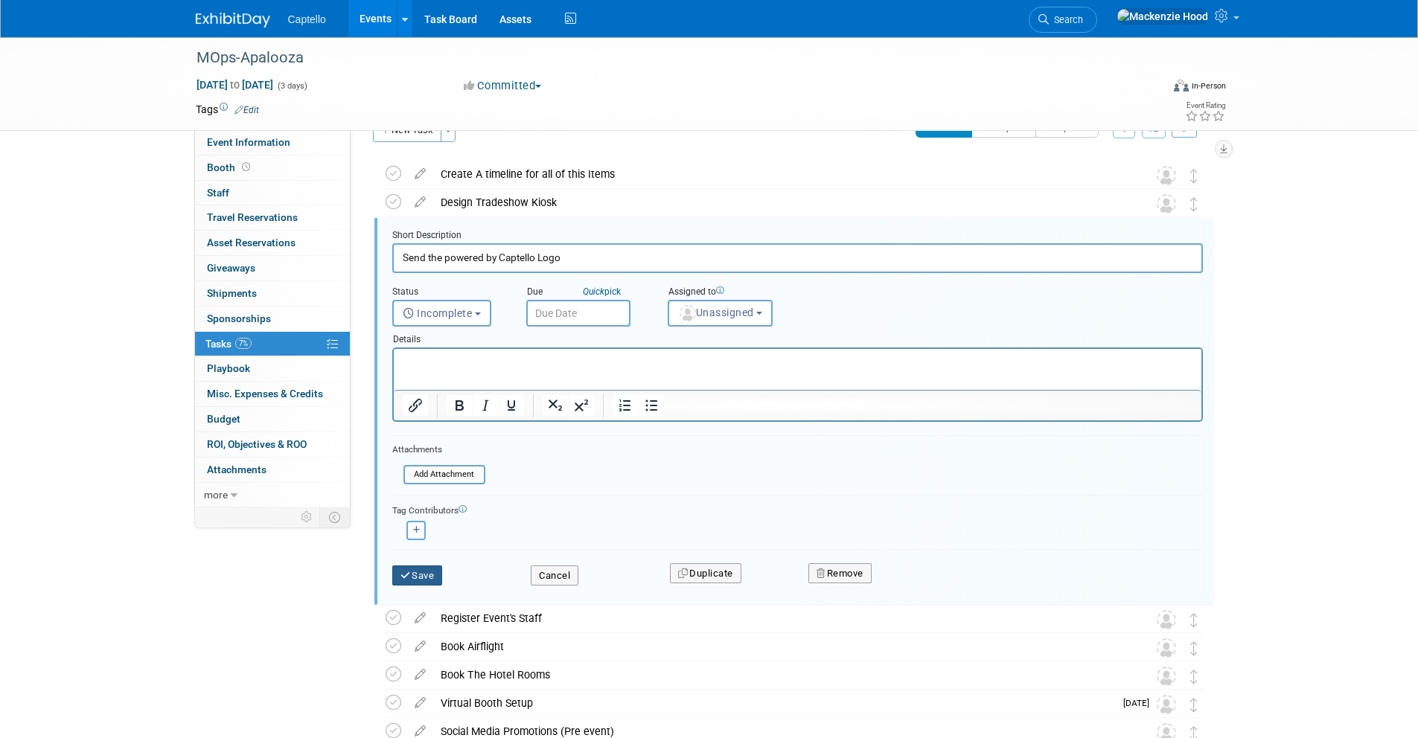
click at [430, 575] on button "Save" at bounding box center [417, 576] width 51 height 21
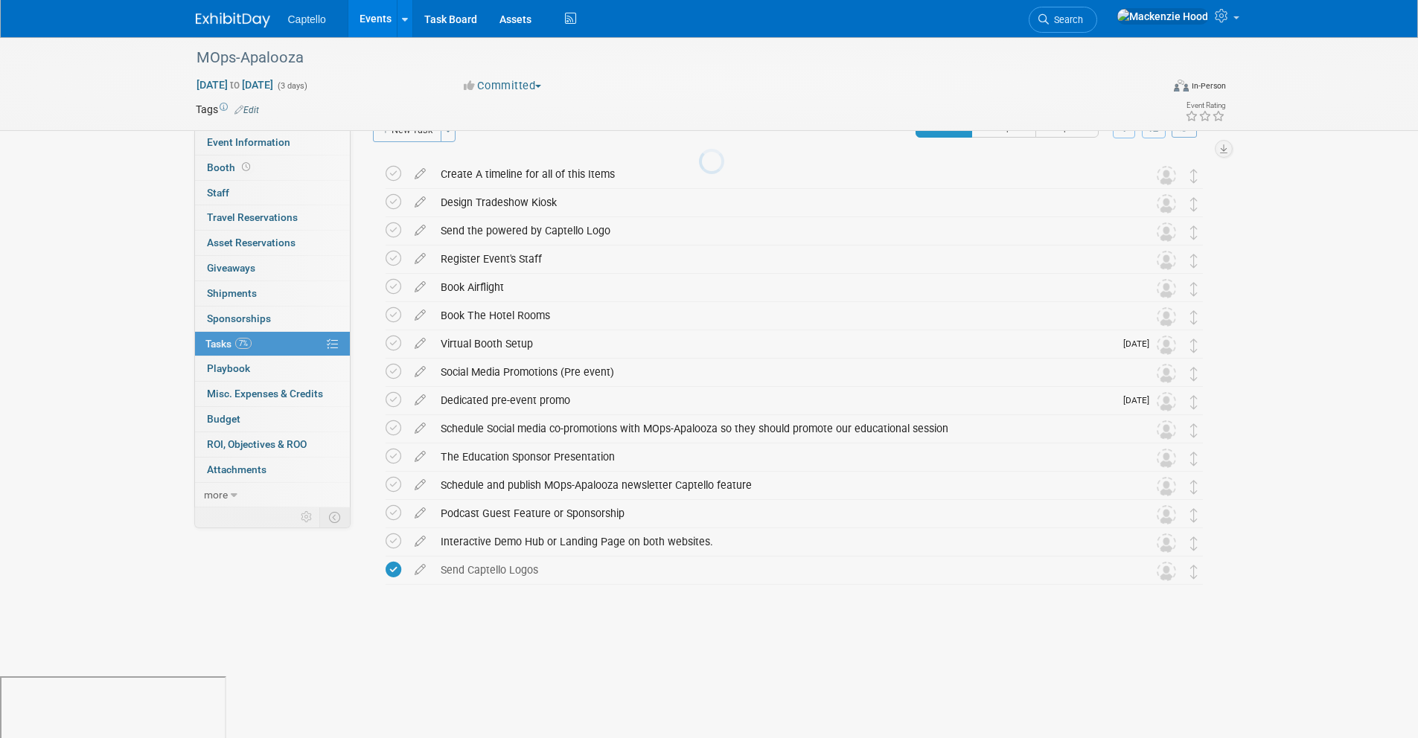
scroll to position [0, 0]
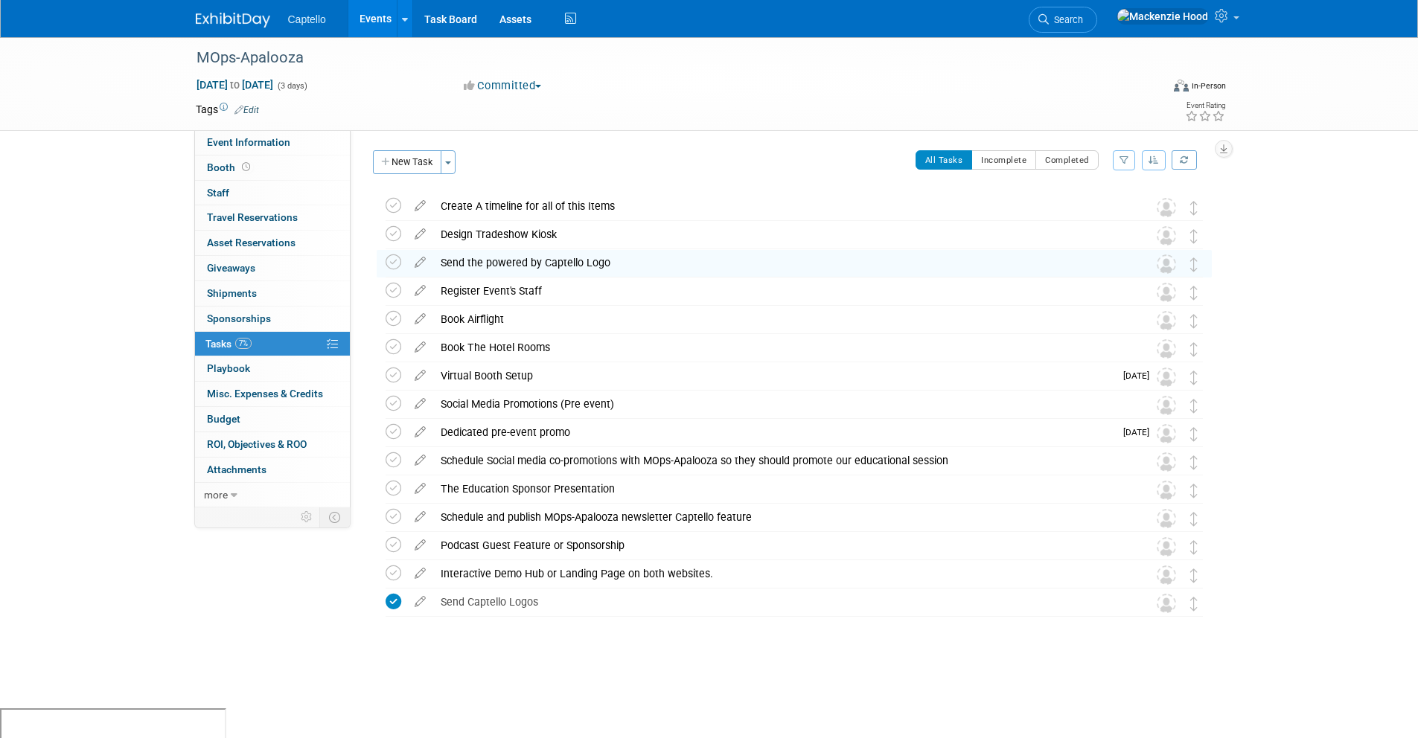
click at [585, 137] on div "Event Website: Edit https://mopsapalooza.com/ Event Venue Name: Anaheim, CA Eve…" at bounding box center [787, 318] width 872 height 377
